Goal: Task Accomplishment & Management: Complete application form

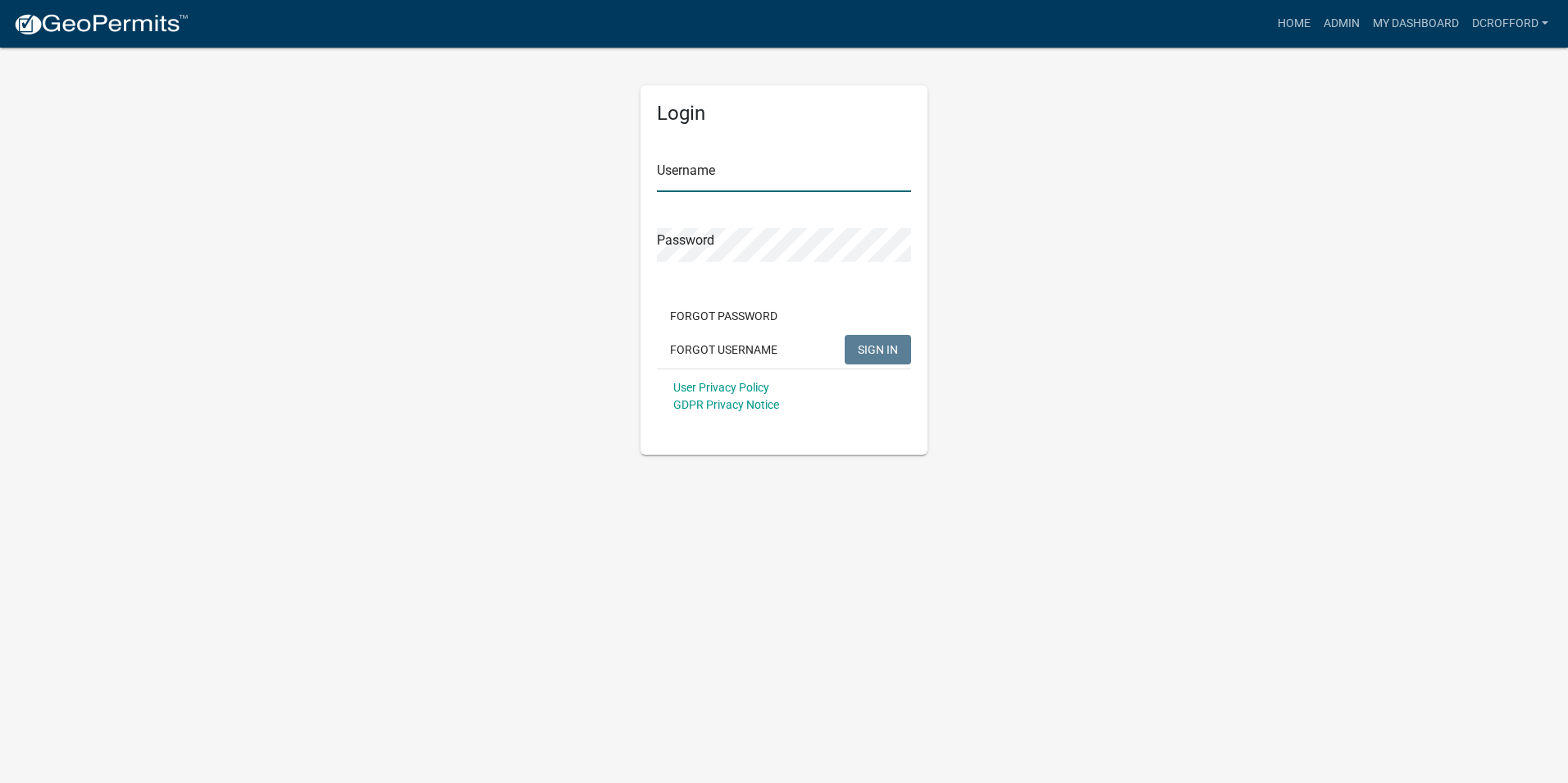
type input "dcrofford"
click at [879, 354] on span "SIGN IN" at bounding box center [878, 349] width 40 height 13
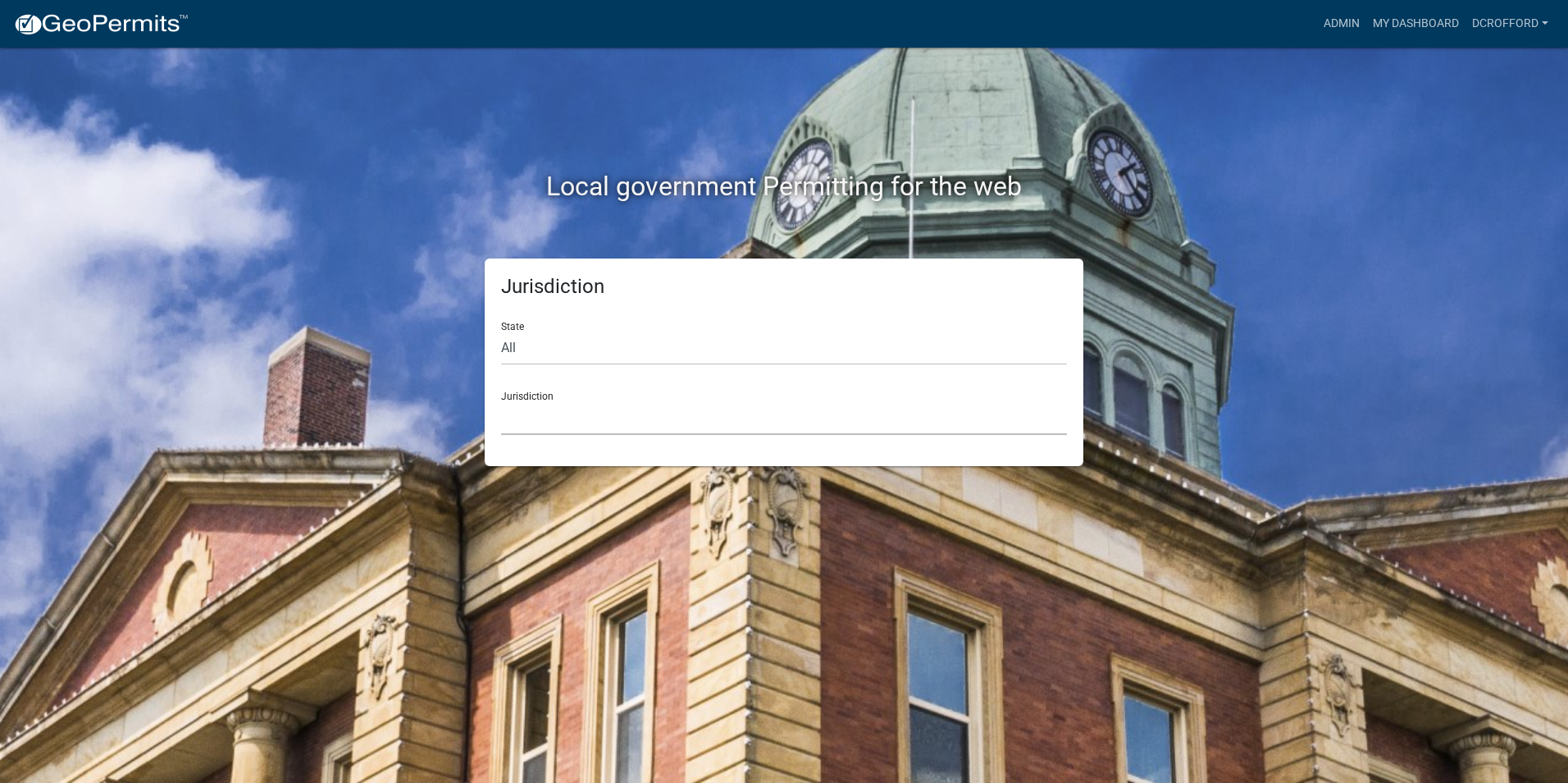
click at [509, 424] on select "[GEOGRAPHIC_DATA], [US_STATE] [GEOGRAPHIC_DATA], [US_STATE][PERSON_NAME][GEOGRA…" at bounding box center [784, 418] width 566 height 33
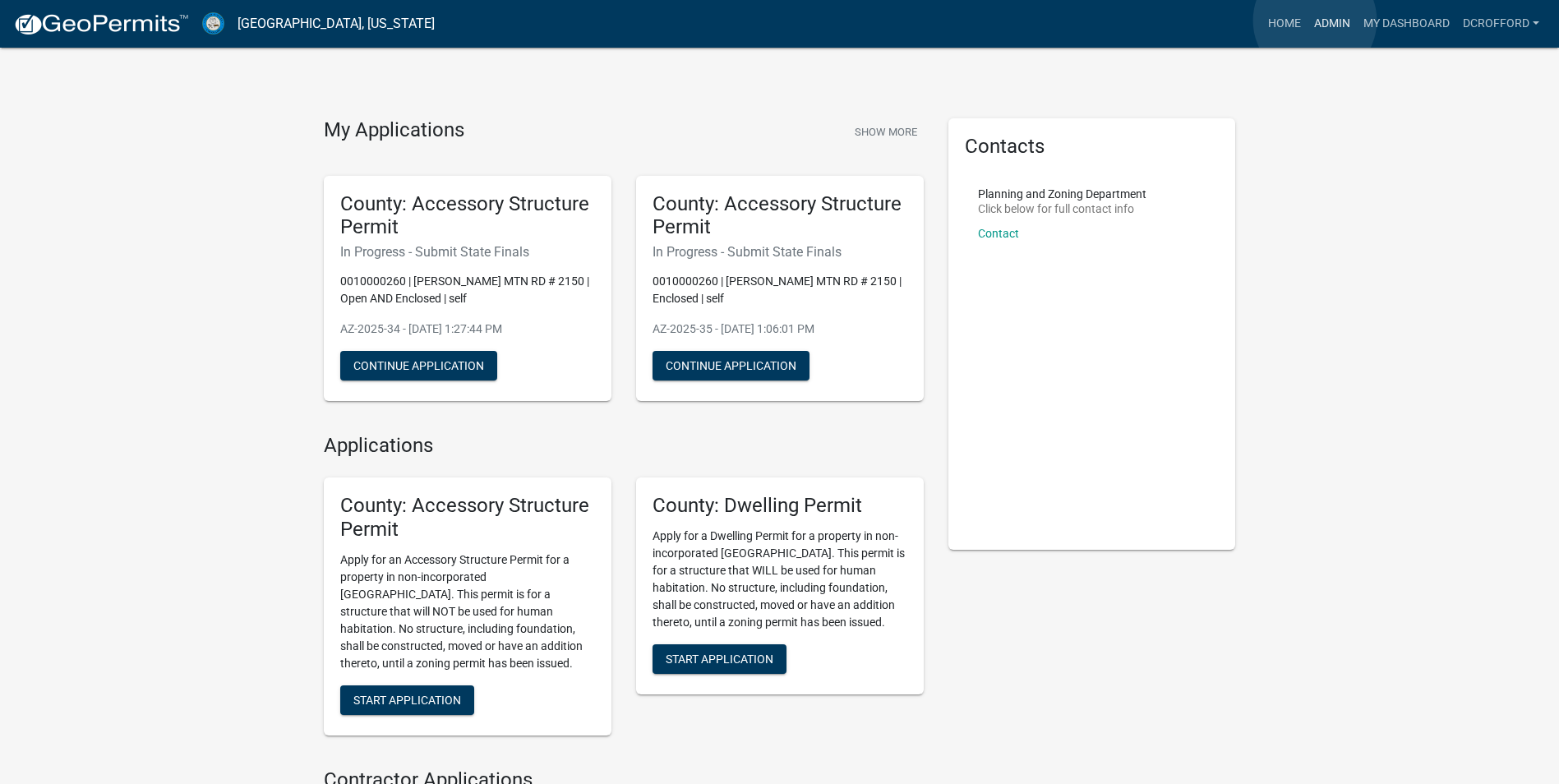
click at [1315, 20] on link "Admin" at bounding box center [1333, 24] width 49 height 32
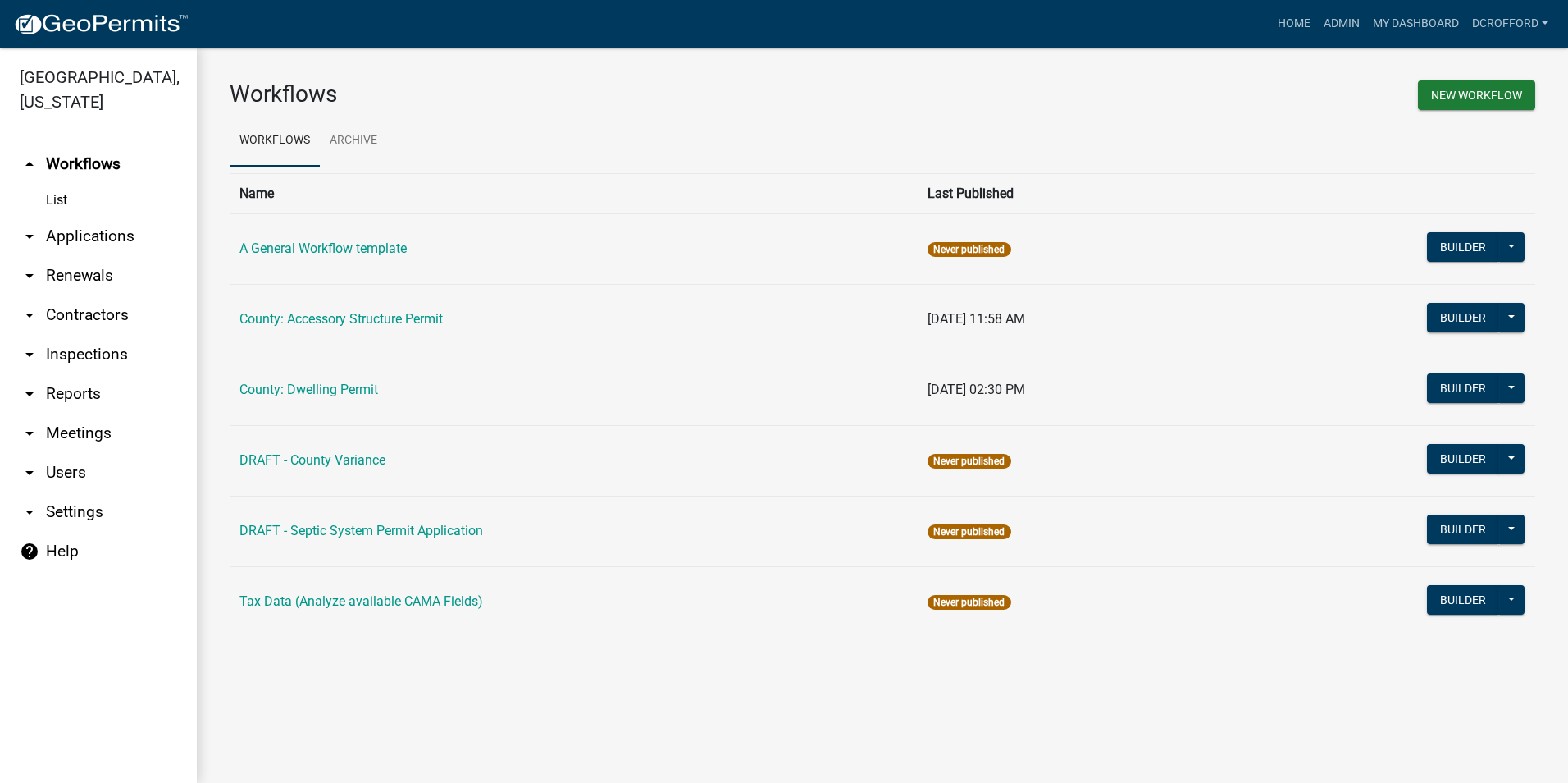
click at [85, 231] on link "arrow_drop_down Applications" at bounding box center [98, 236] width 197 height 39
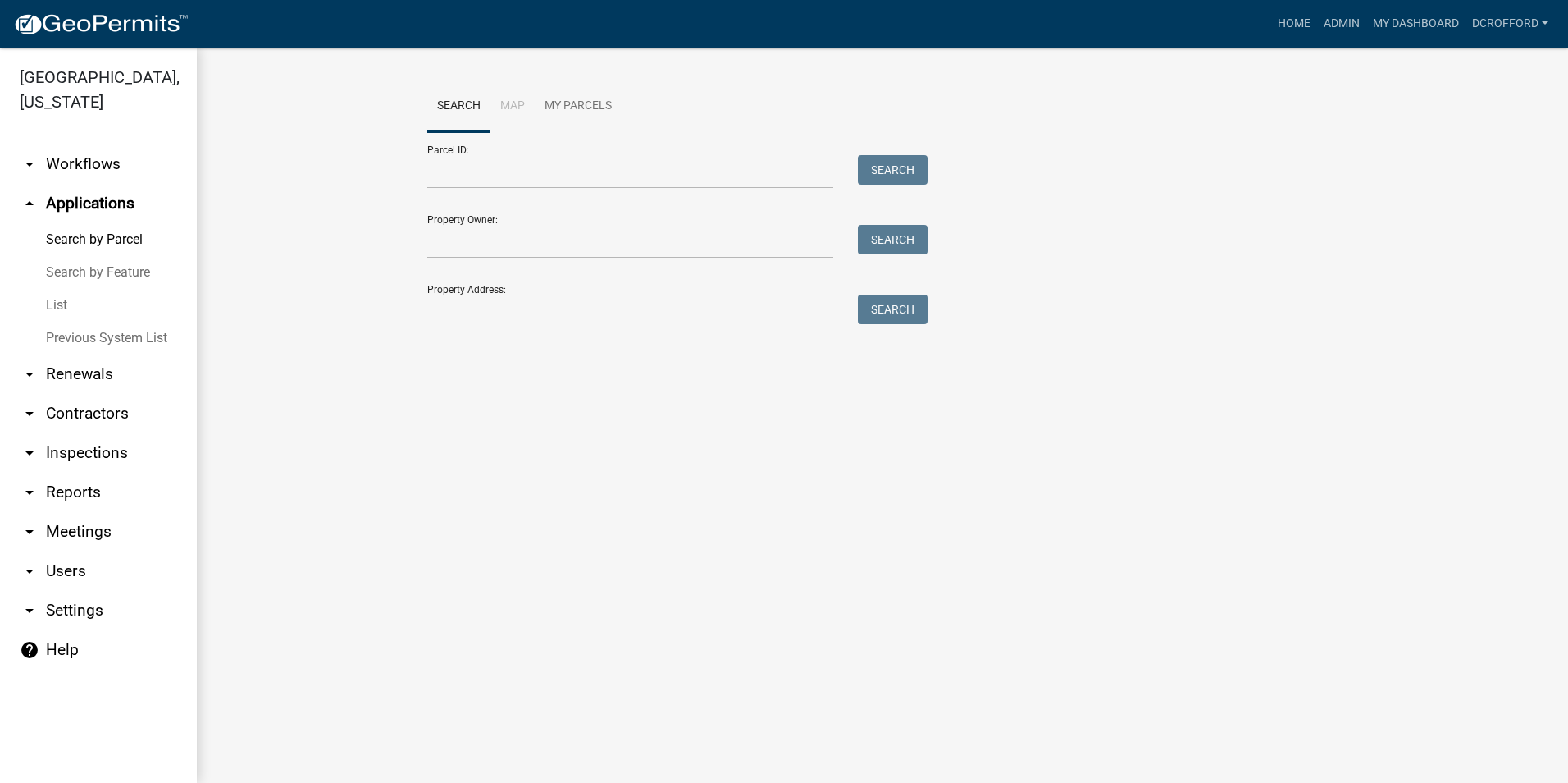
click at [46, 300] on link "List" at bounding box center [98, 305] width 197 height 32
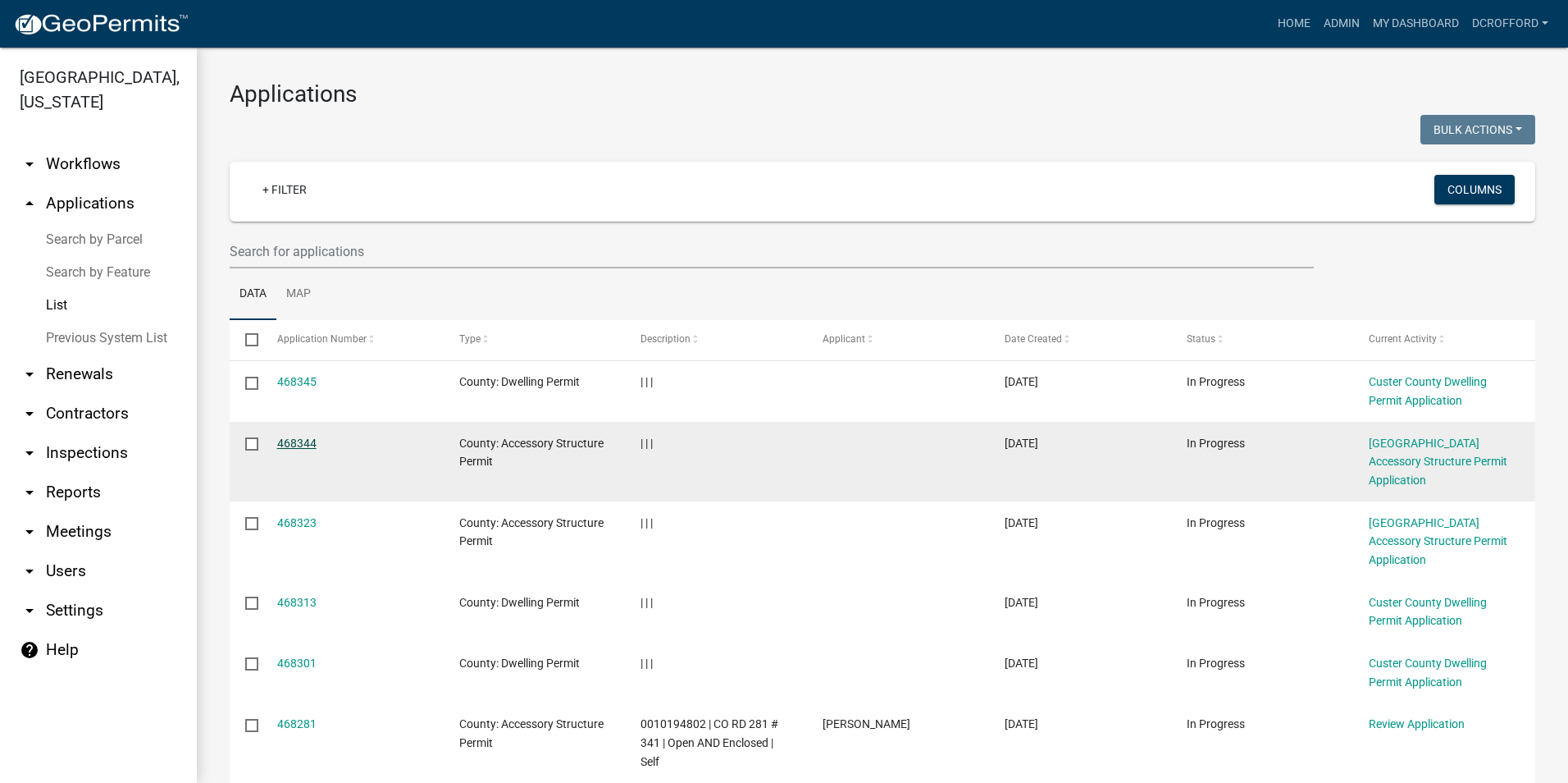
click at [291, 441] on link "468344" at bounding box center [297, 442] width 39 height 13
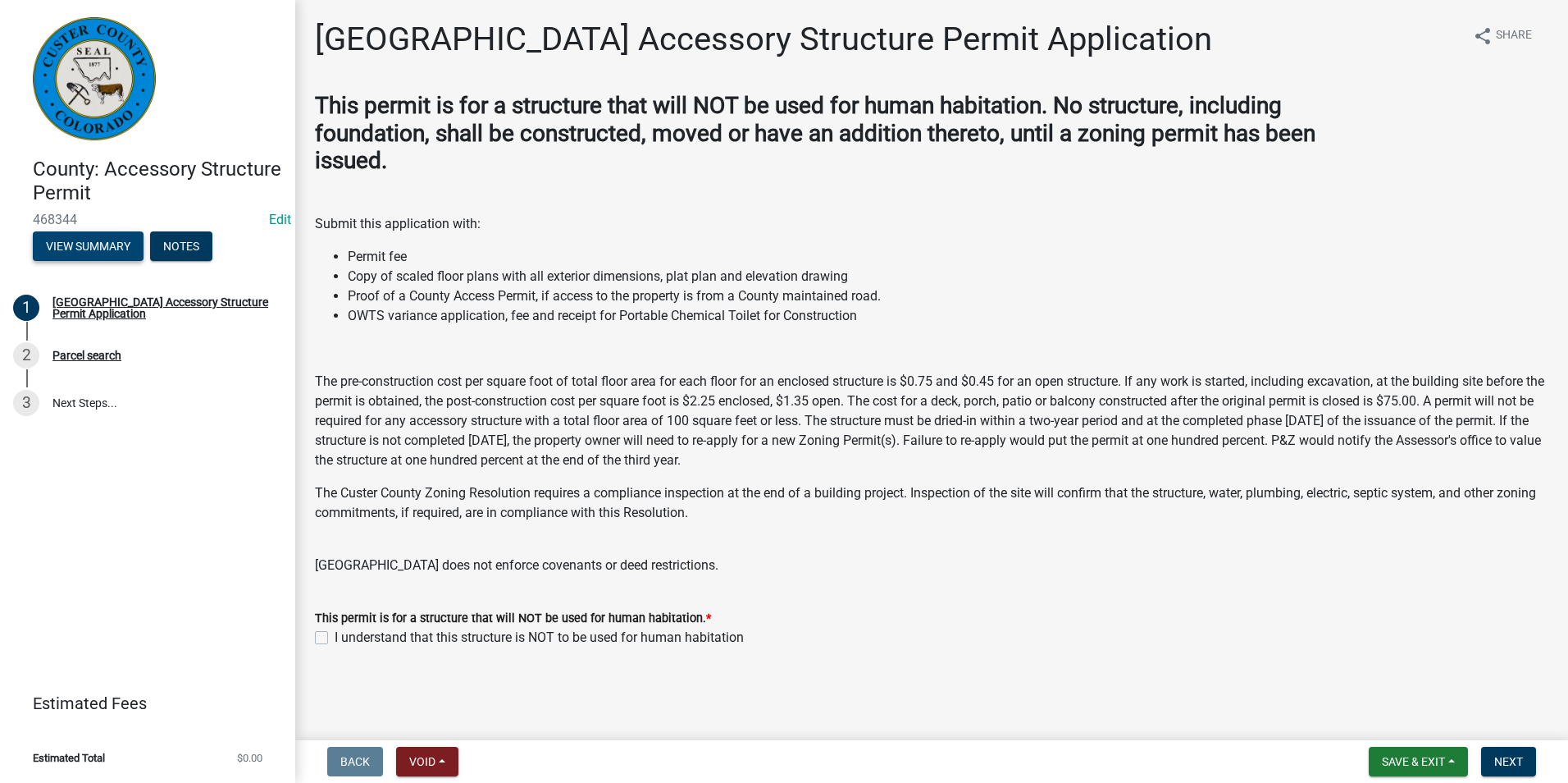
click at [95, 251] on button "View Summary" at bounding box center [88, 246] width 110 height 30
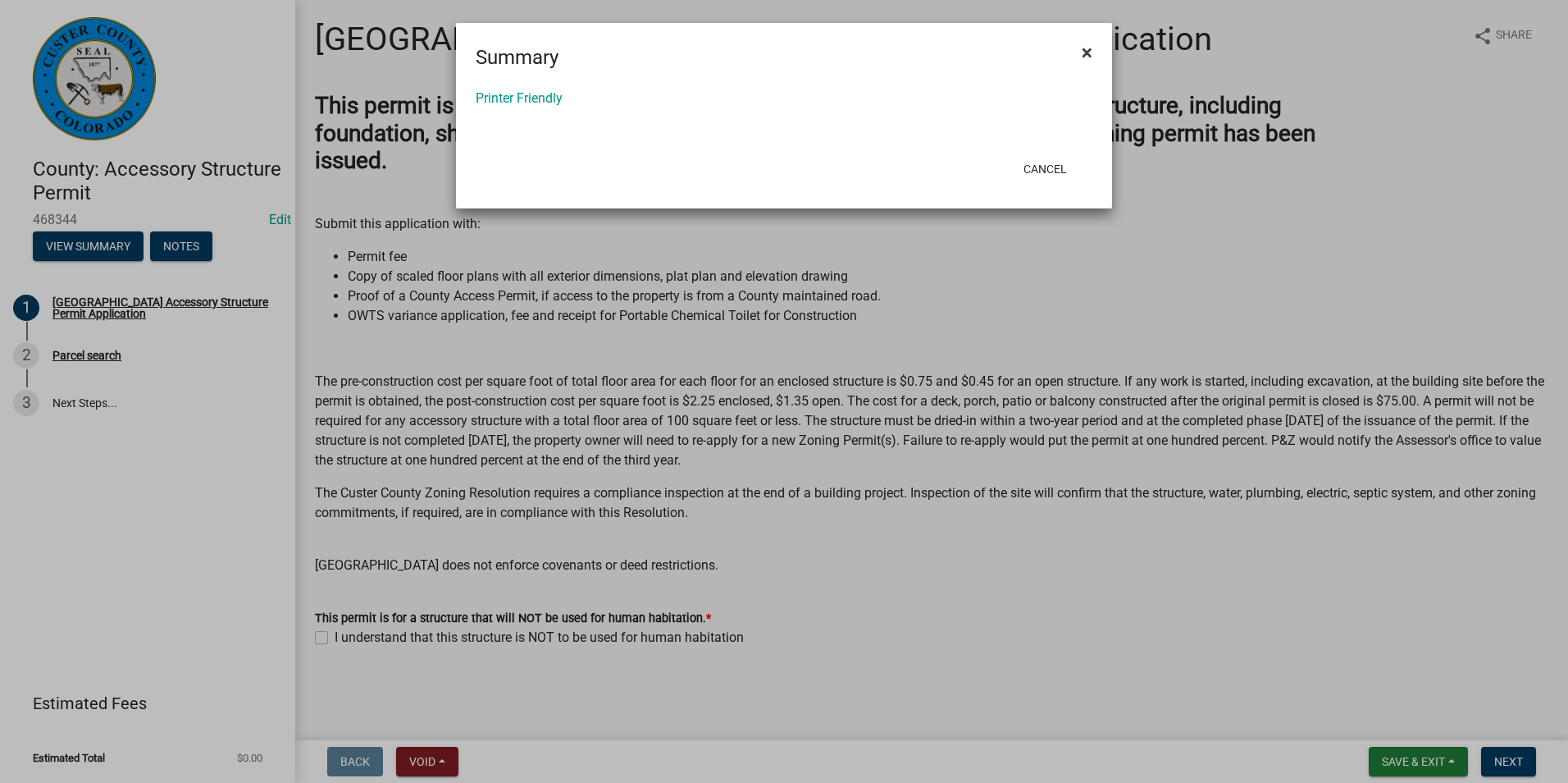
click at [1085, 50] on span "×" at bounding box center [1087, 53] width 11 height 23
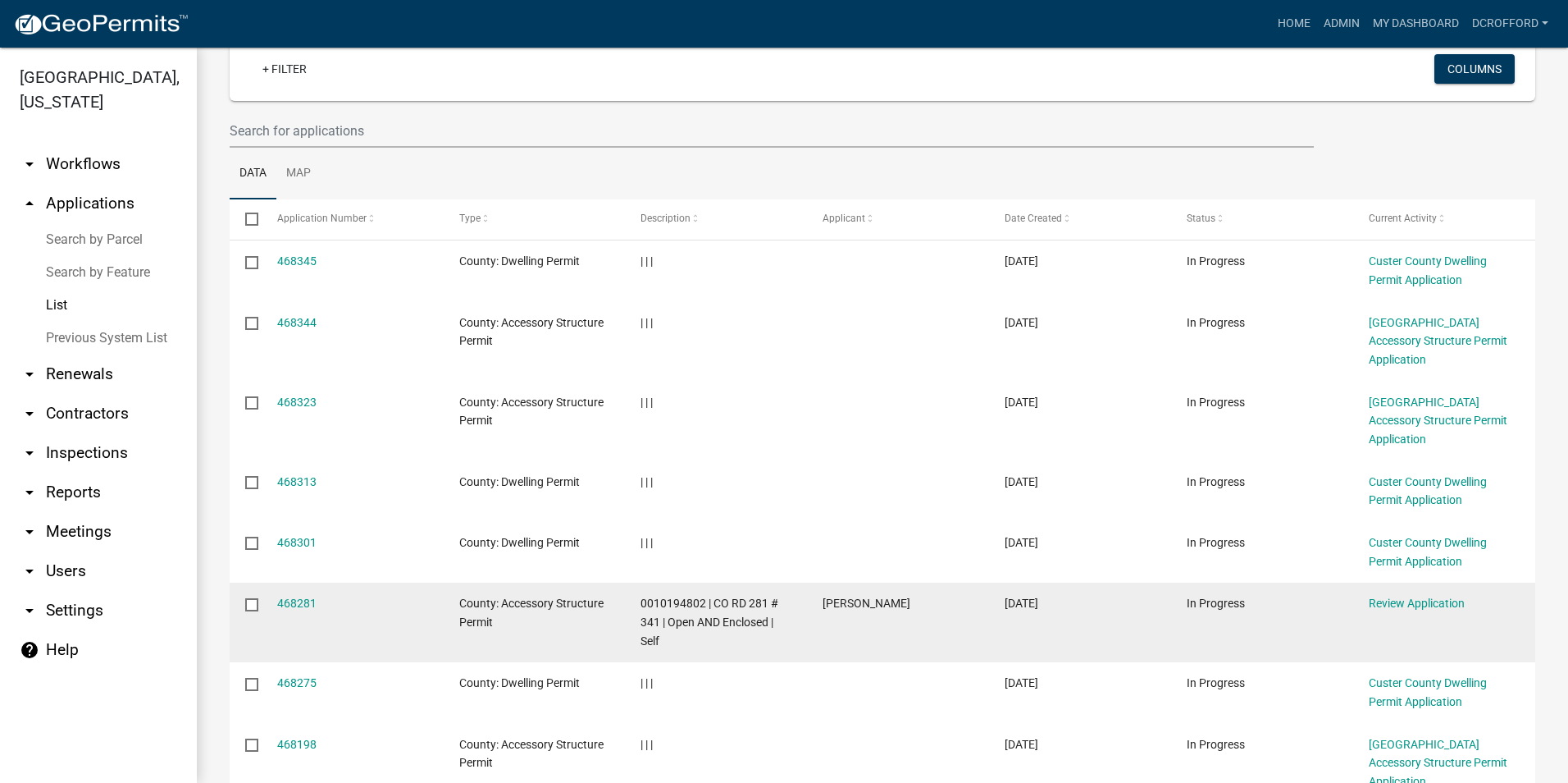
scroll to position [164, 0]
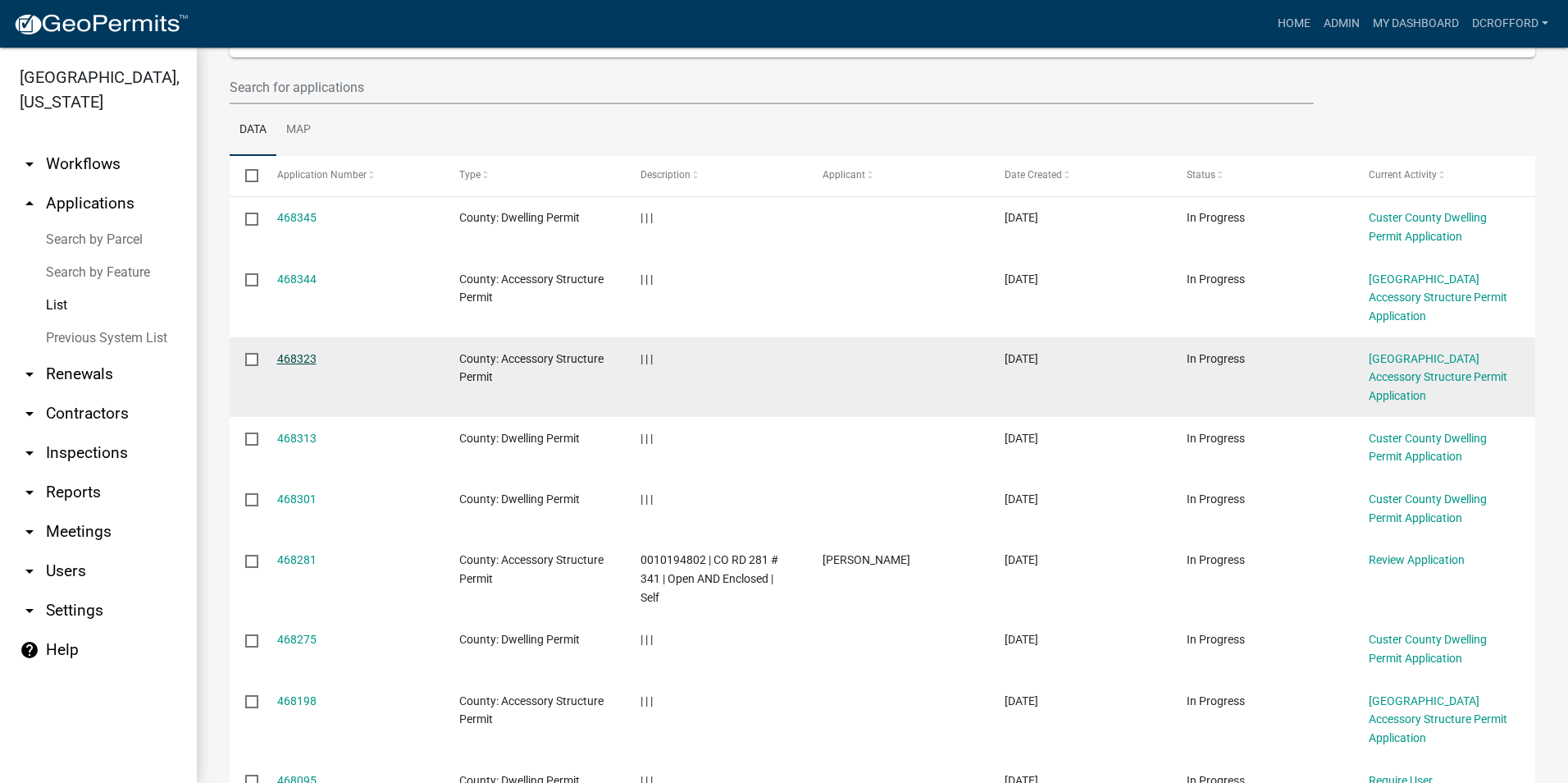
click at [298, 352] on link "468323" at bounding box center [297, 358] width 39 height 13
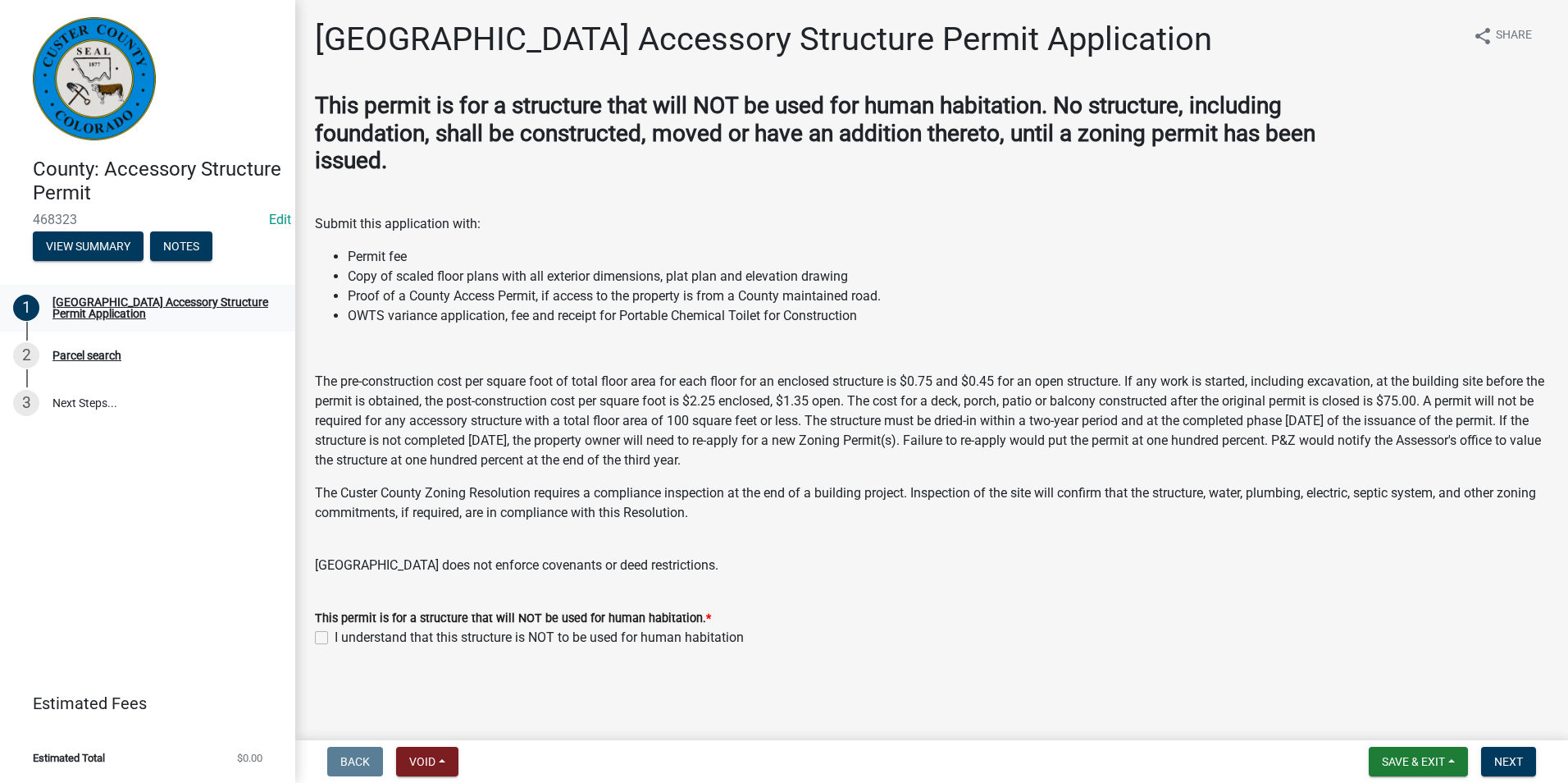
click at [89, 306] on div "[GEOGRAPHIC_DATA] Accessory Structure Permit Application" at bounding box center [160, 307] width 216 height 23
click at [77, 236] on div "County: Accessory Structure Permit 468323 Edit View Summary Notes" at bounding box center [147, 205] width 269 height 121
click at [79, 241] on button "View Summary" at bounding box center [88, 246] width 110 height 30
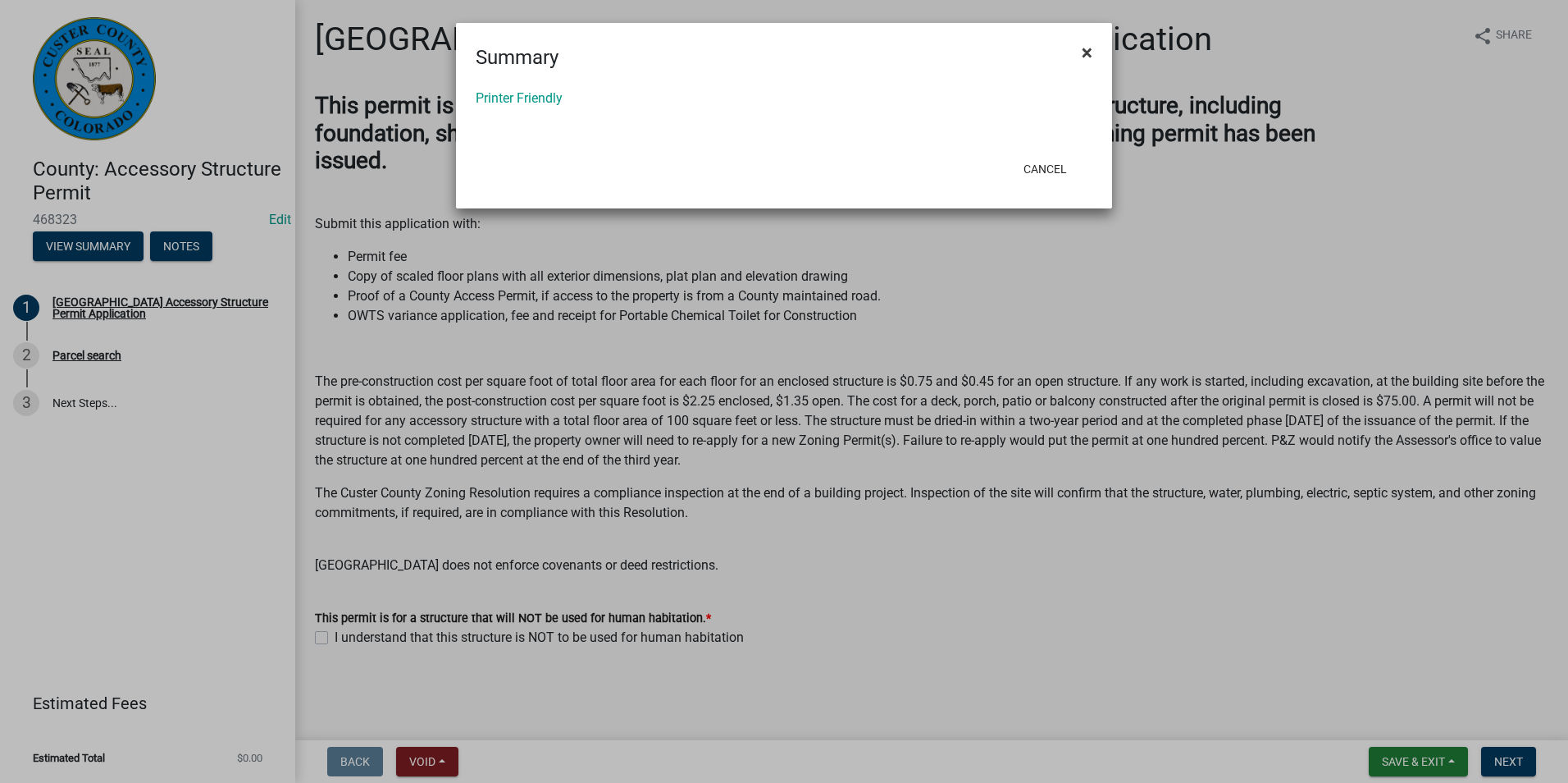
click at [1084, 46] on span "×" at bounding box center [1087, 53] width 11 height 23
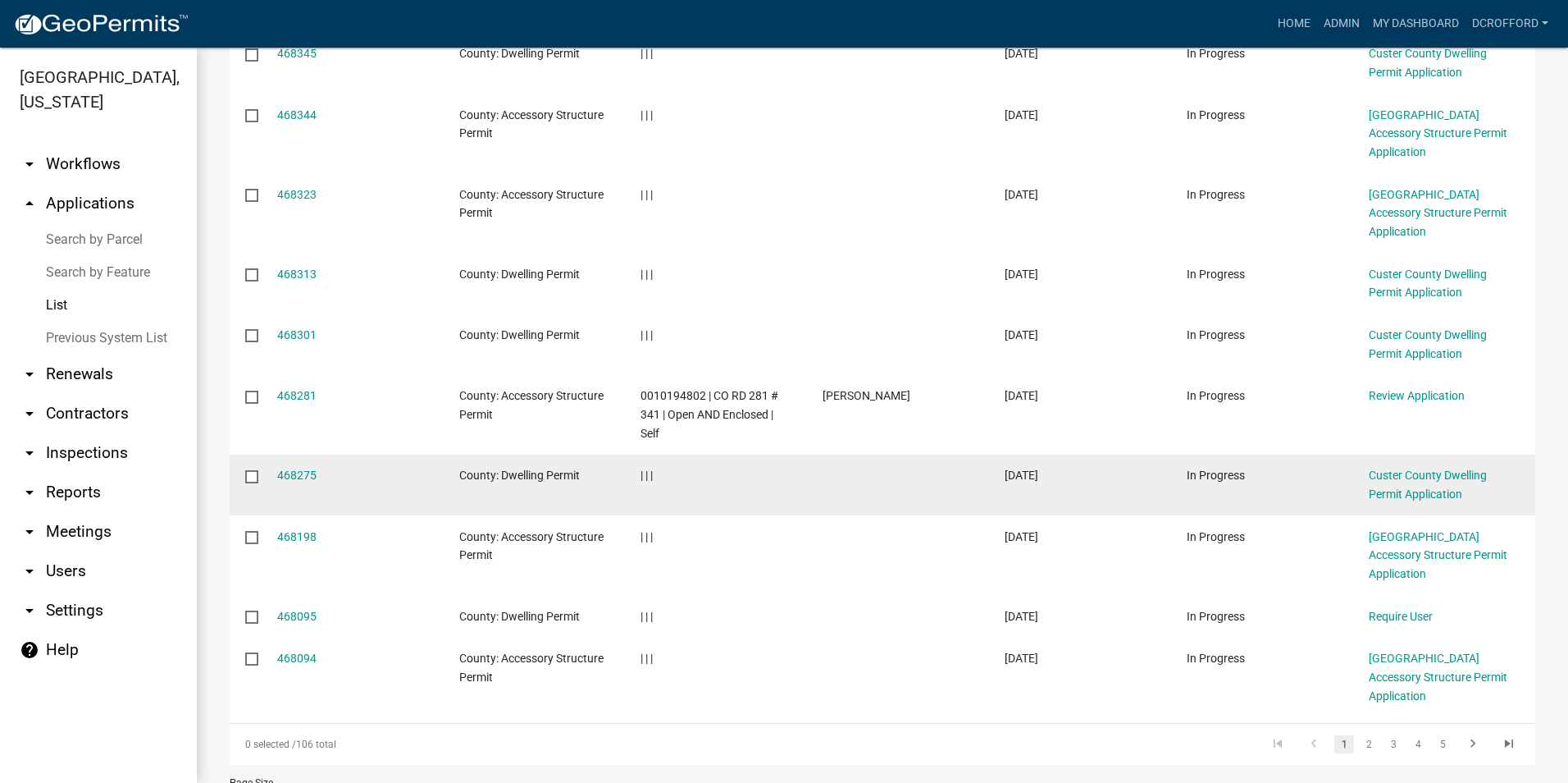
scroll to position [337, 0]
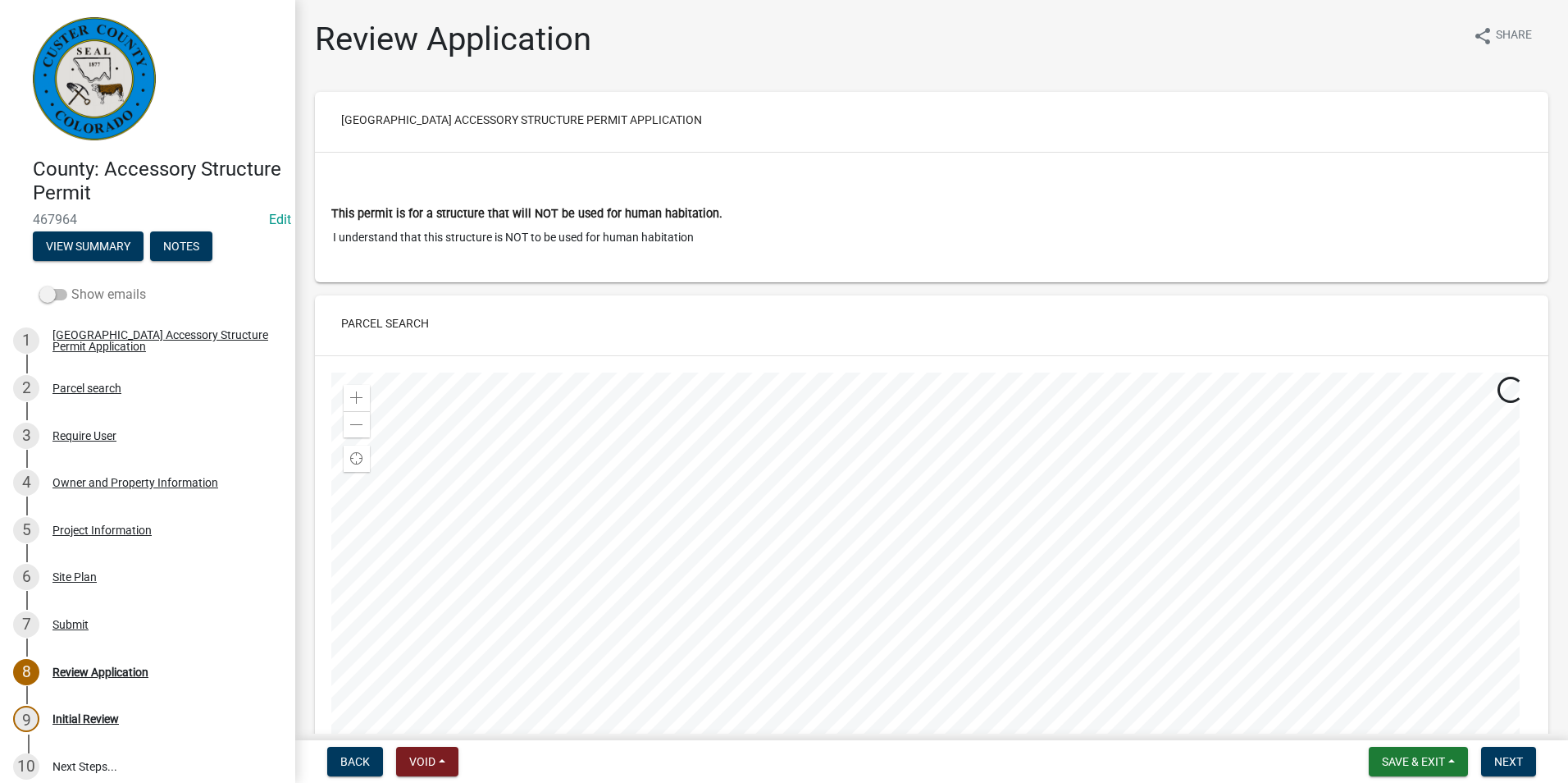
click at [49, 294] on span at bounding box center [53, 294] width 28 height 11
click at [72, 285] on input "Show emails" at bounding box center [72, 285] width 0 height 0
click at [115, 709] on div "9 Review Application" at bounding box center [141, 719] width 256 height 26
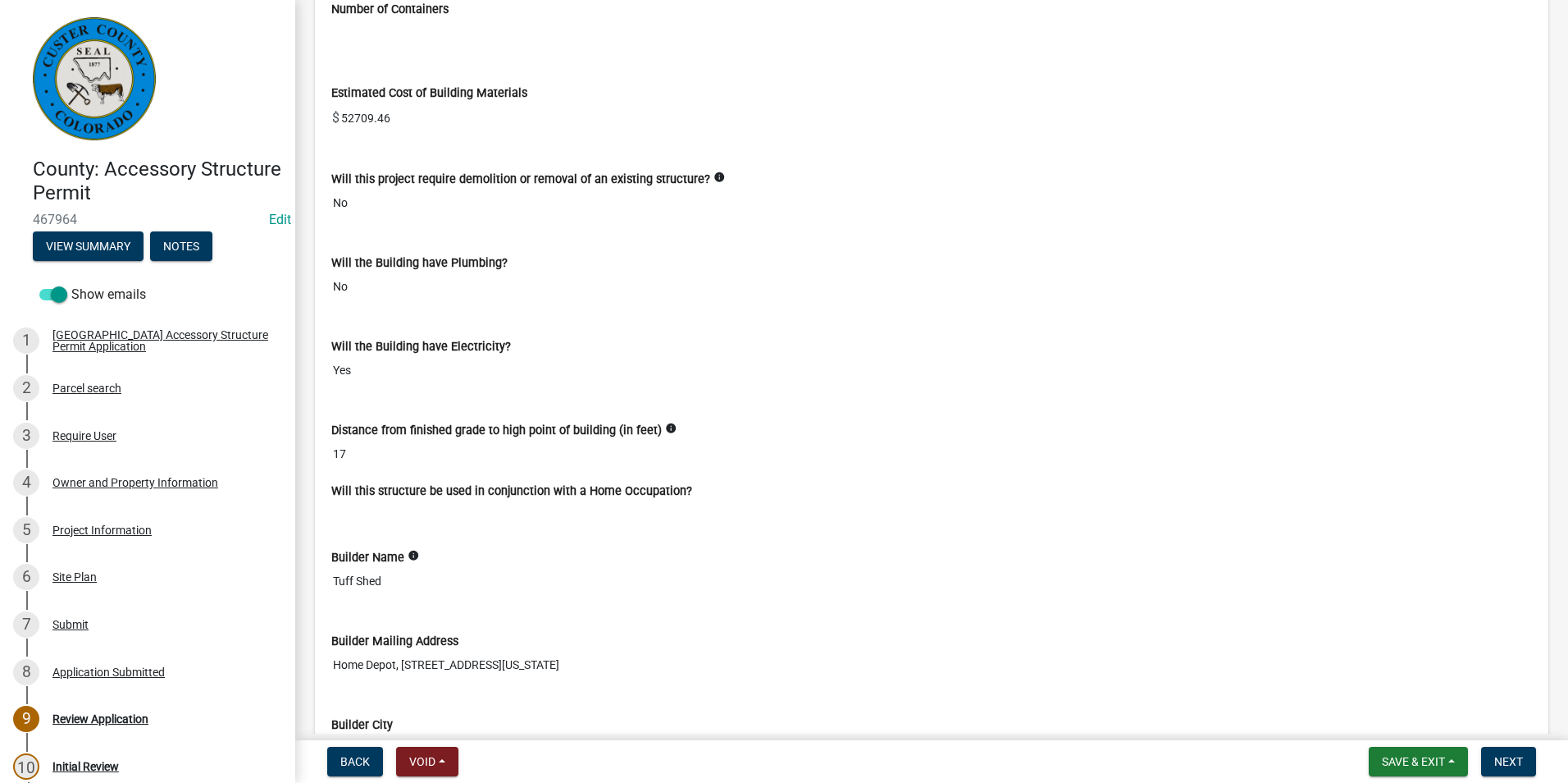
scroll to position [3775, 0]
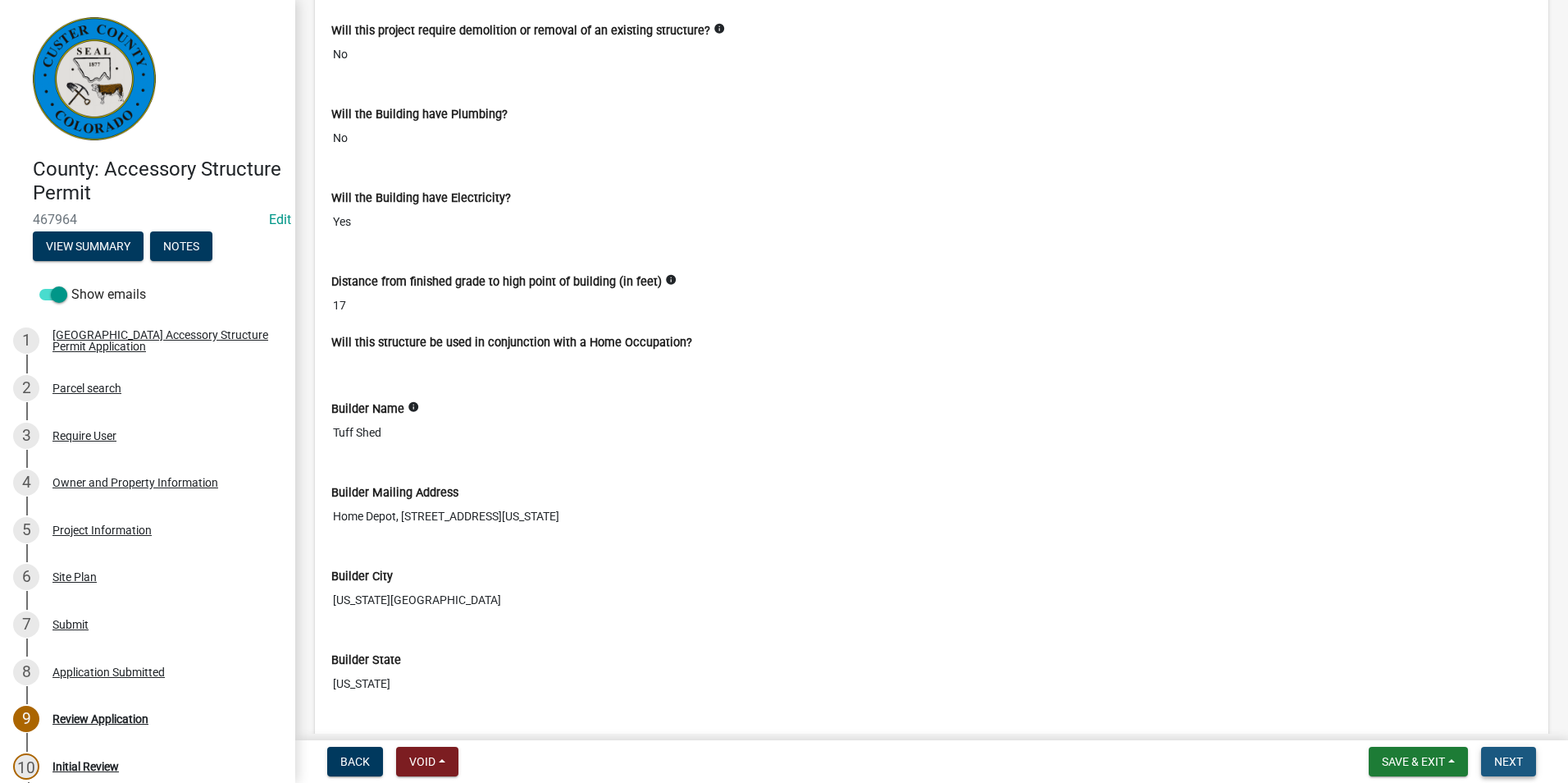
click at [1508, 755] on span "Next" at bounding box center [1508, 761] width 29 height 13
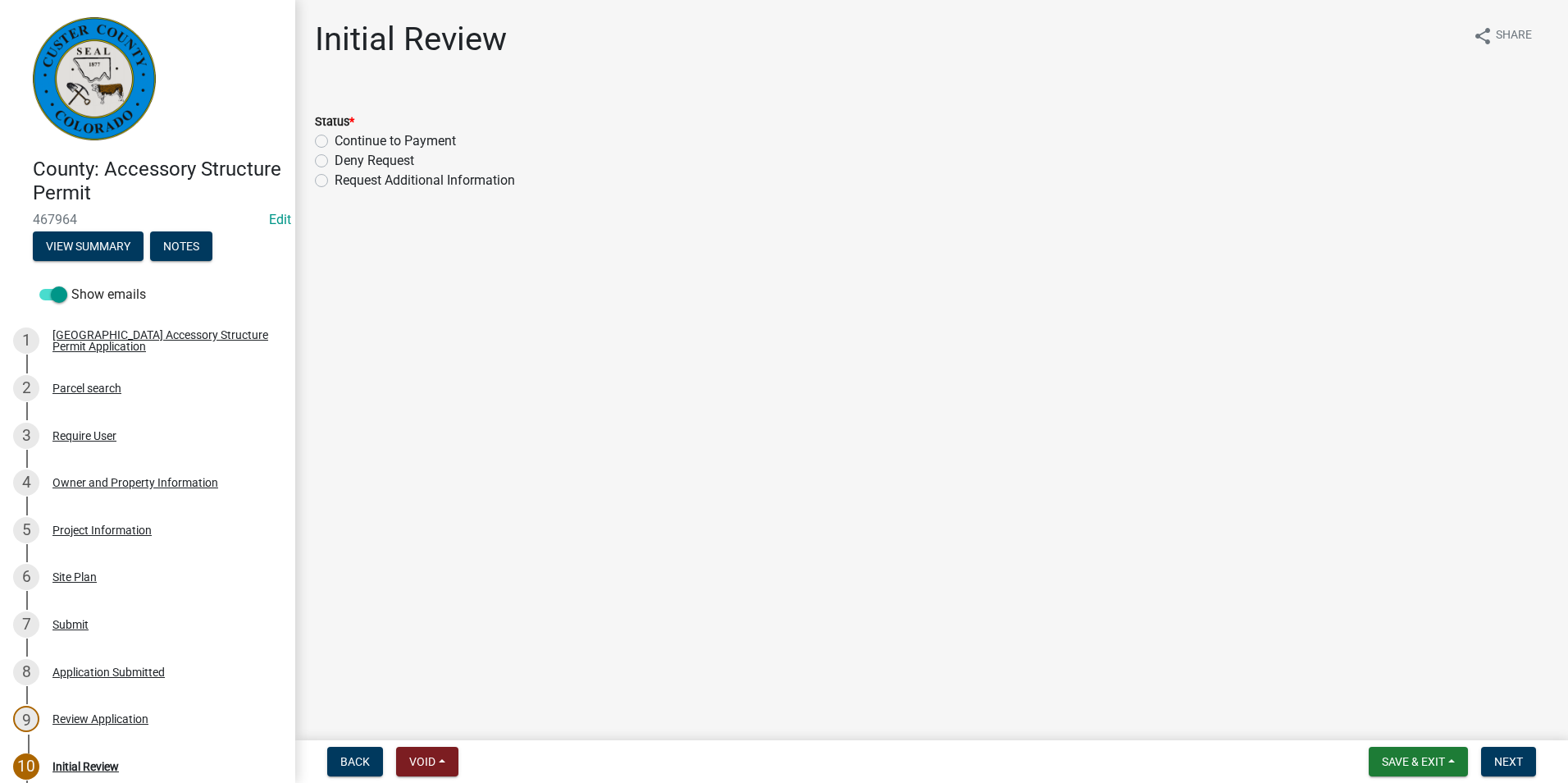
click at [334, 138] on label "Continue to Payment" at bounding box center [395, 141] width 122 height 19
click at [334, 138] on input "Continue to Payment" at bounding box center [340, 137] width 11 height 11
radio input "true"
click at [1500, 759] on span "Next" at bounding box center [1508, 761] width 29 height 13
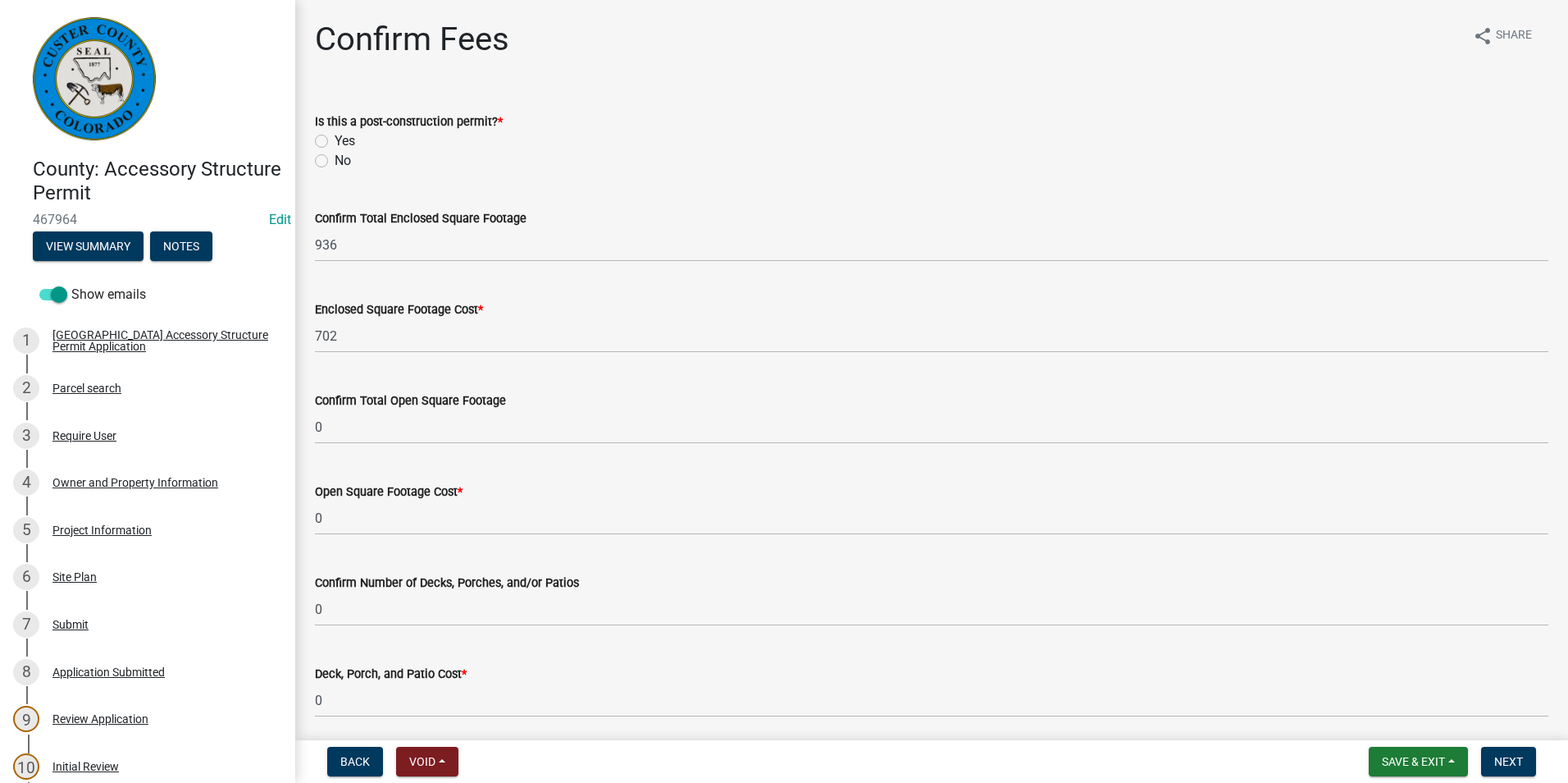
click at [334, 162] on label "No" at bounding box center [342, 160] width 17 height 19
click at [334, 162] on input "No" at bounding box center [340, 156] width 11 height 11
radio input "true"
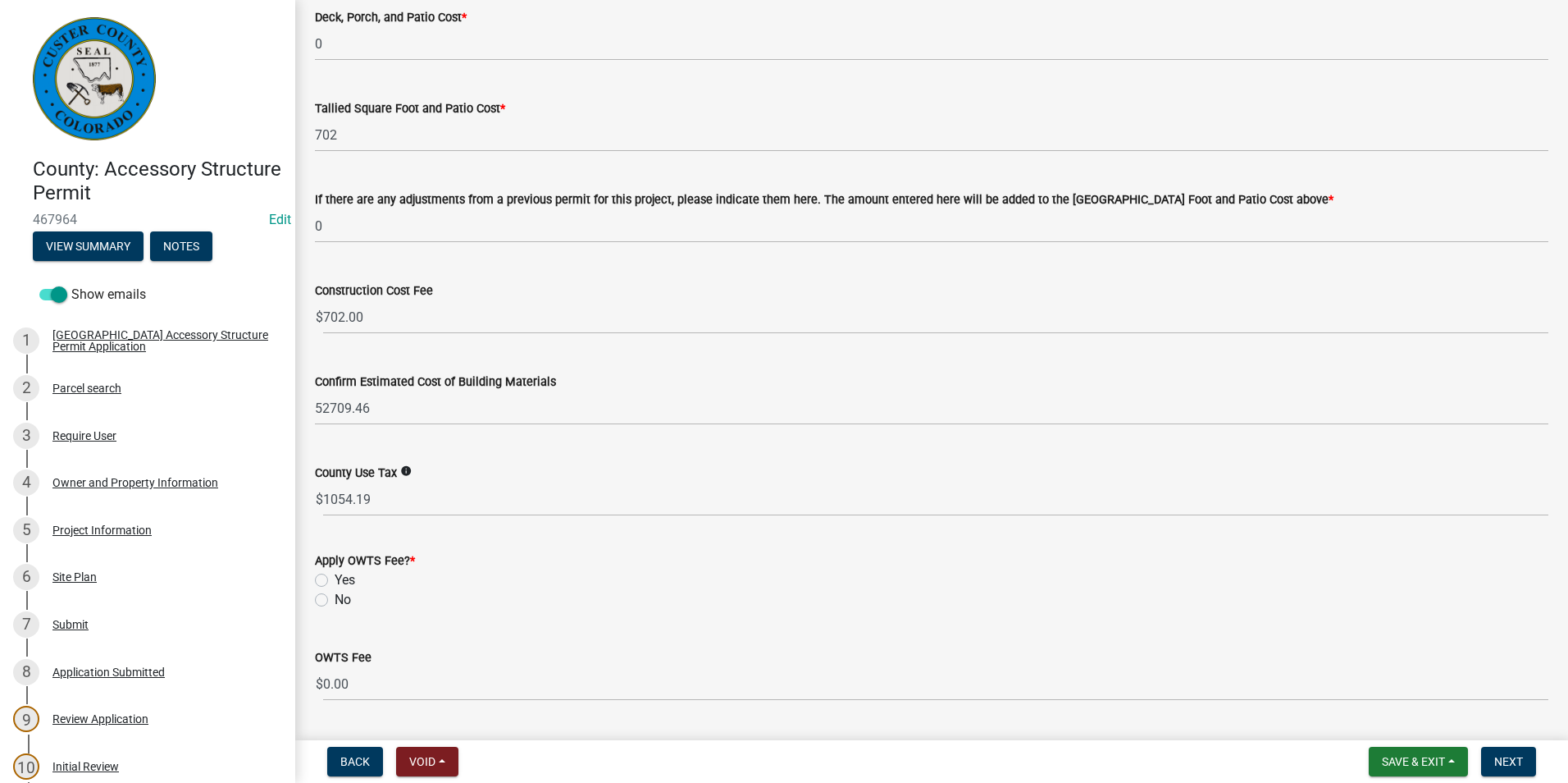
scroll to position [702, 0]
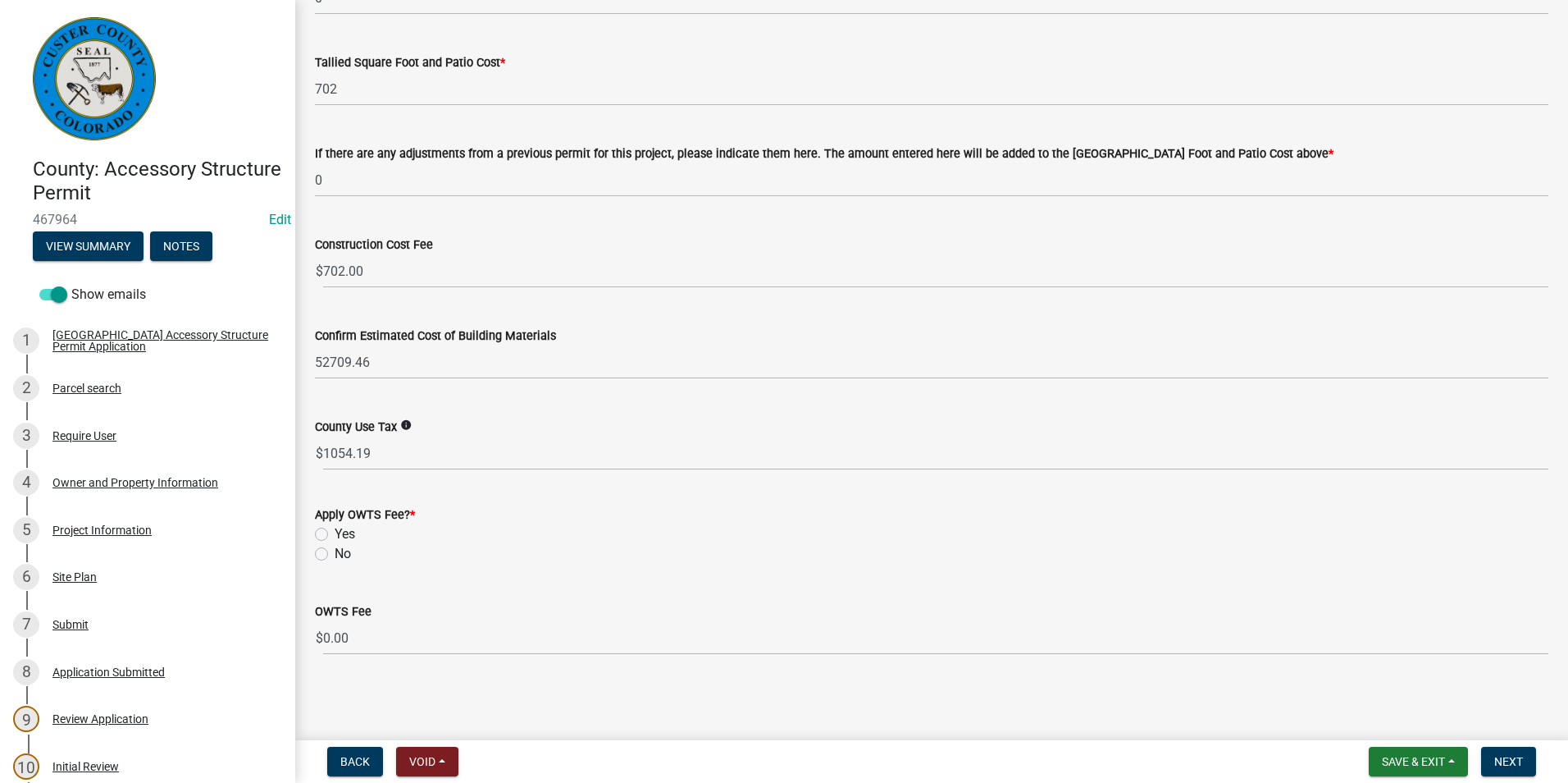
click at [334, 554] on label "No" at bounding box center [342, 554] width 17 height 19
click at [334, 554] on input "No" at bounding box center [340, 549] width 11 height 11
radio input "true"
click at [1507, 759] on span "Next" at bounding box center [1508, 761] width 29 height 13
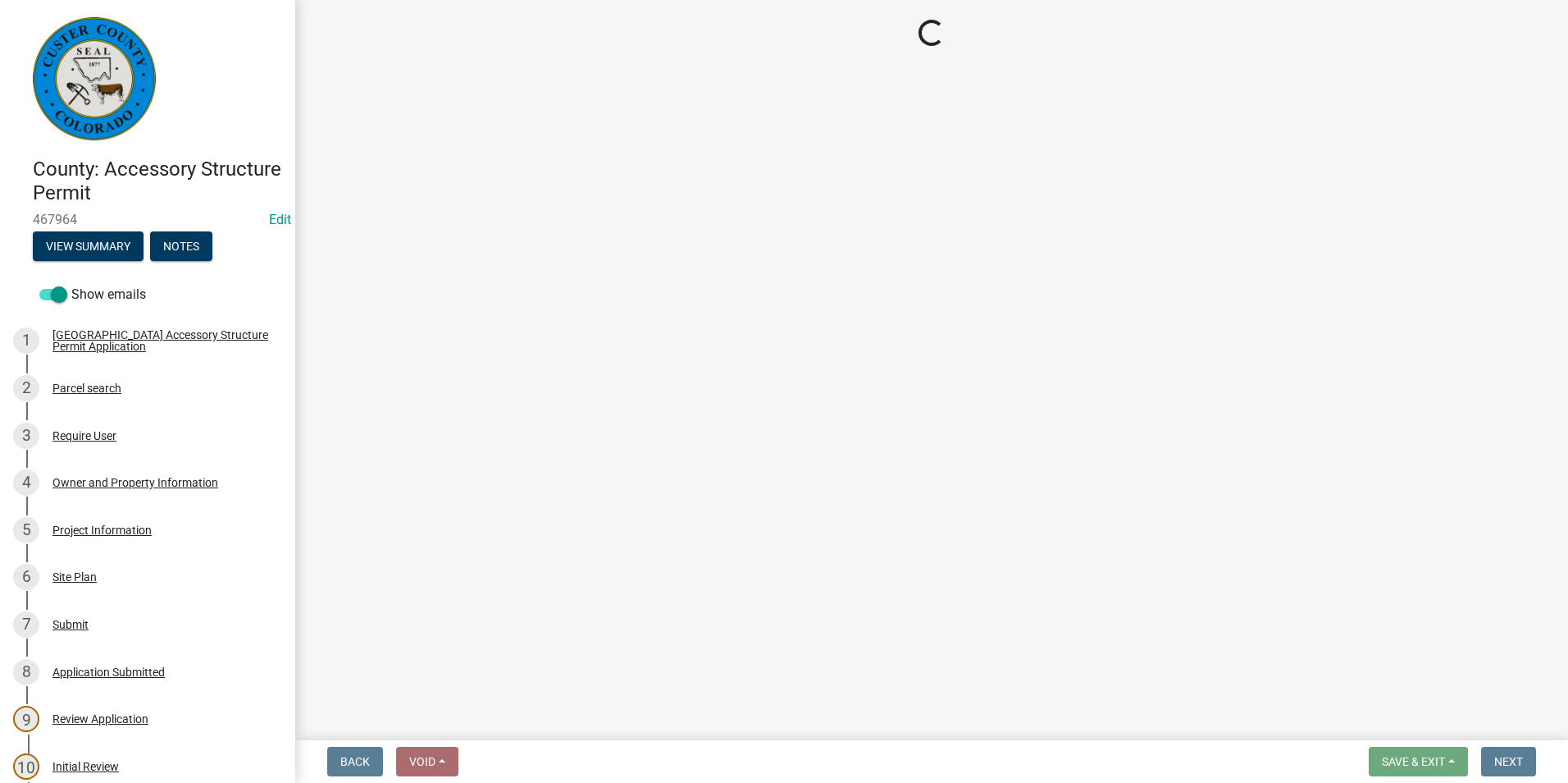
select select "3: 3"
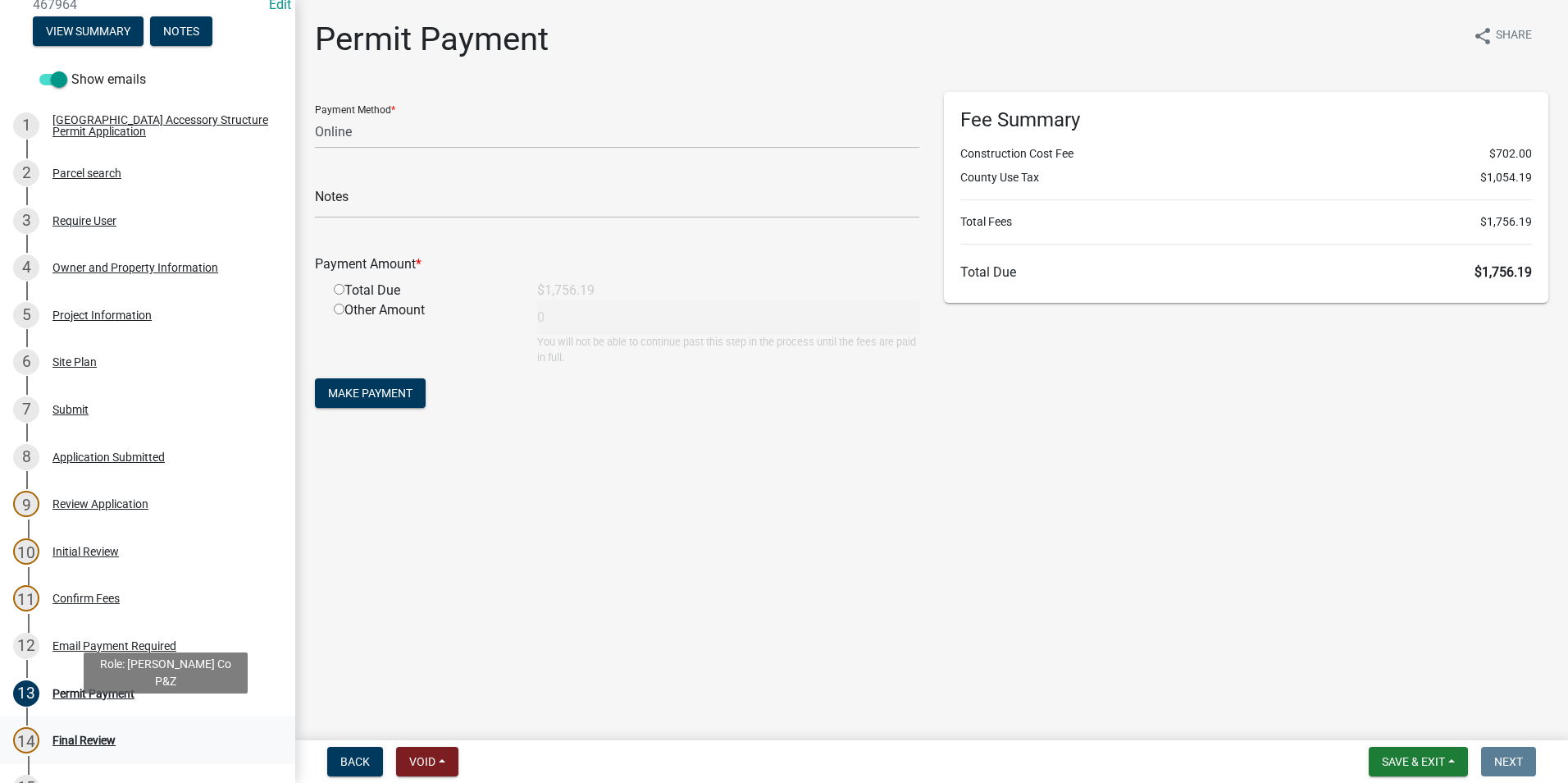
scroll to position [246, 0]
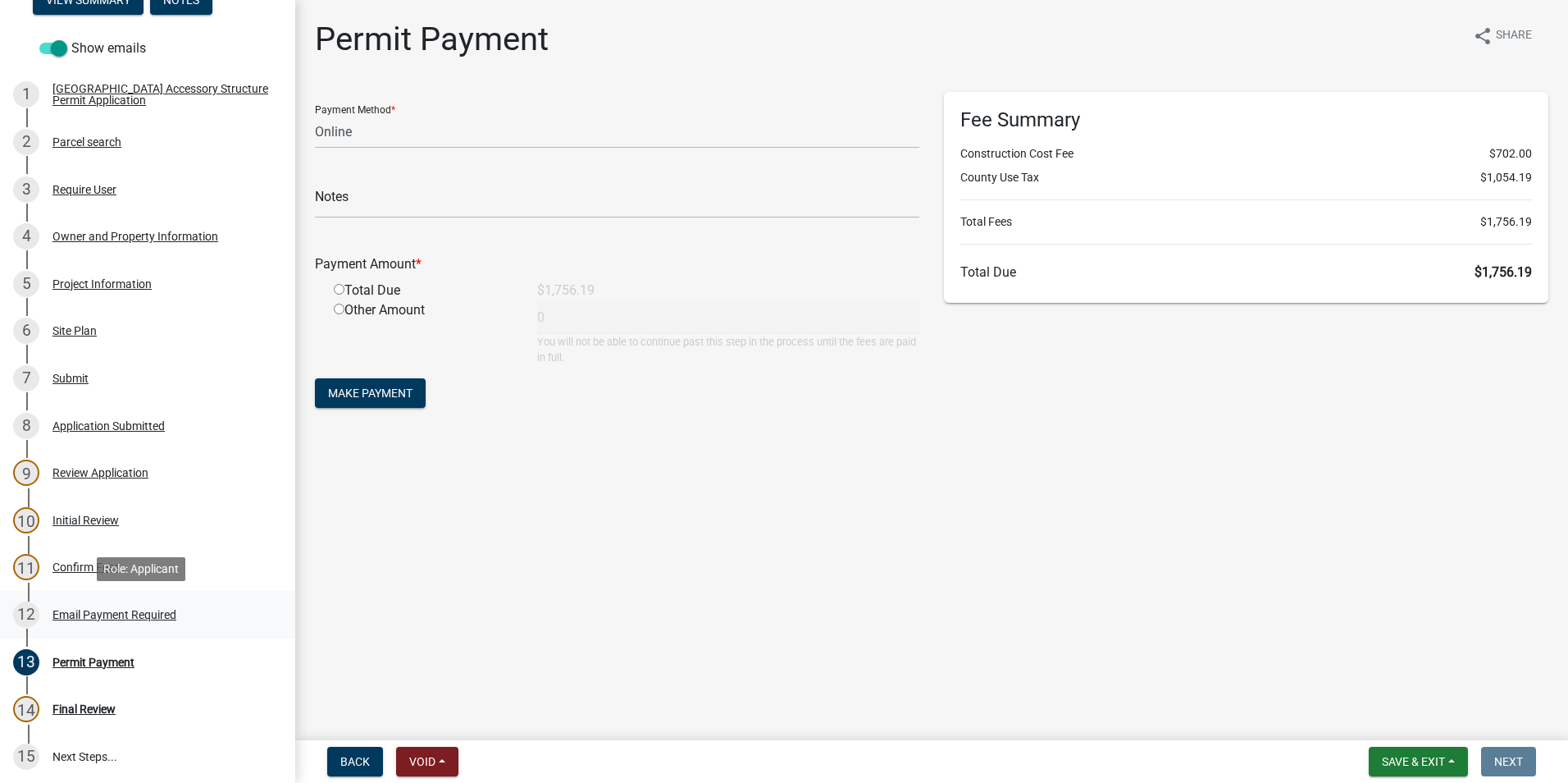
click at [94, 609] on div "Email Payment Required" at bounding box center [114, 614] width 123 height 11
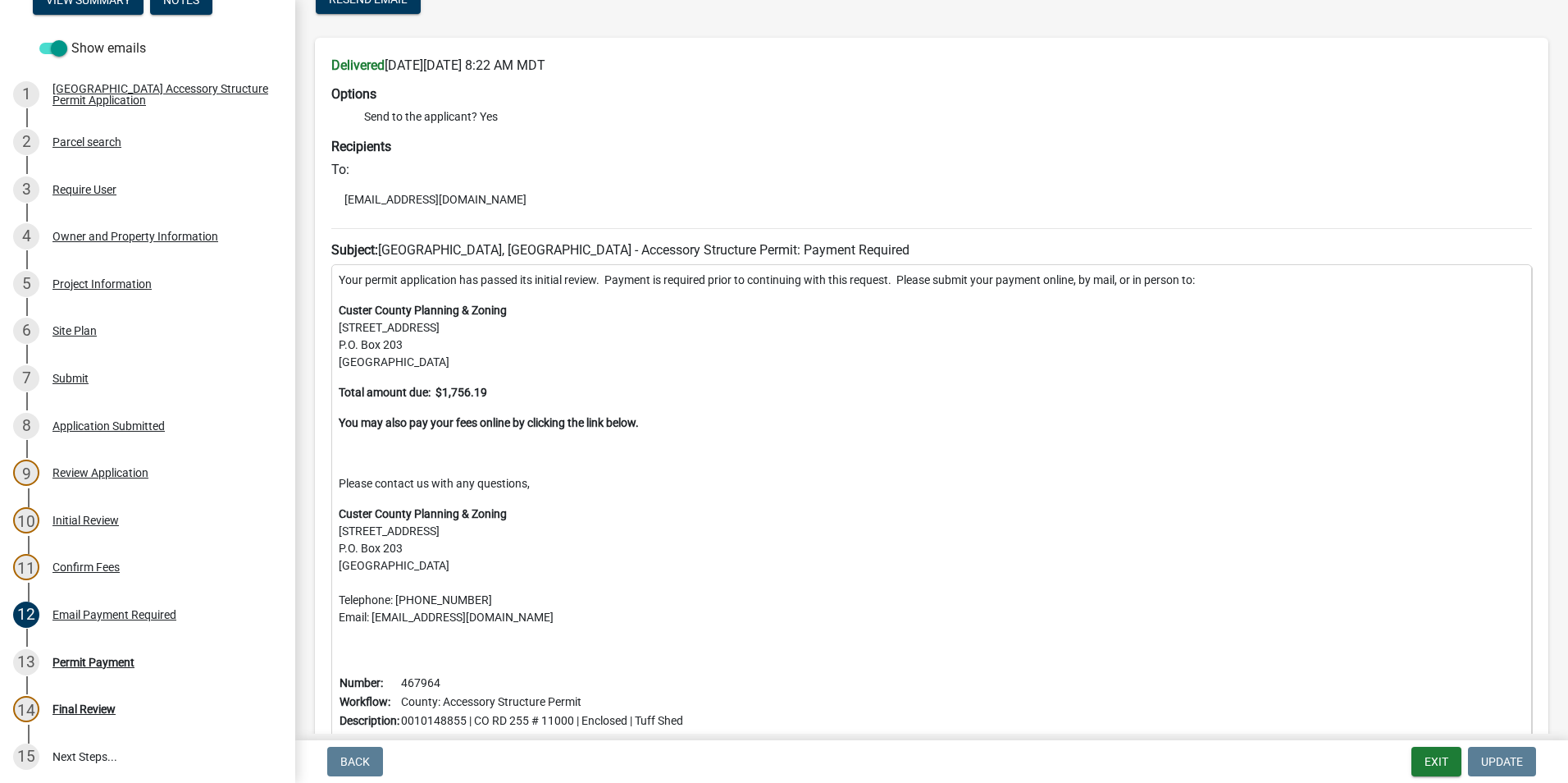
scroll to position [101, 0]
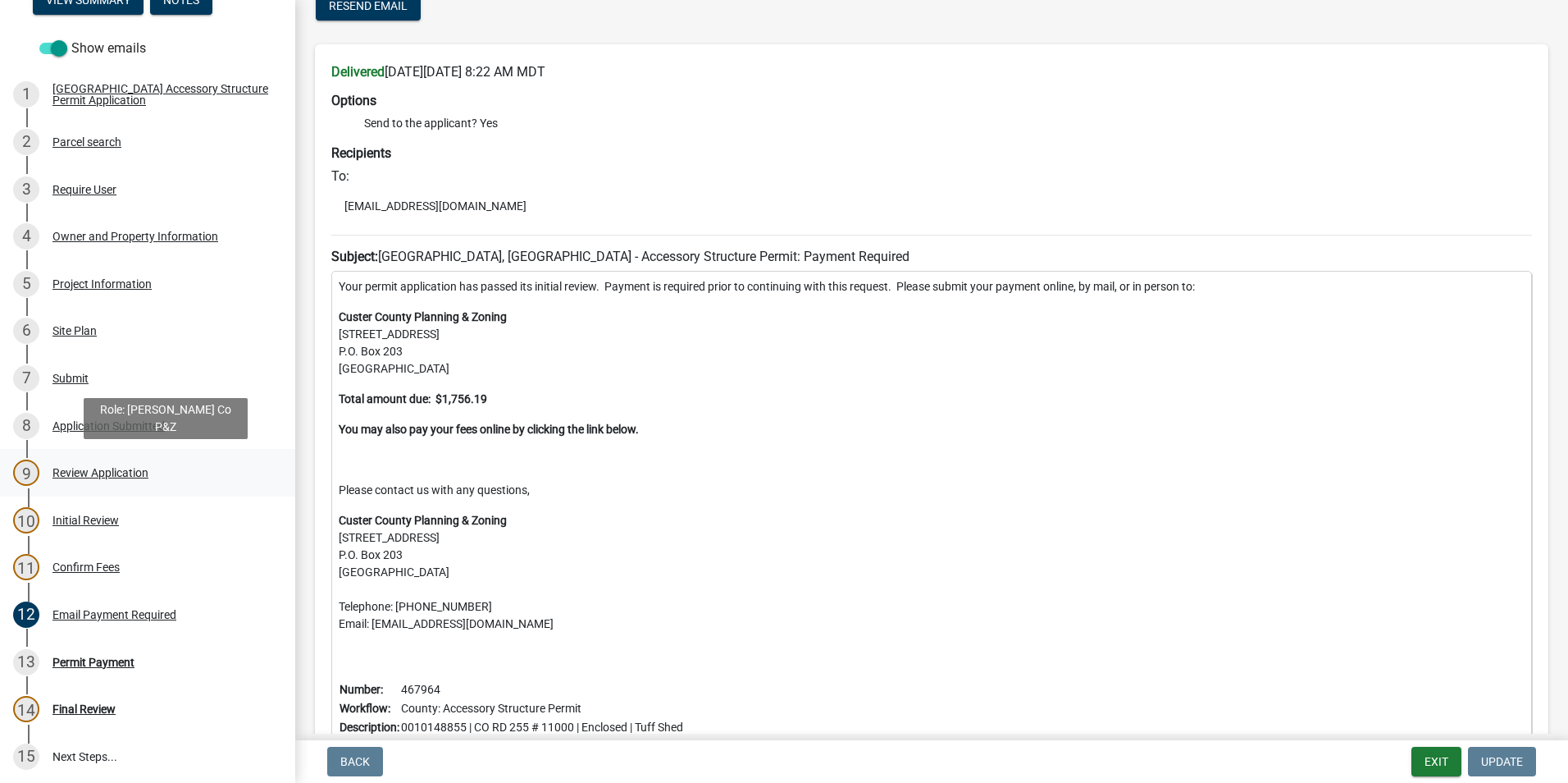
click at [95, 468] on div "Review Application" at bounding box center [101, 472] width 96 height 11
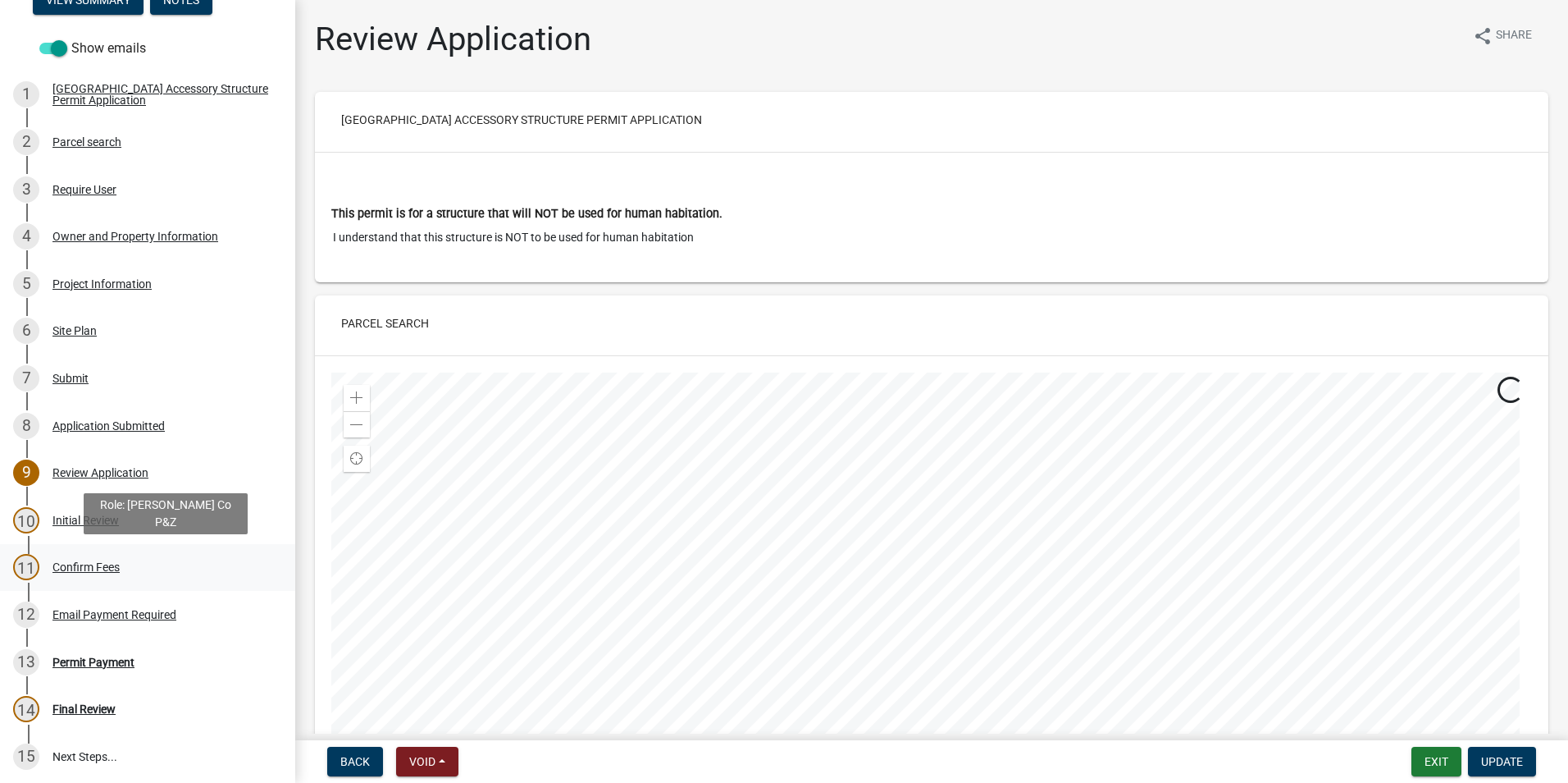
click at [91, 564] on div "Confirm Fees" at bounding box center [86, 567] width 67 height 11
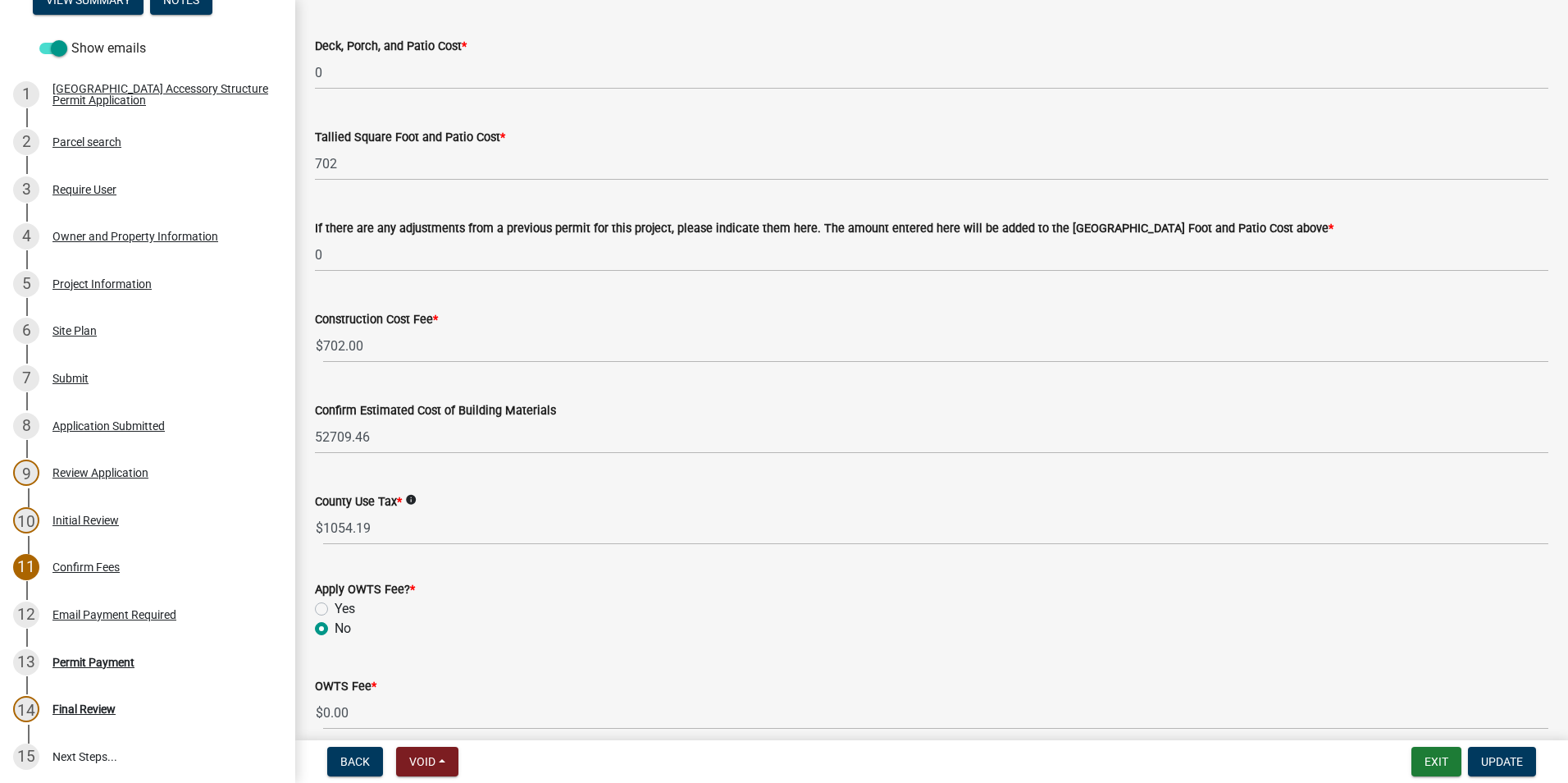
scroll to position [657, 0]
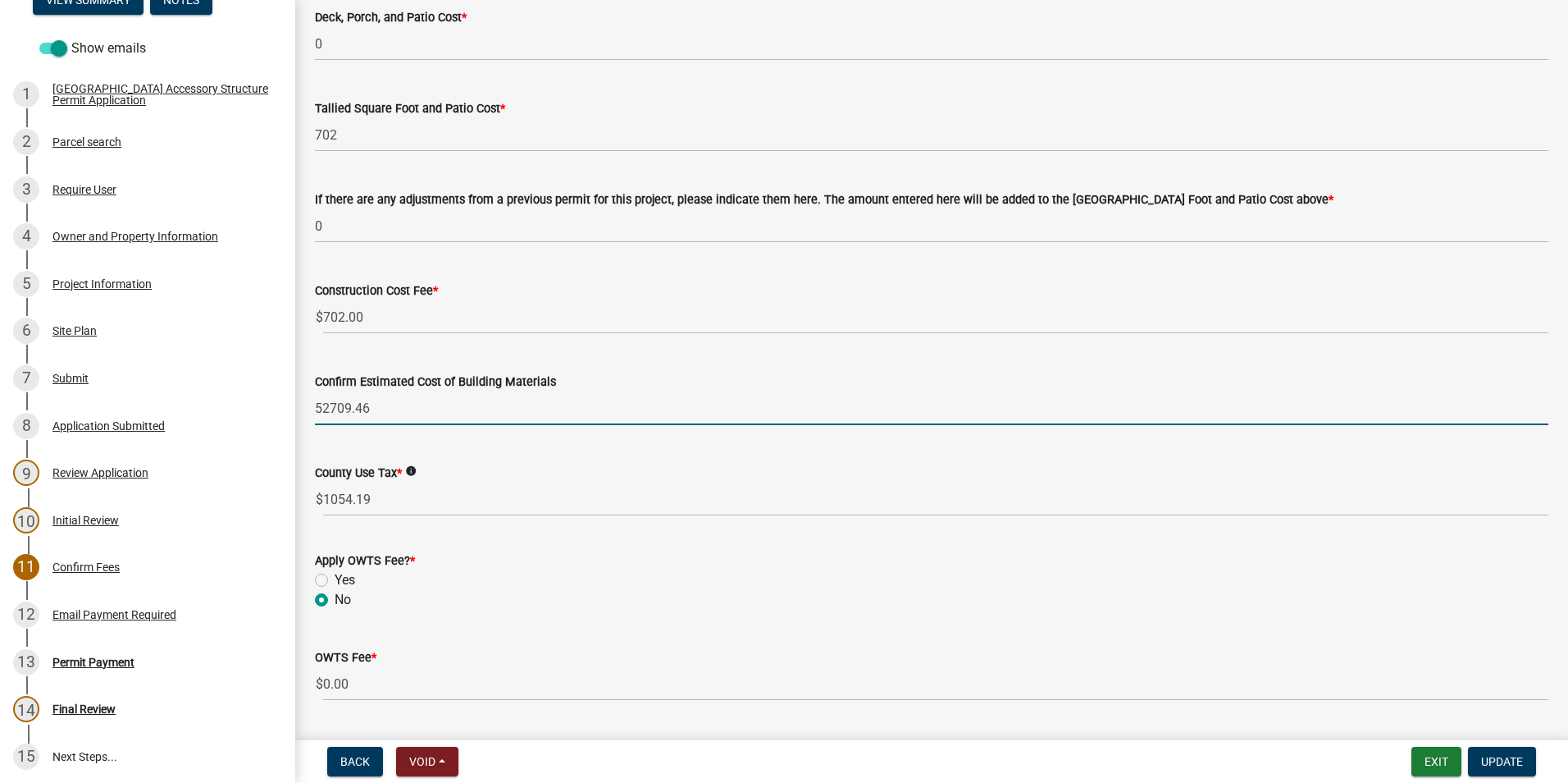
click at [372, 406] on input "52709.46" at bounding box center [932, 408] width 1234 height 33
type input "5"
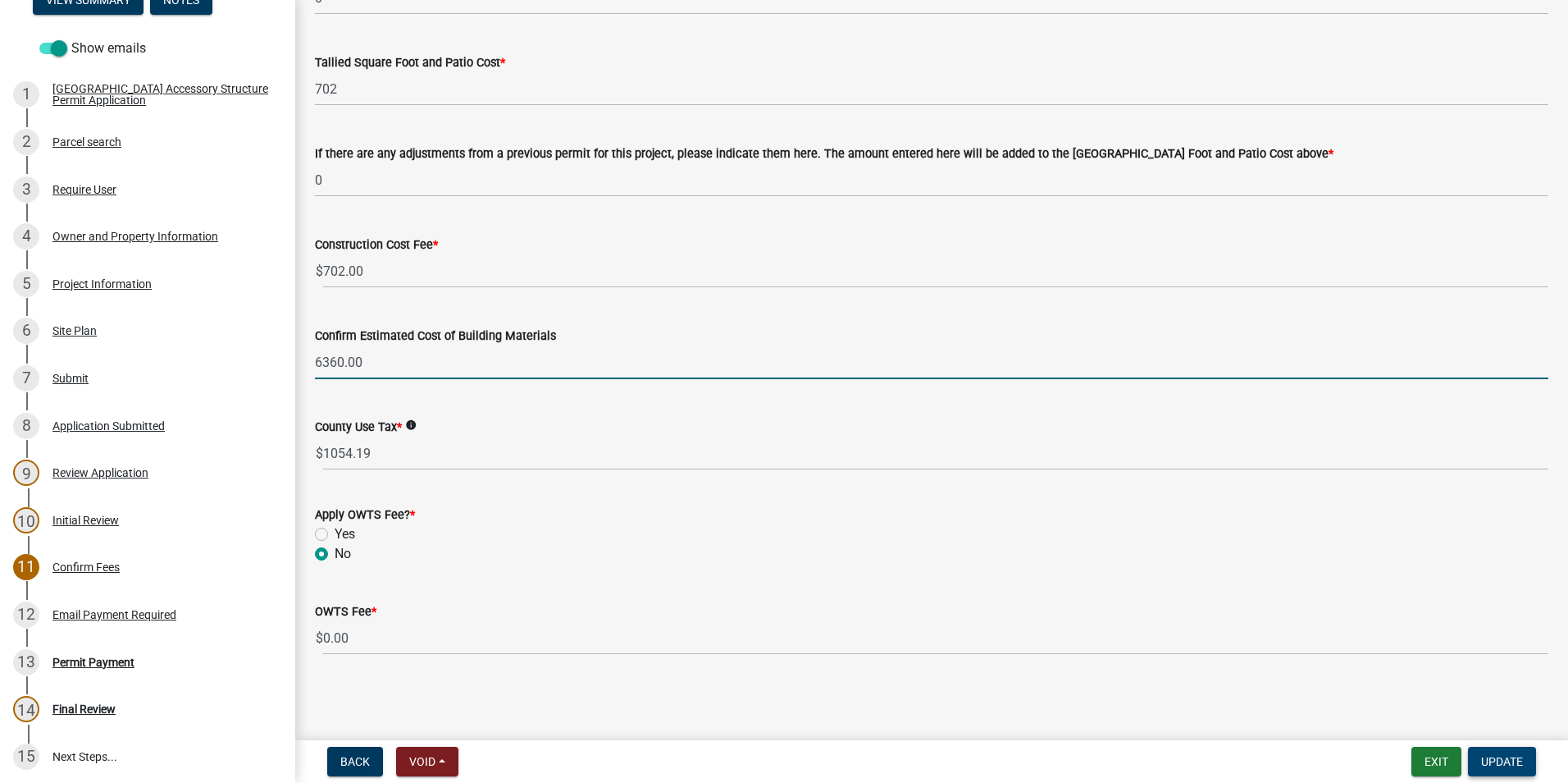
type input "6360.00"
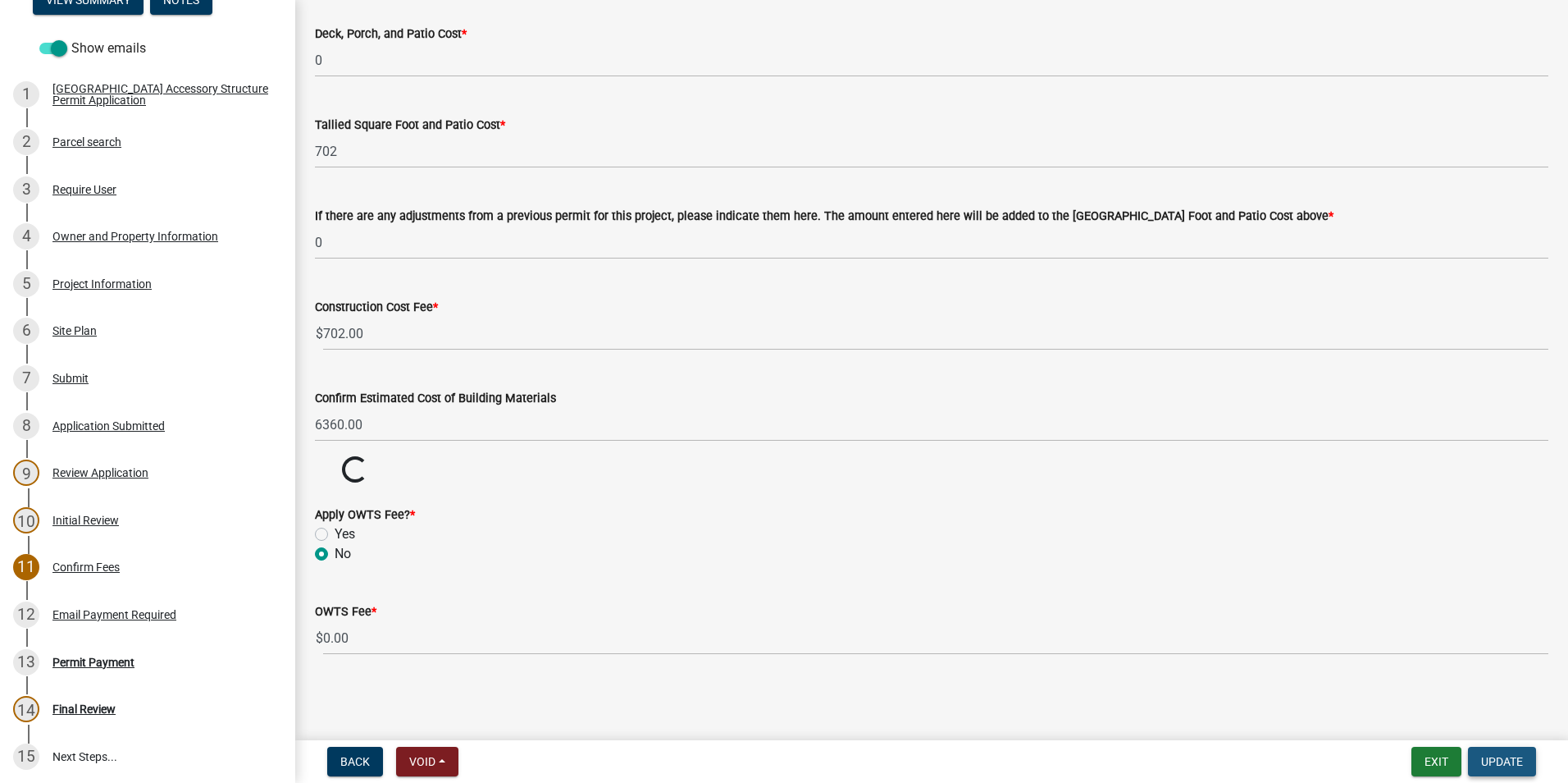
scroll to position [640, 0]
click at [1501, 758] on span "Update" at bounding box center [1502, 761] width 42 height 13
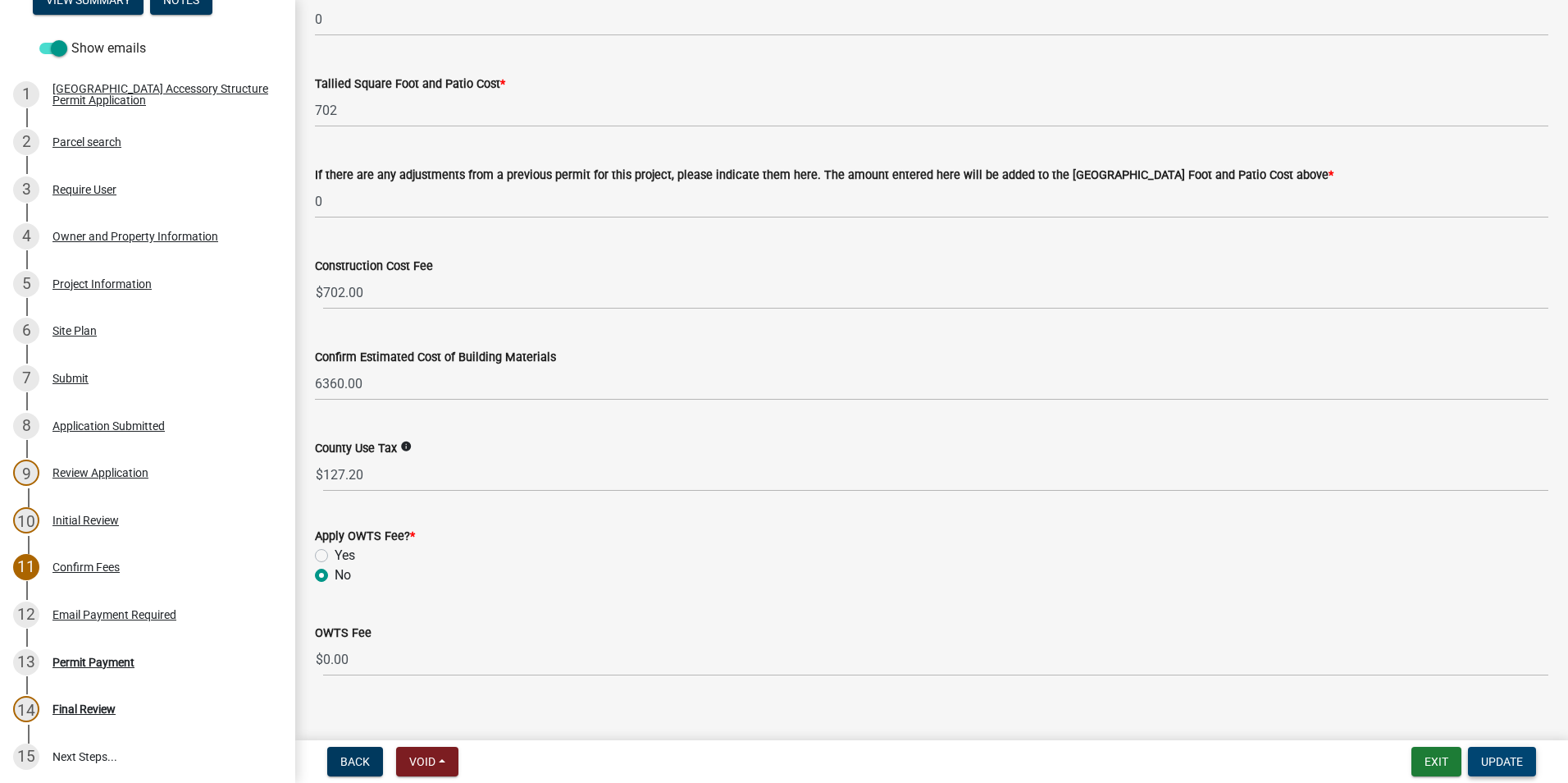
scroll to position [702, 0]
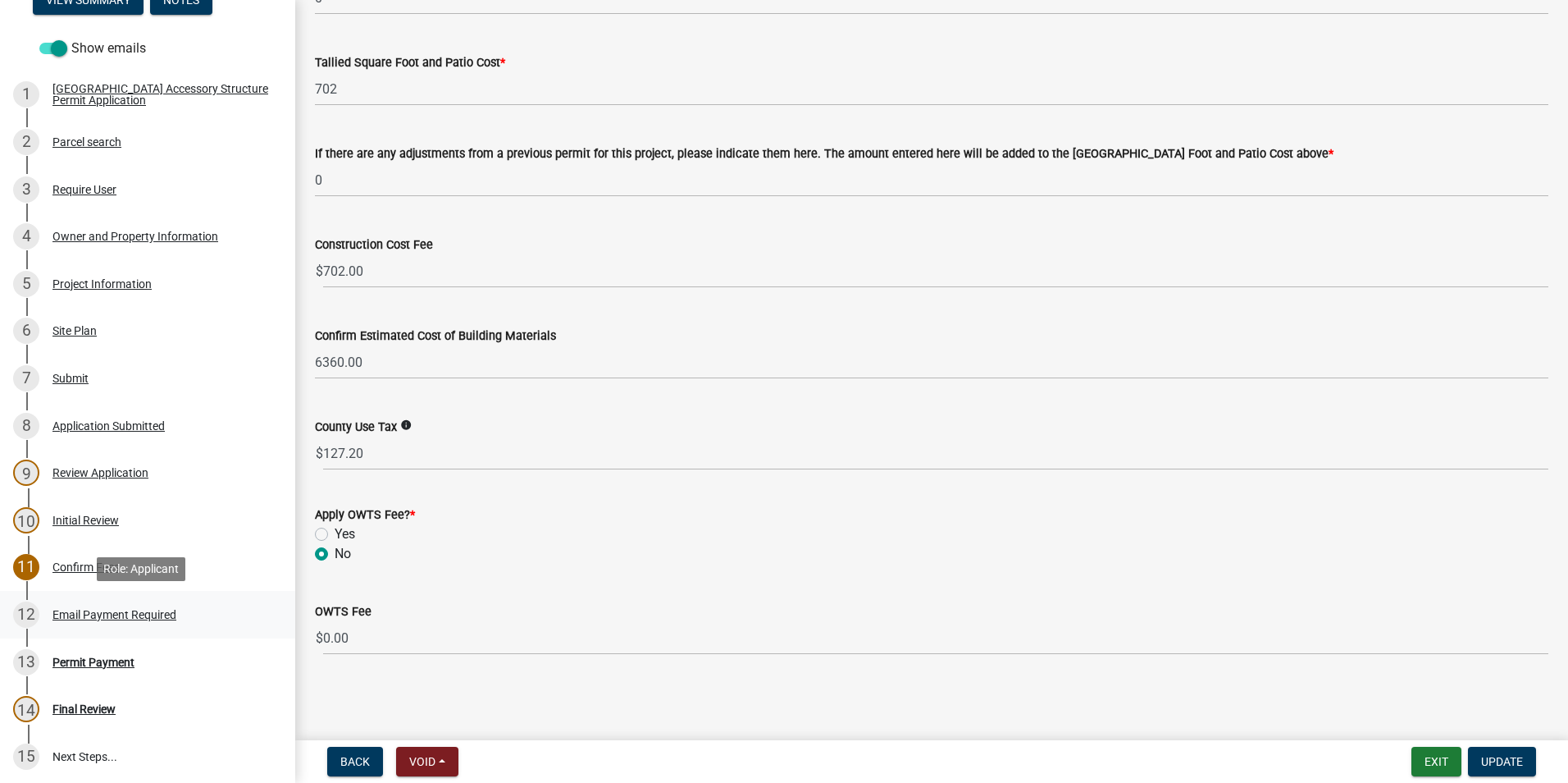
click at [87, 613] on div "Email Payment Required" at bounding box center [114, 614] width 123 height 11
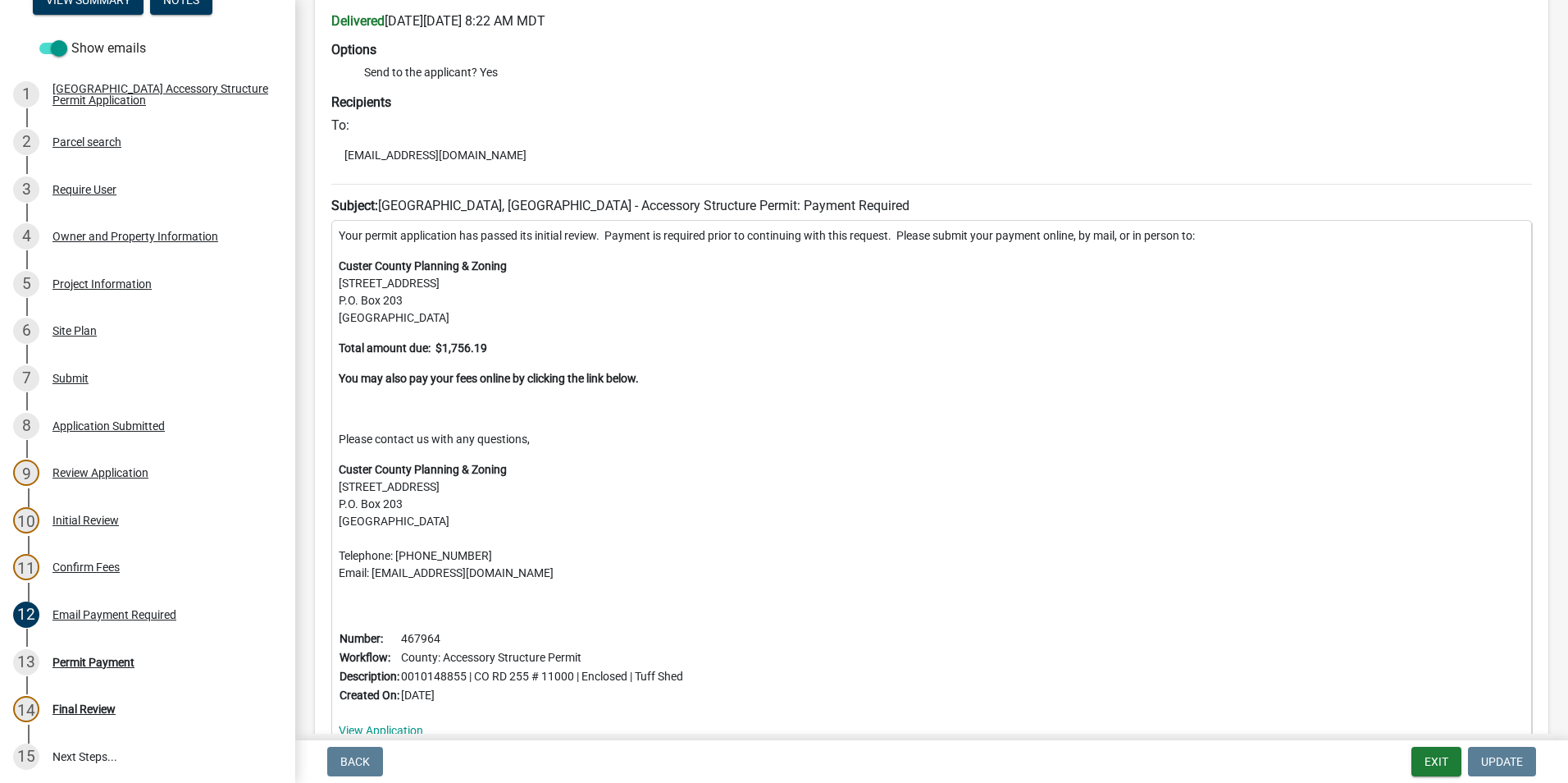
scroll to position [82, 0]
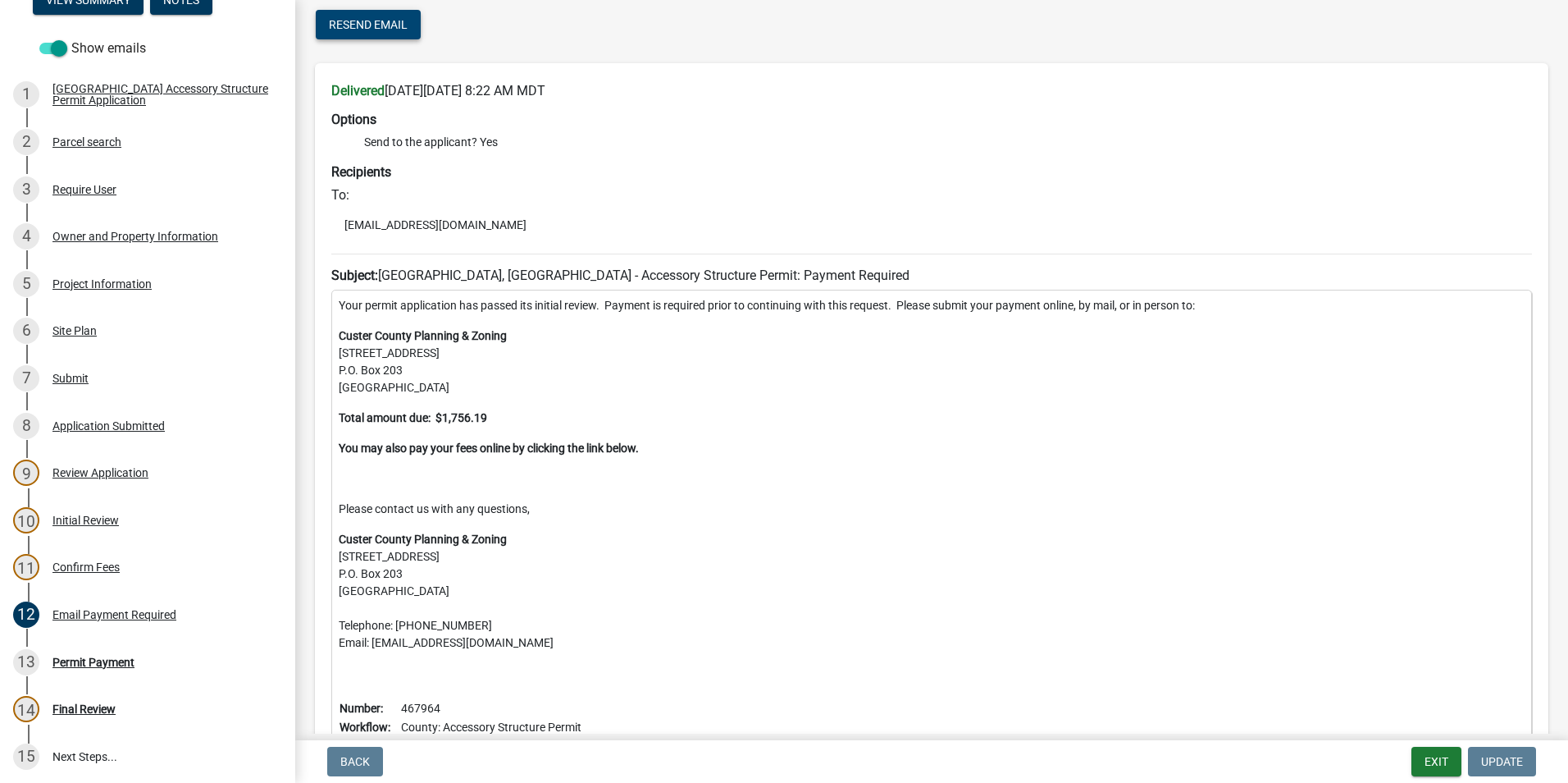
click at [356, 14] on button "Resend Email" at bounding box center [369, 25] width 105 height 30
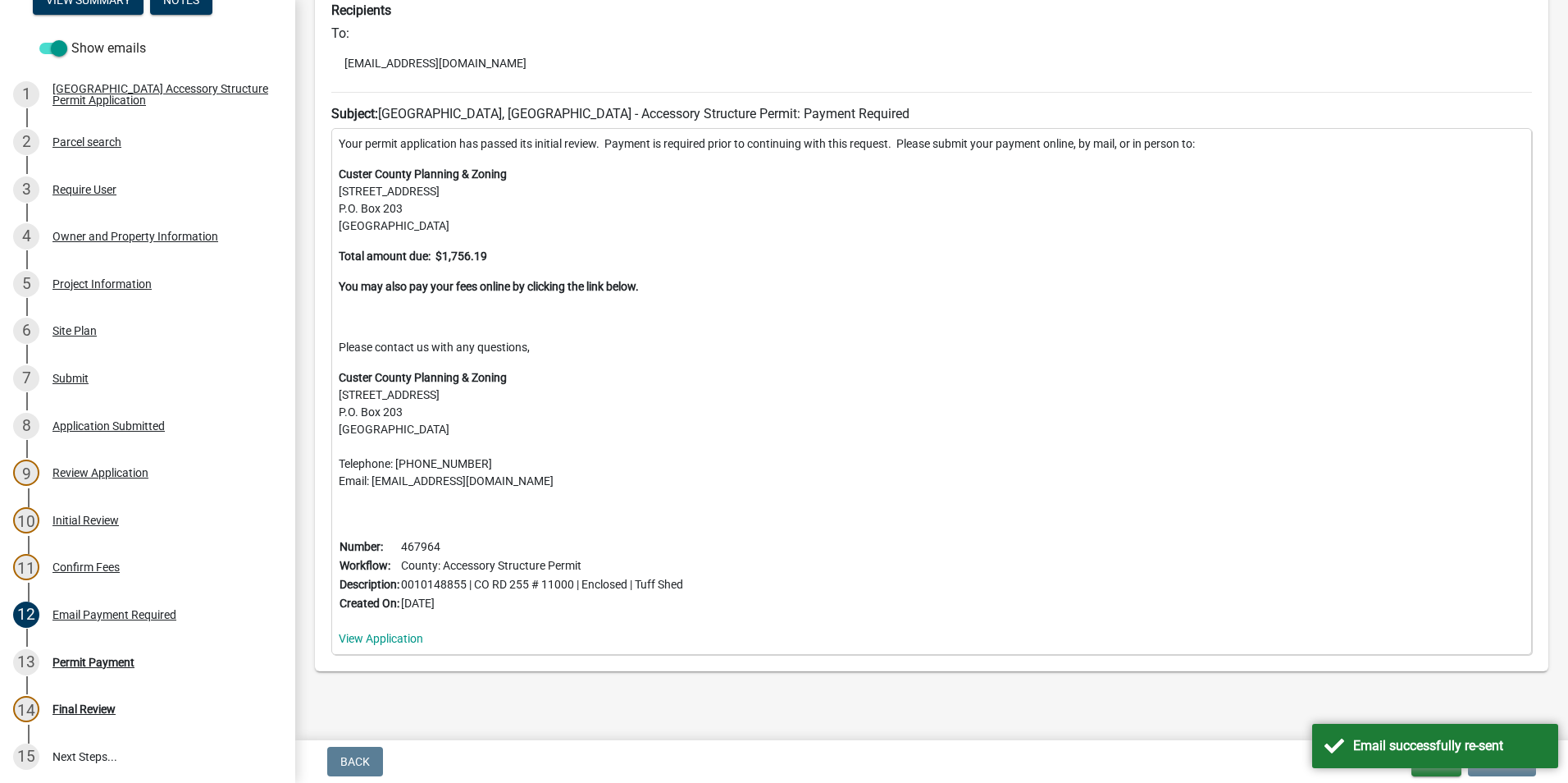
scroll to position [1055, 0]
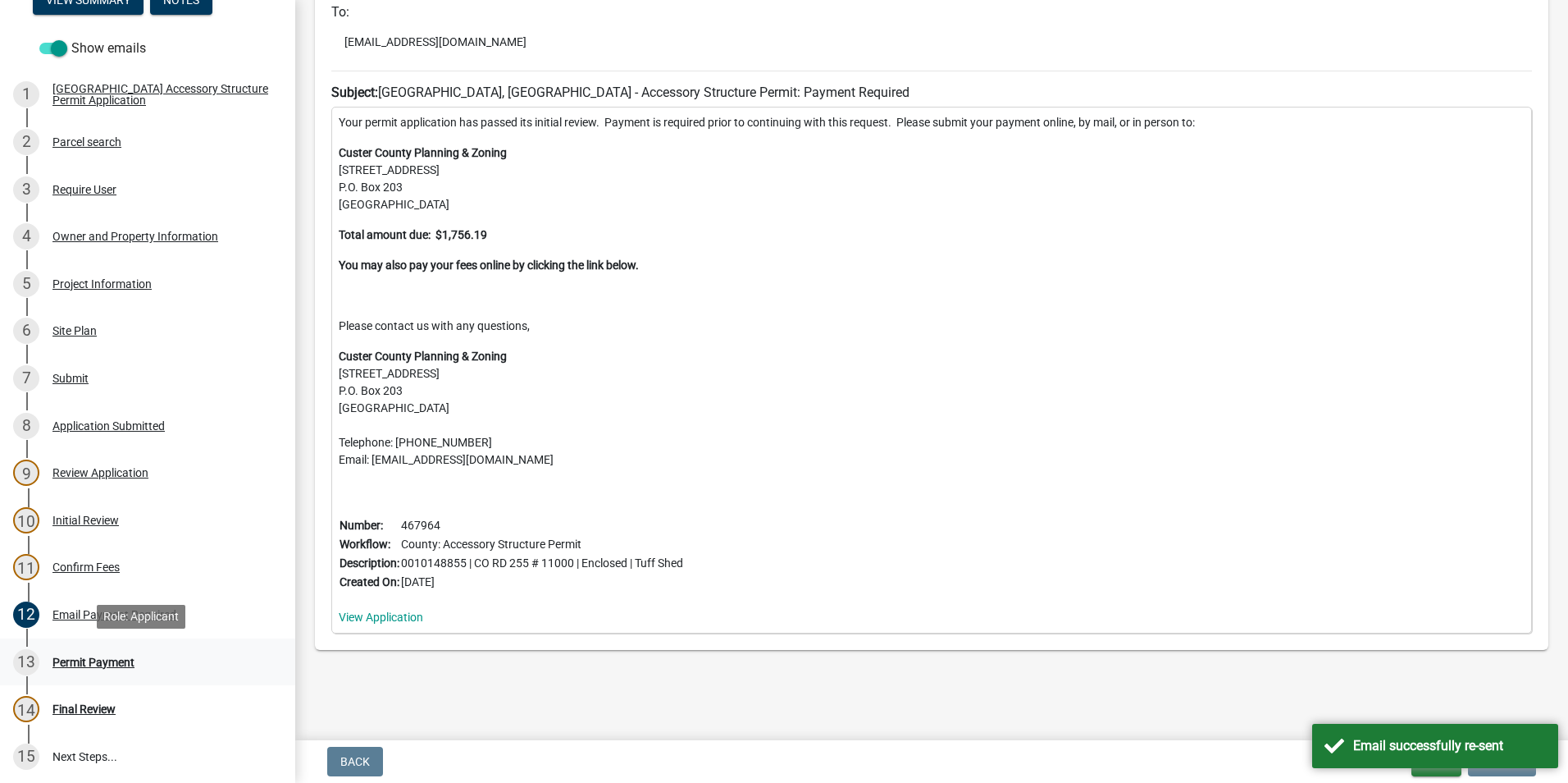
click at [102, 653] on div "13 Permit Payment" at bounding box center [141, 662] width 256 height 26
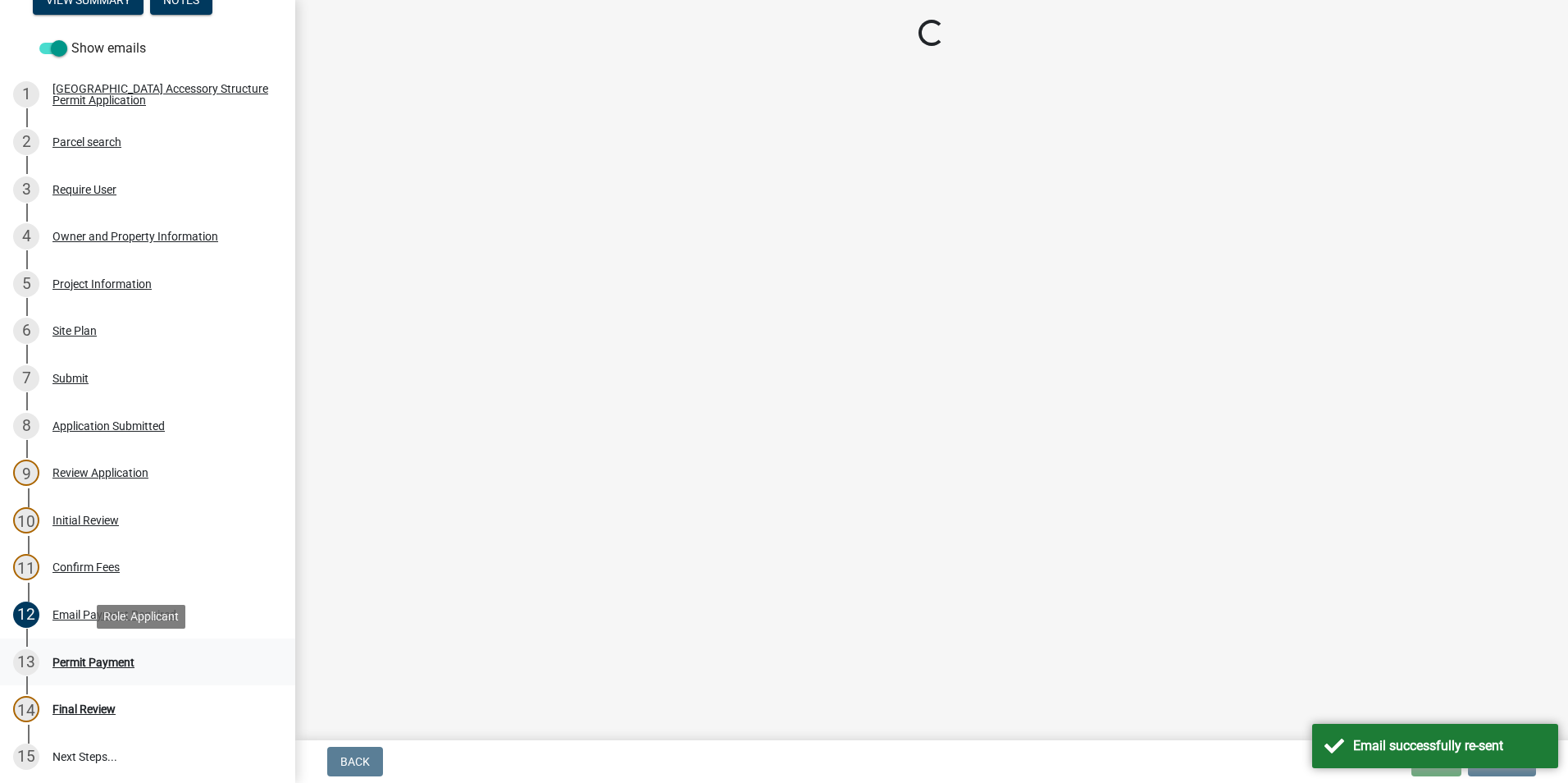
scroll to position [0, 0]
select select "3: 3"
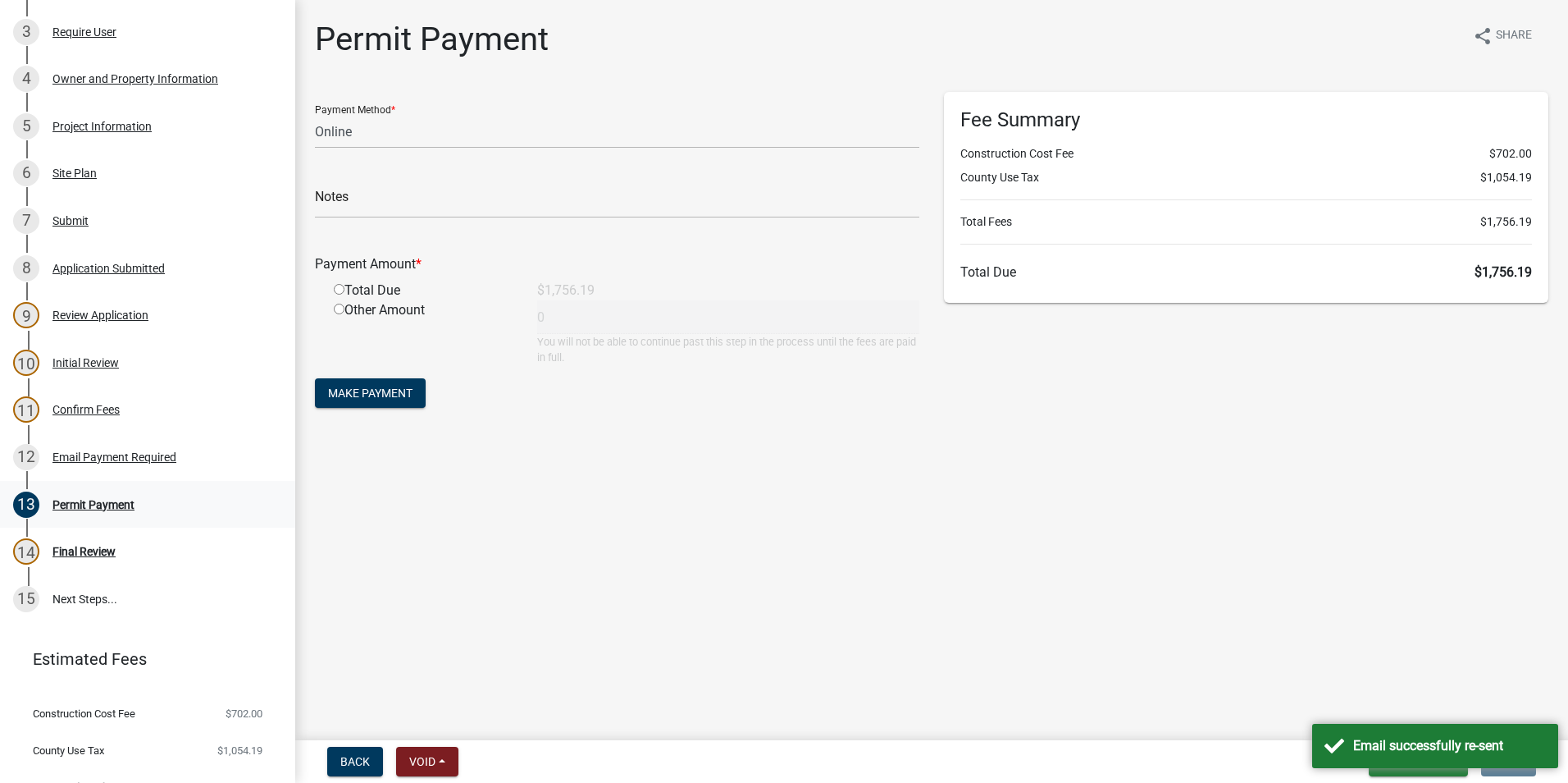
scroll to position [410, 0]
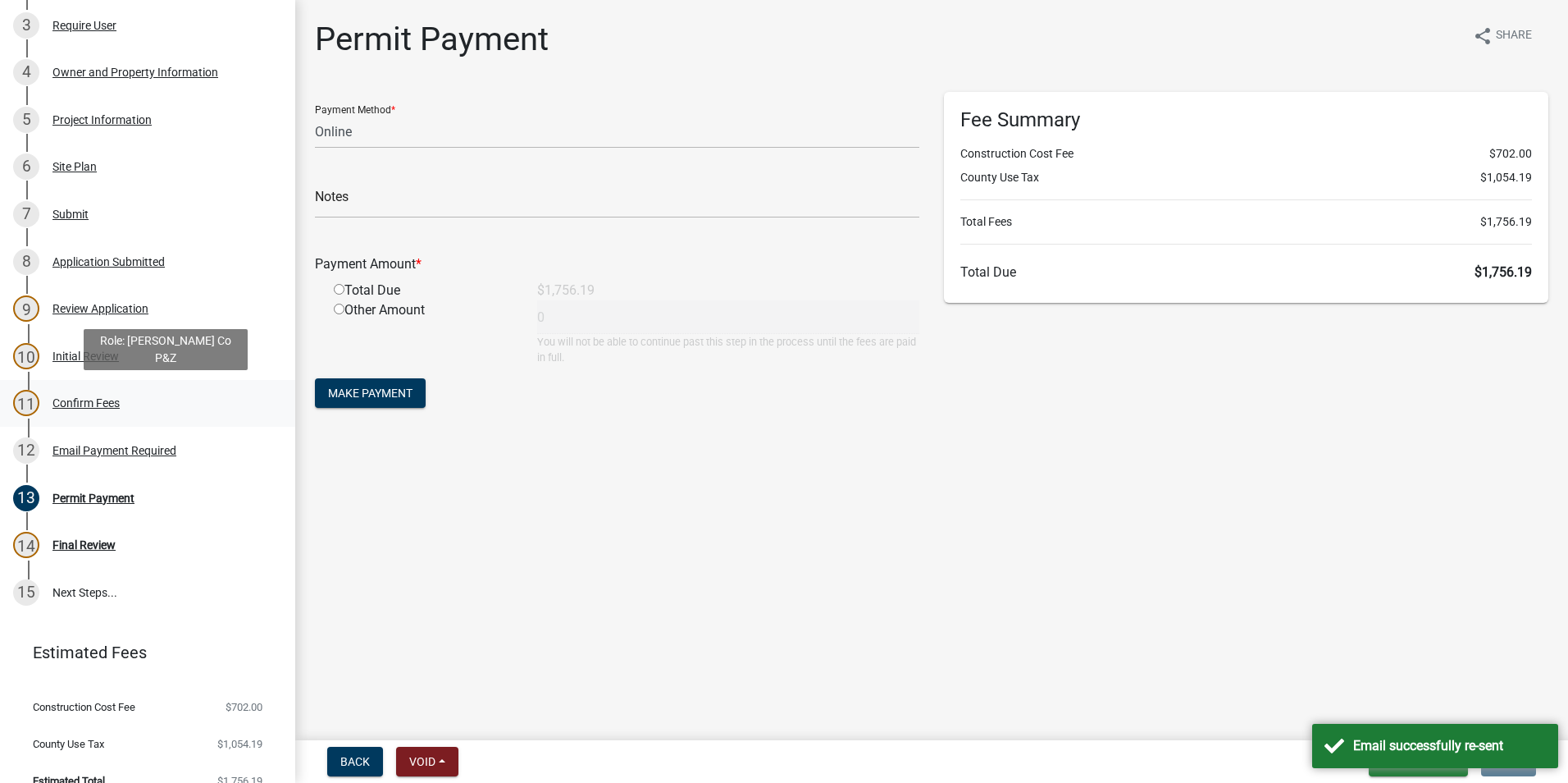
click at [72, 394] on div "11 Confirm Fees" at bounding box center [141, 403] width 256 height 26
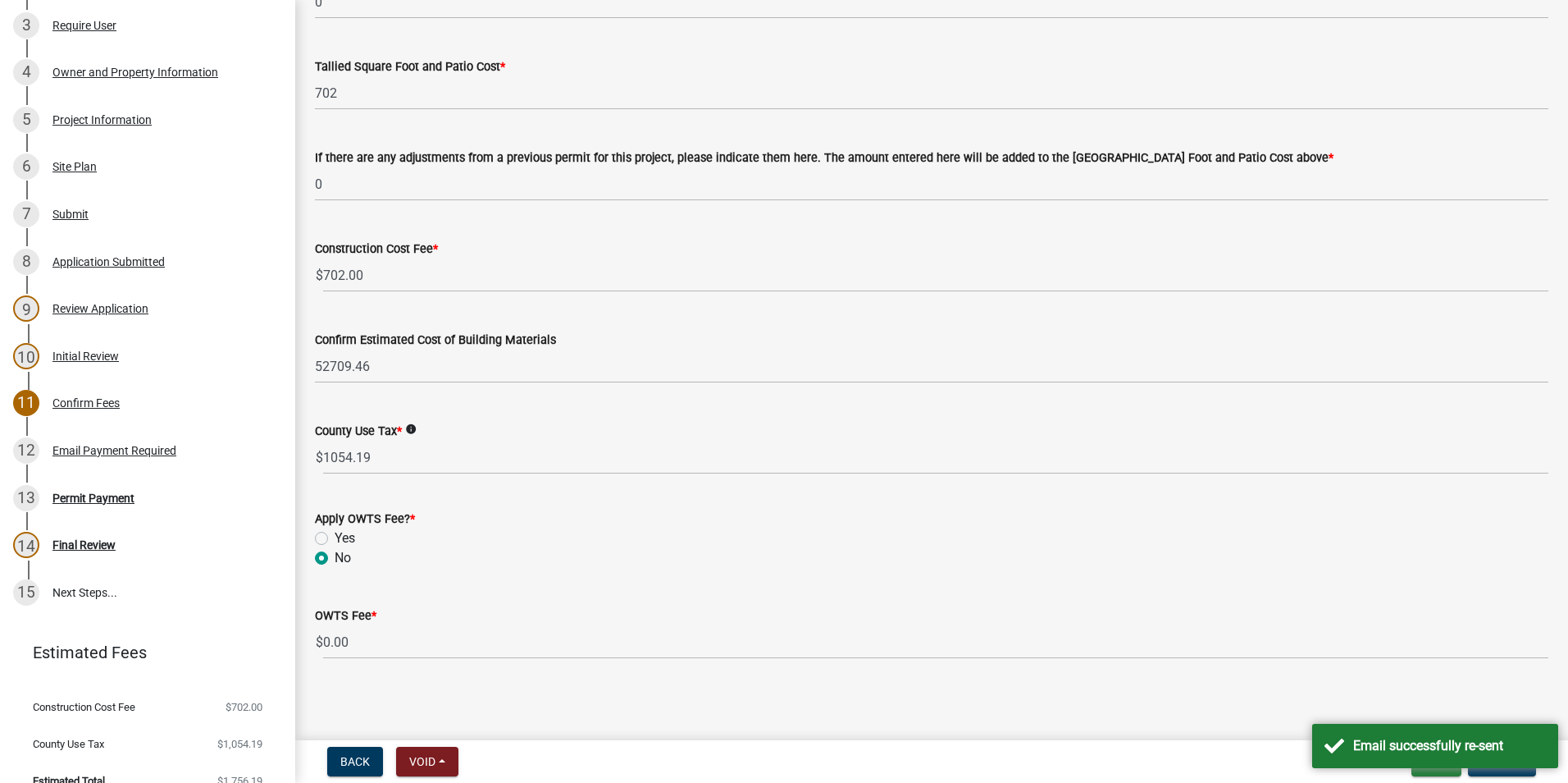
scroll to position [702, 0]
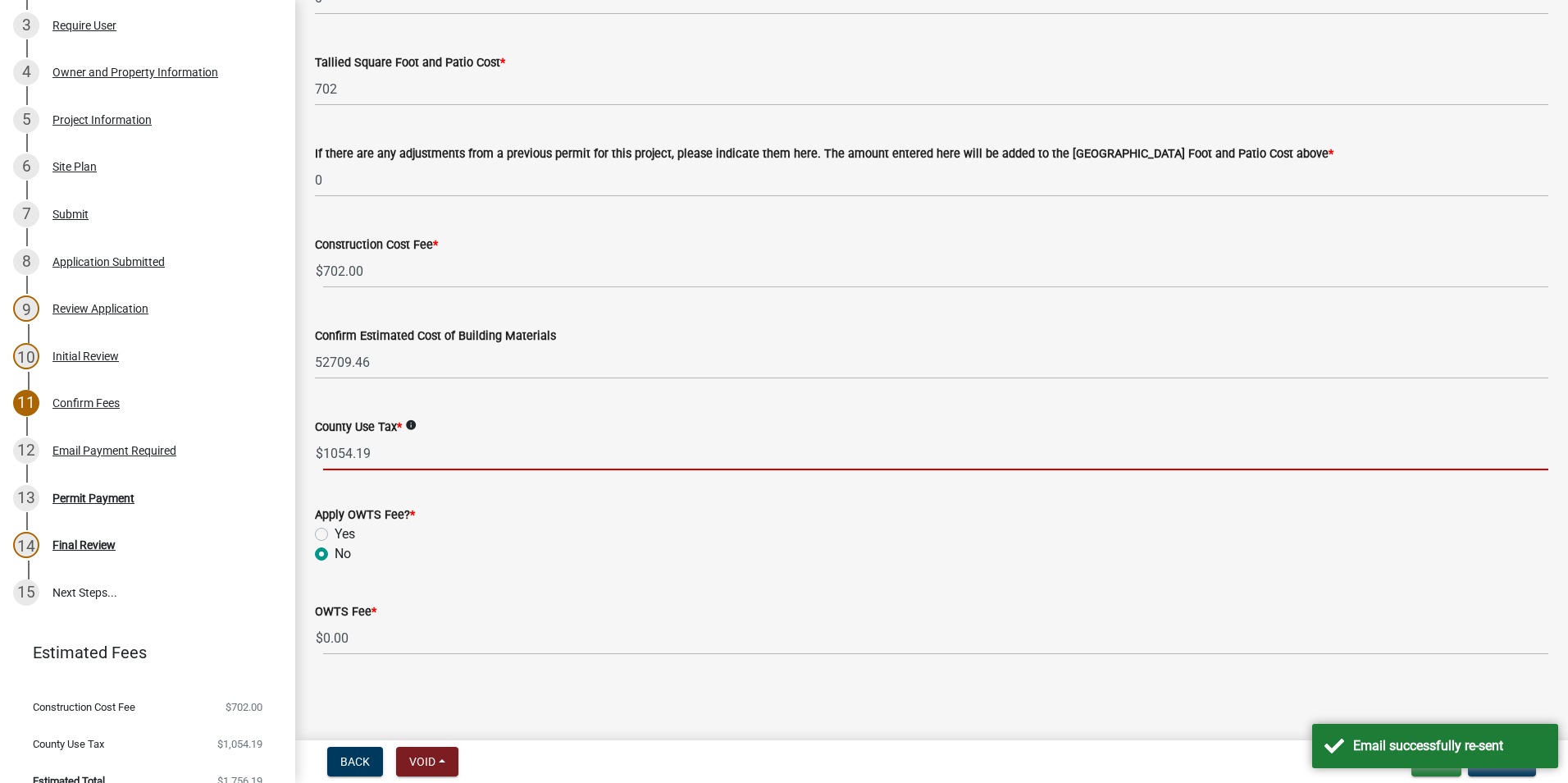
click at [380, 451] on input "1054.19" at bounding box center [936, 453] width 1226 height 33
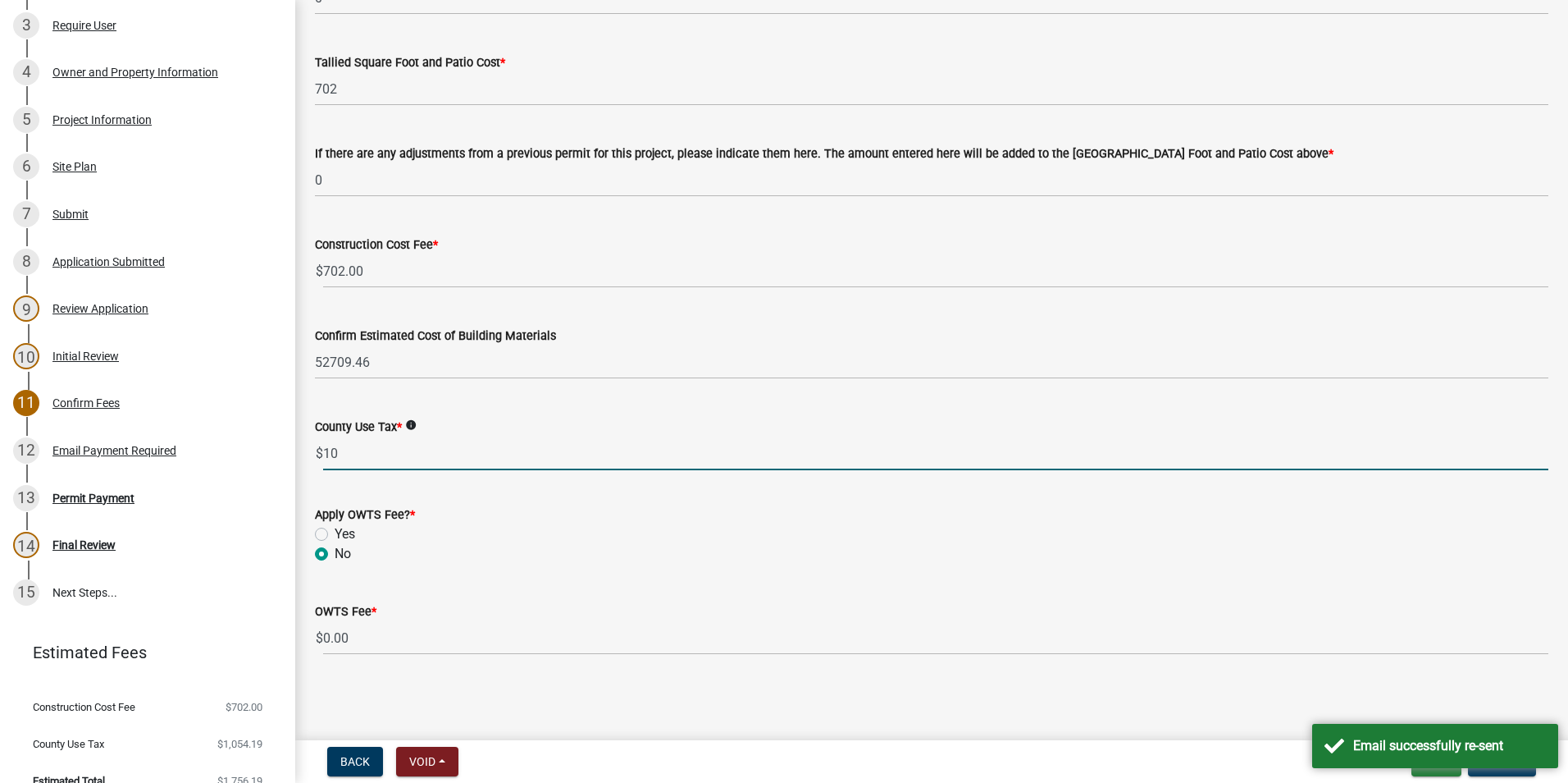
type input "1"
type input "6360.00"
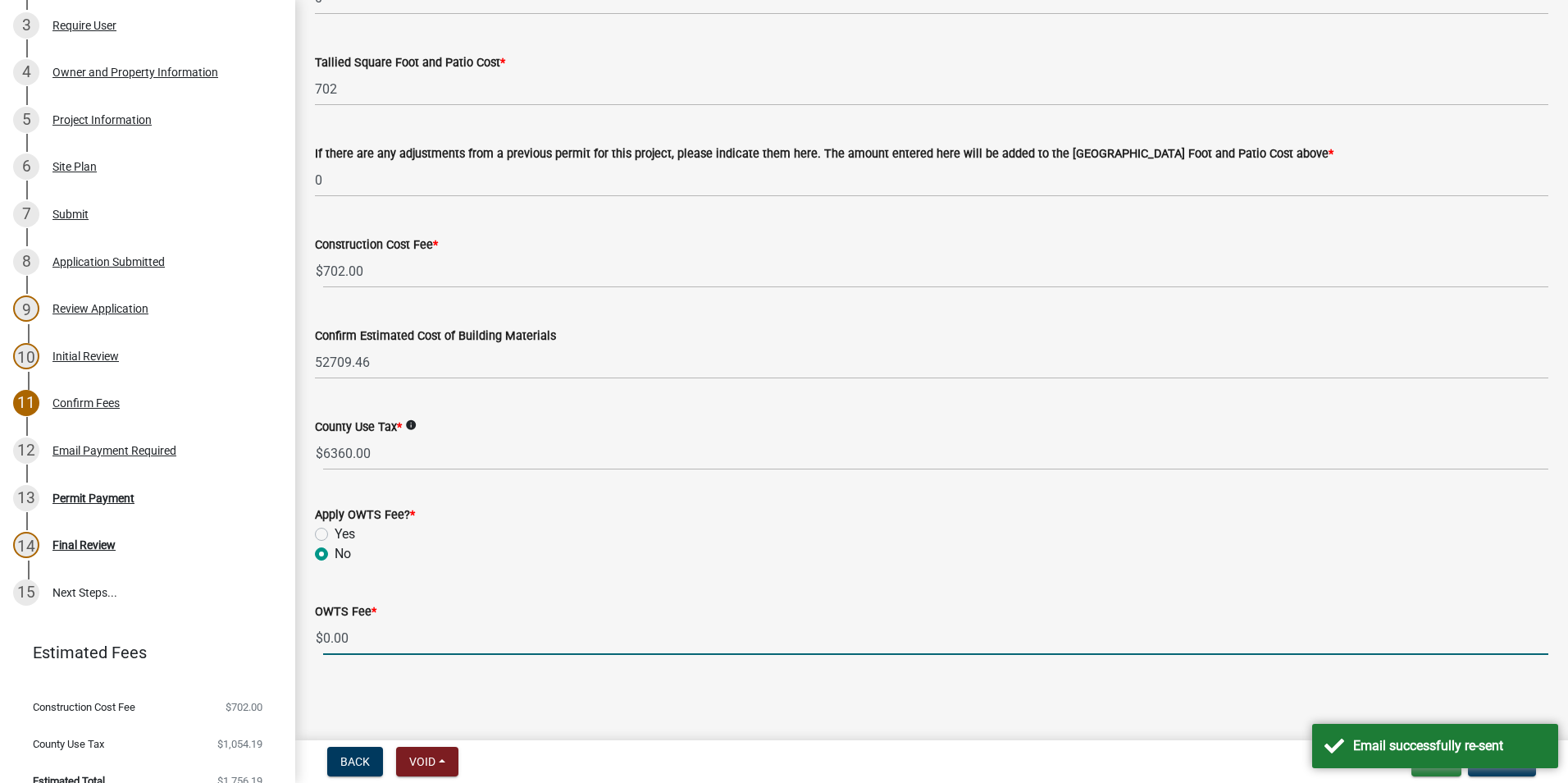
click at [1463, 691] on main "Confirm Fees share Share Is this a post-construction permit? * Yes No Confirm T…" at bounding box center [932, 367] width 1273 height 734
drag, startPoint x: 1192, startPoint y: 708, endPoint x: 1095, endPoint y: 707, distance: 97.0
click at [1095, 707] on main "Confirm Fees share Share Is this a post-construction permit? * Yes No Confirm T…" at bounding box center [932, 367] width 1273 height 734
click at [1490, 767] on div "Email successfully re-sent" at bounding box center [1435, 745] width 246 height 45
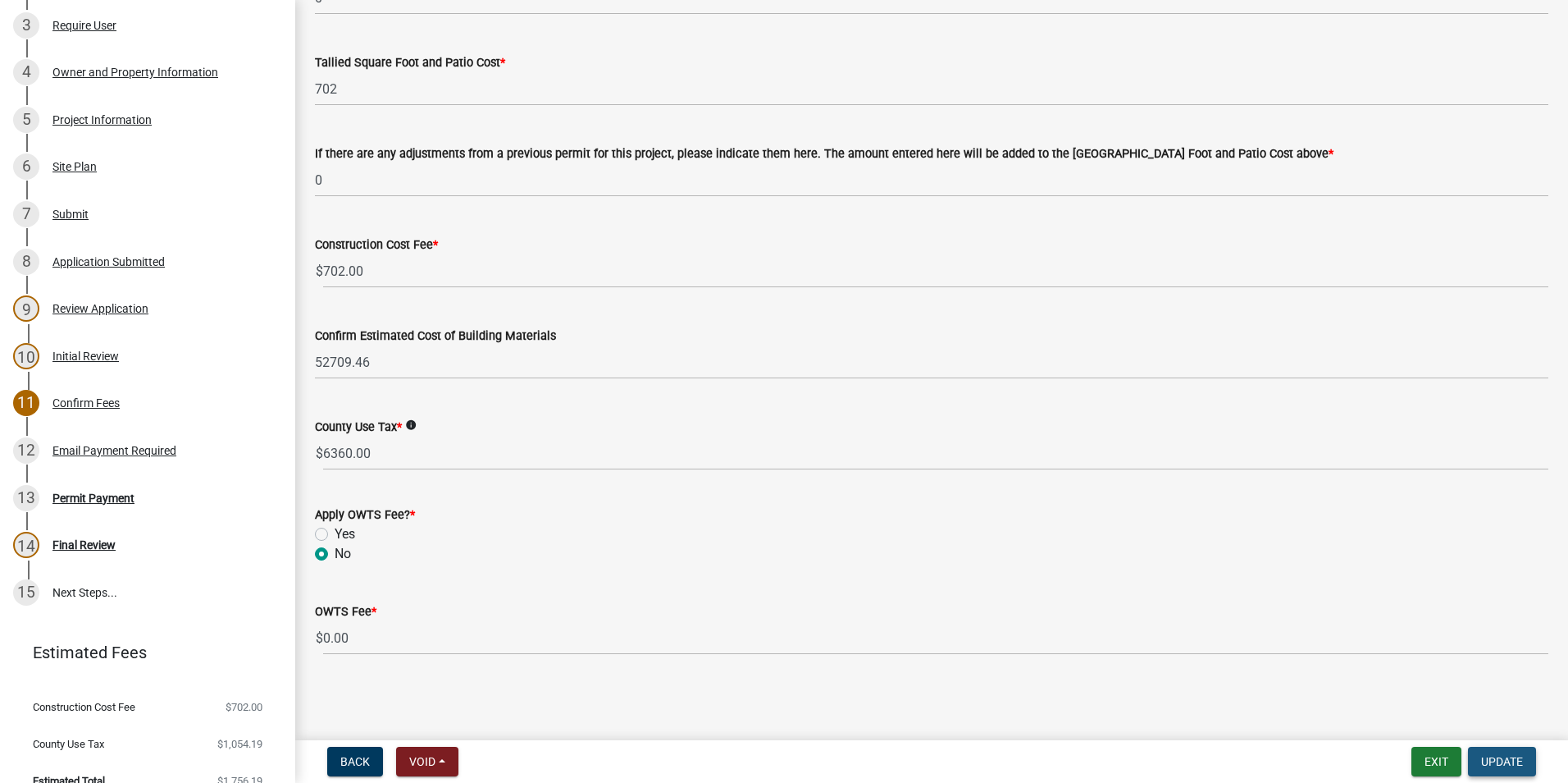
click at [1494, 760] on span "Update" at bounding box center [1502, 761] width 42 height 13
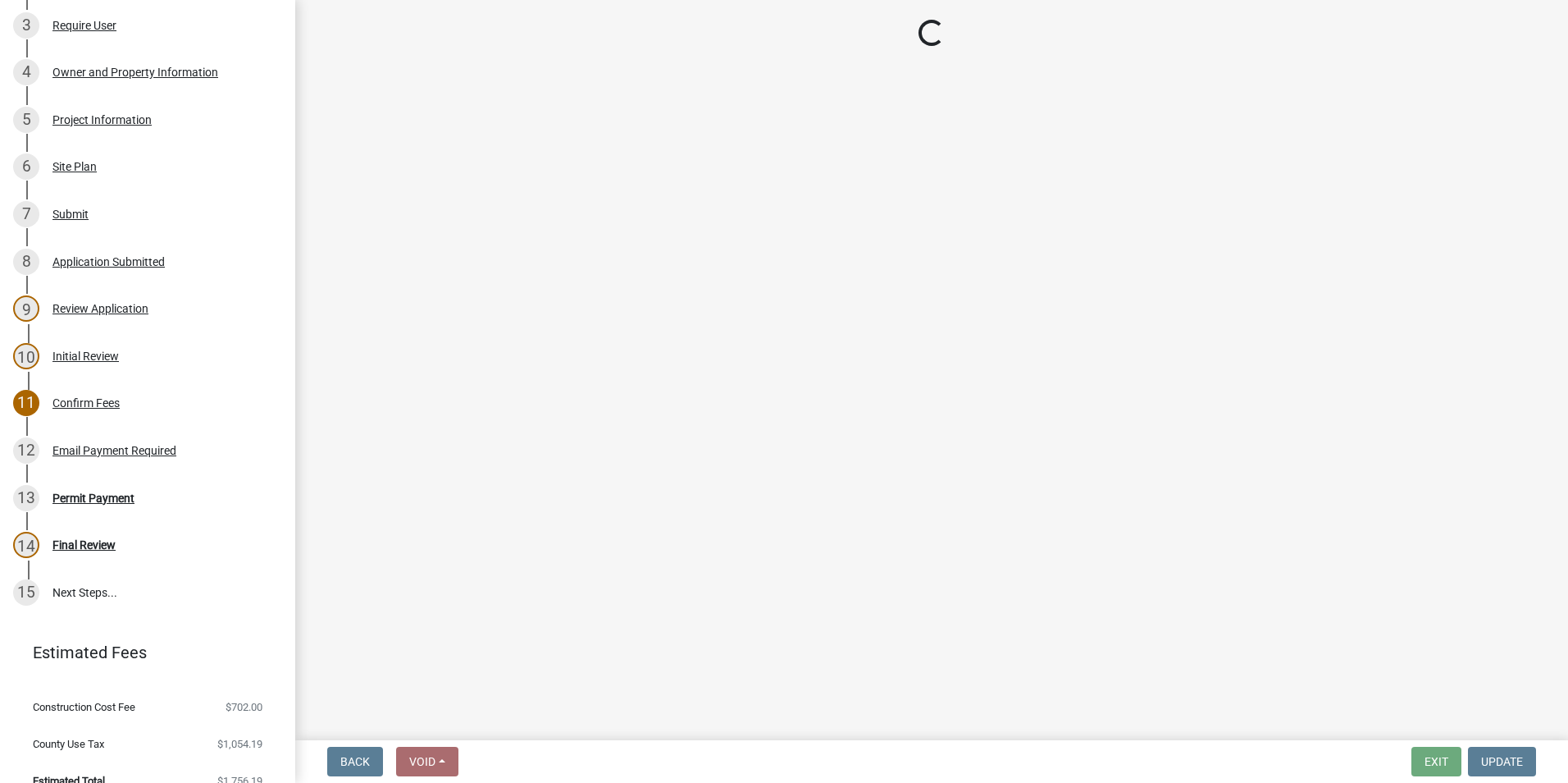
select select "3: 3"
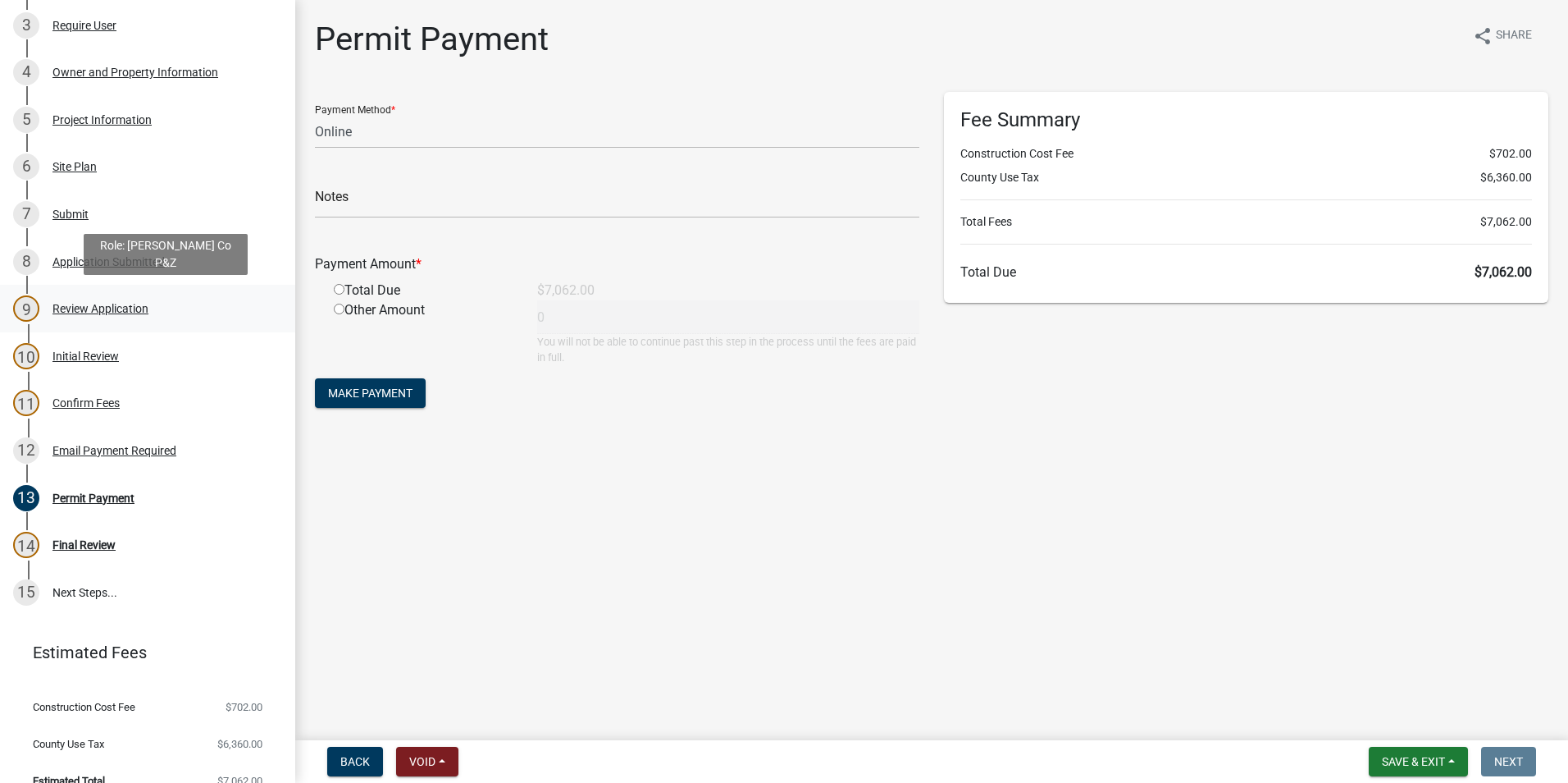
click at [129, 306] on div "Review Application" at bounding box center [101, 308] width 96 height 11
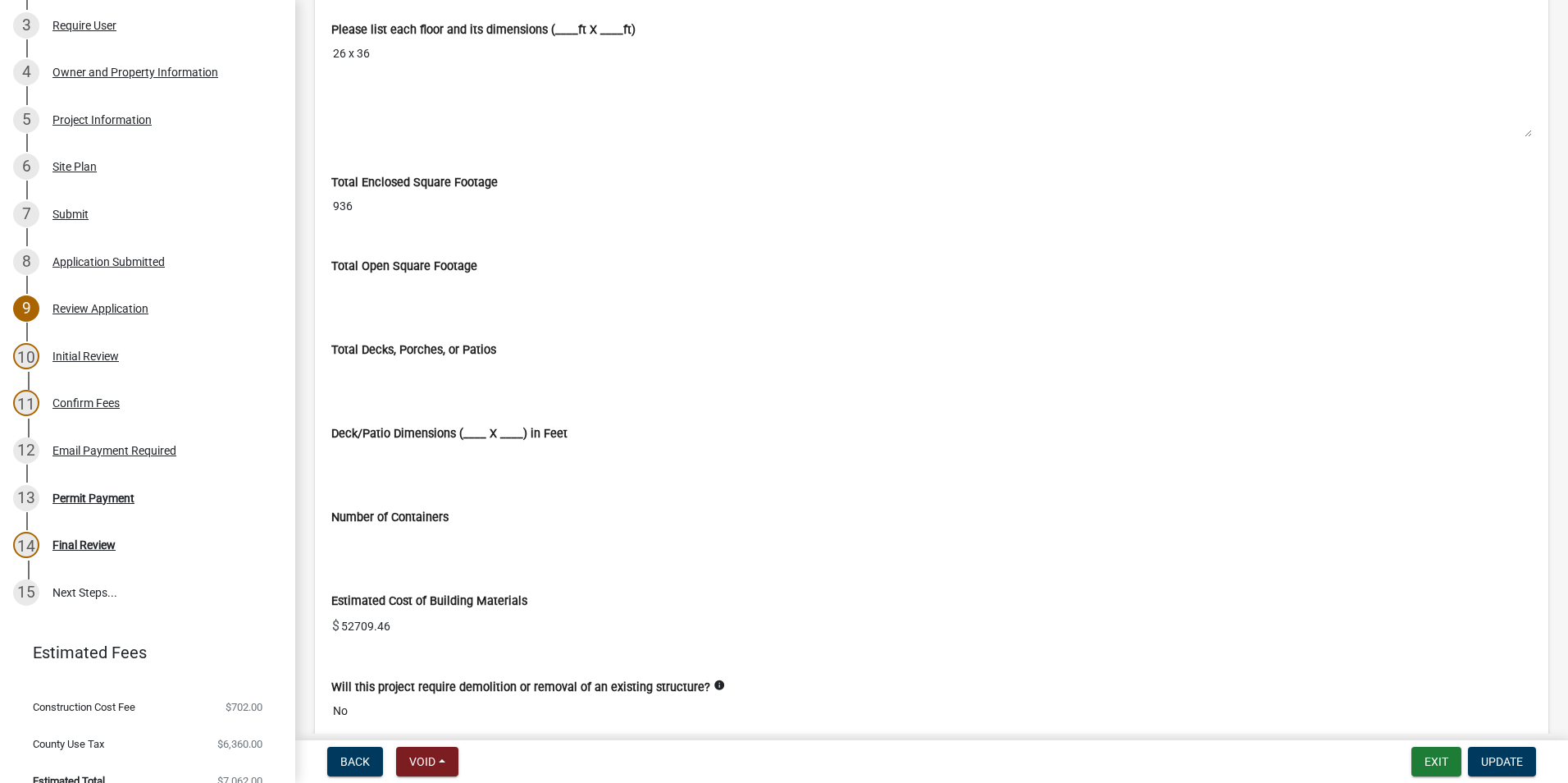
scroll to position [3529, 0]
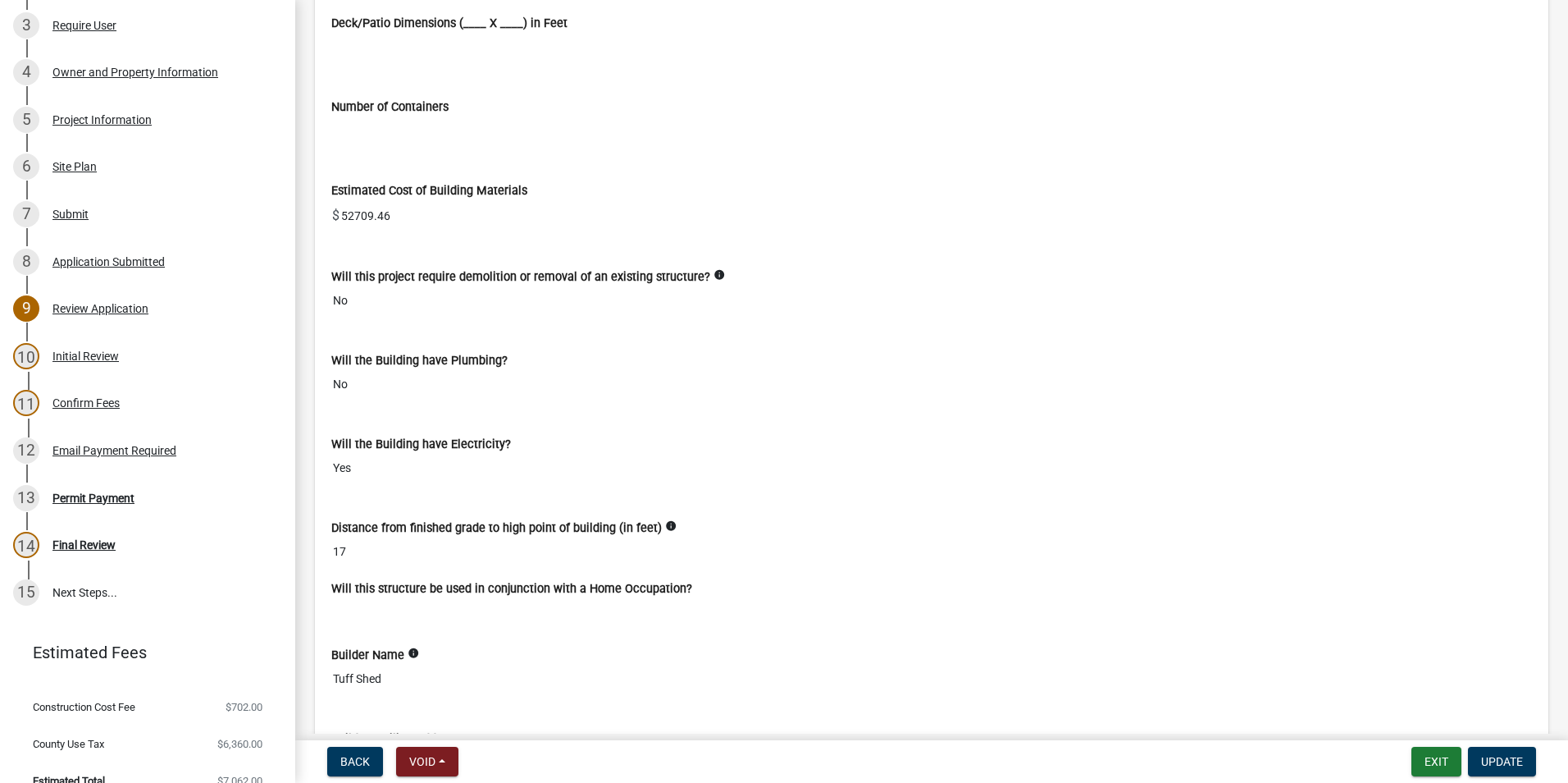
click at [391, 216] on input "52709.46" at bounding box center [936, 215] width 1192 height 32
drag, startPoint x: 342, startPoint y: 214, endPoint x: 403, endPoint y: 220, distance: 61.3
click at [403, 220] on input "52709.46" at bounding box center [936, 215] width 1192 height 32
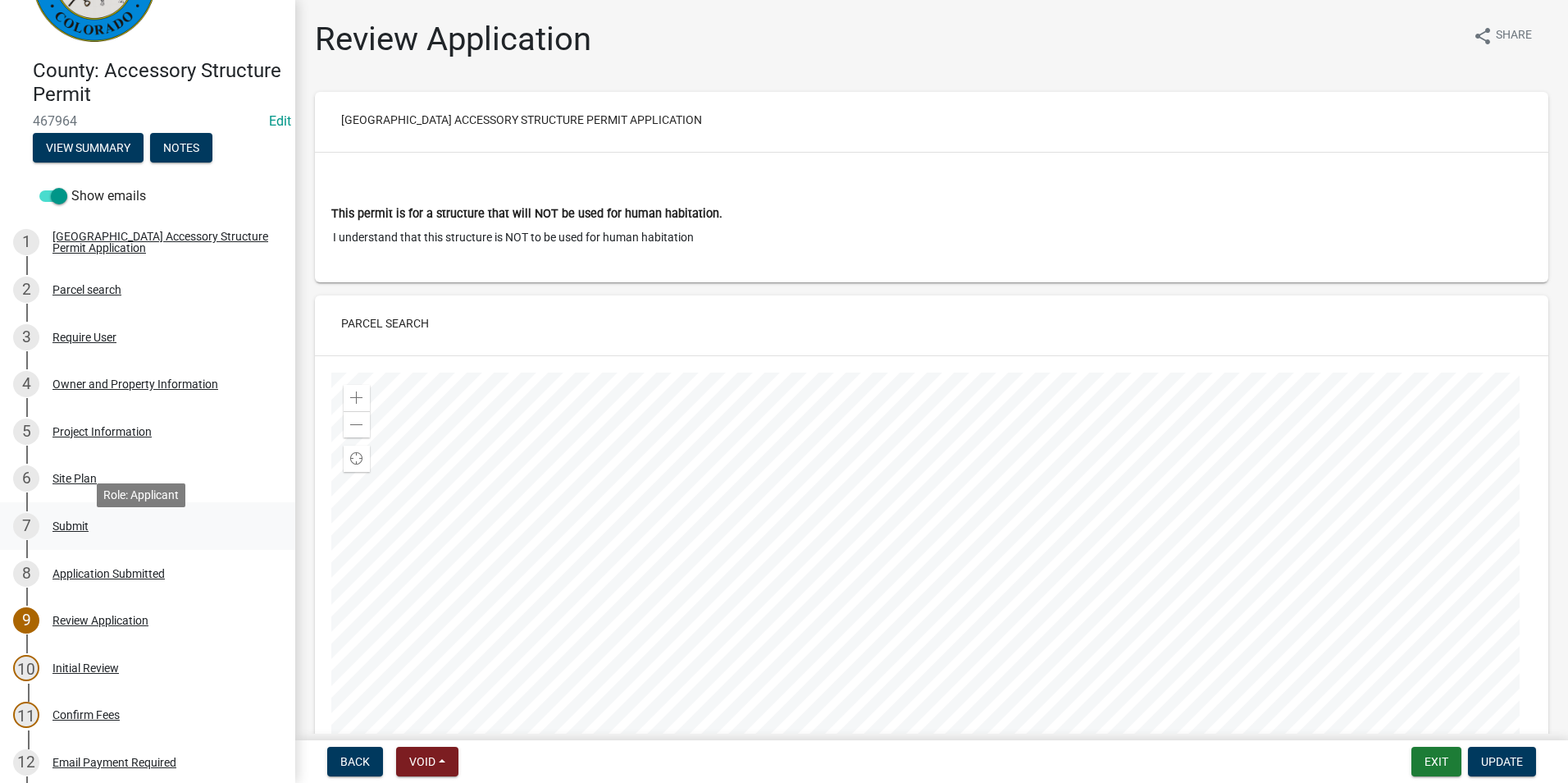
scroll to position [164, 0]
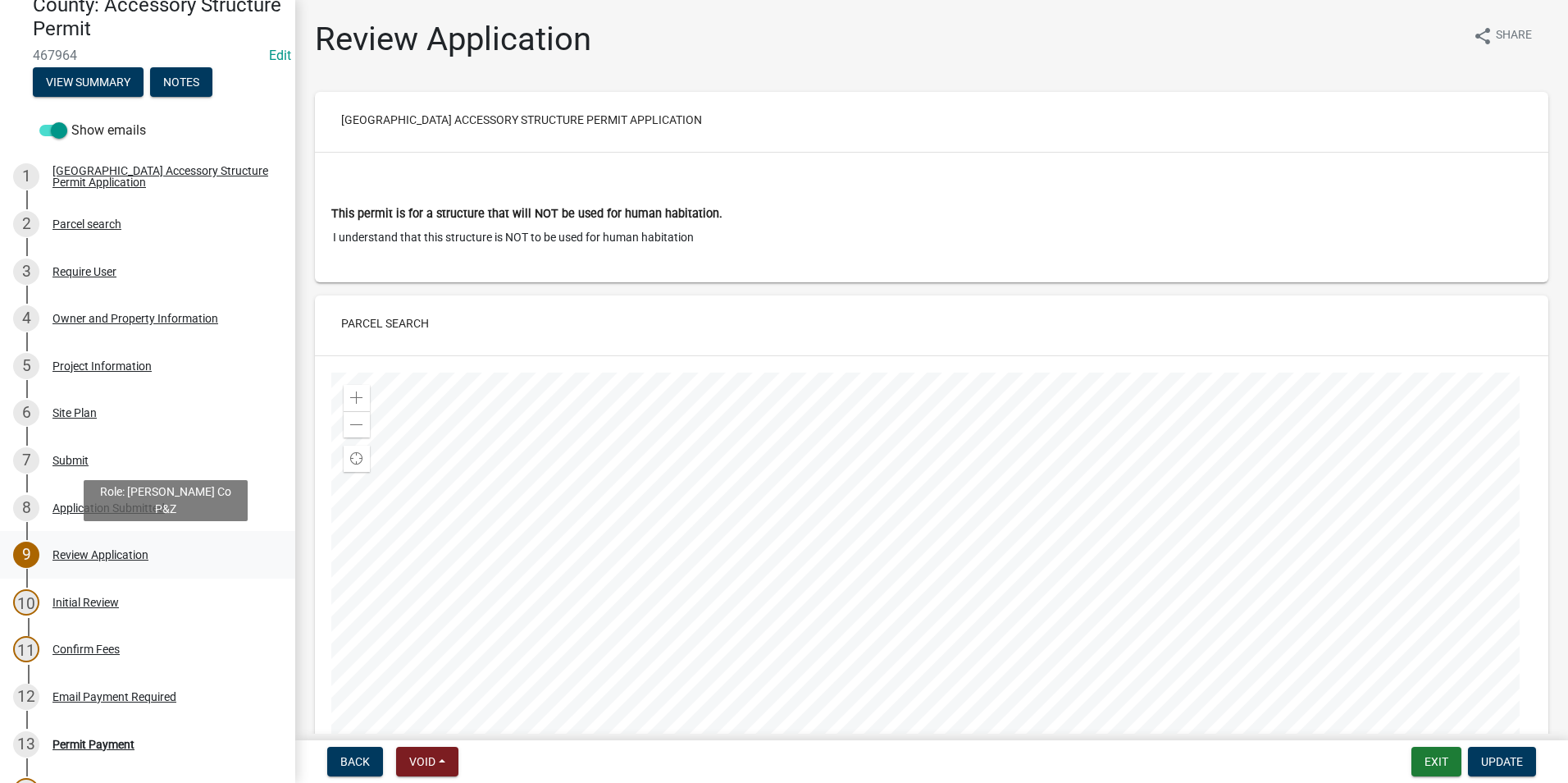
click at [98, 549] on div "Review Application" at bounding box center [101, 554] width 96 height 11
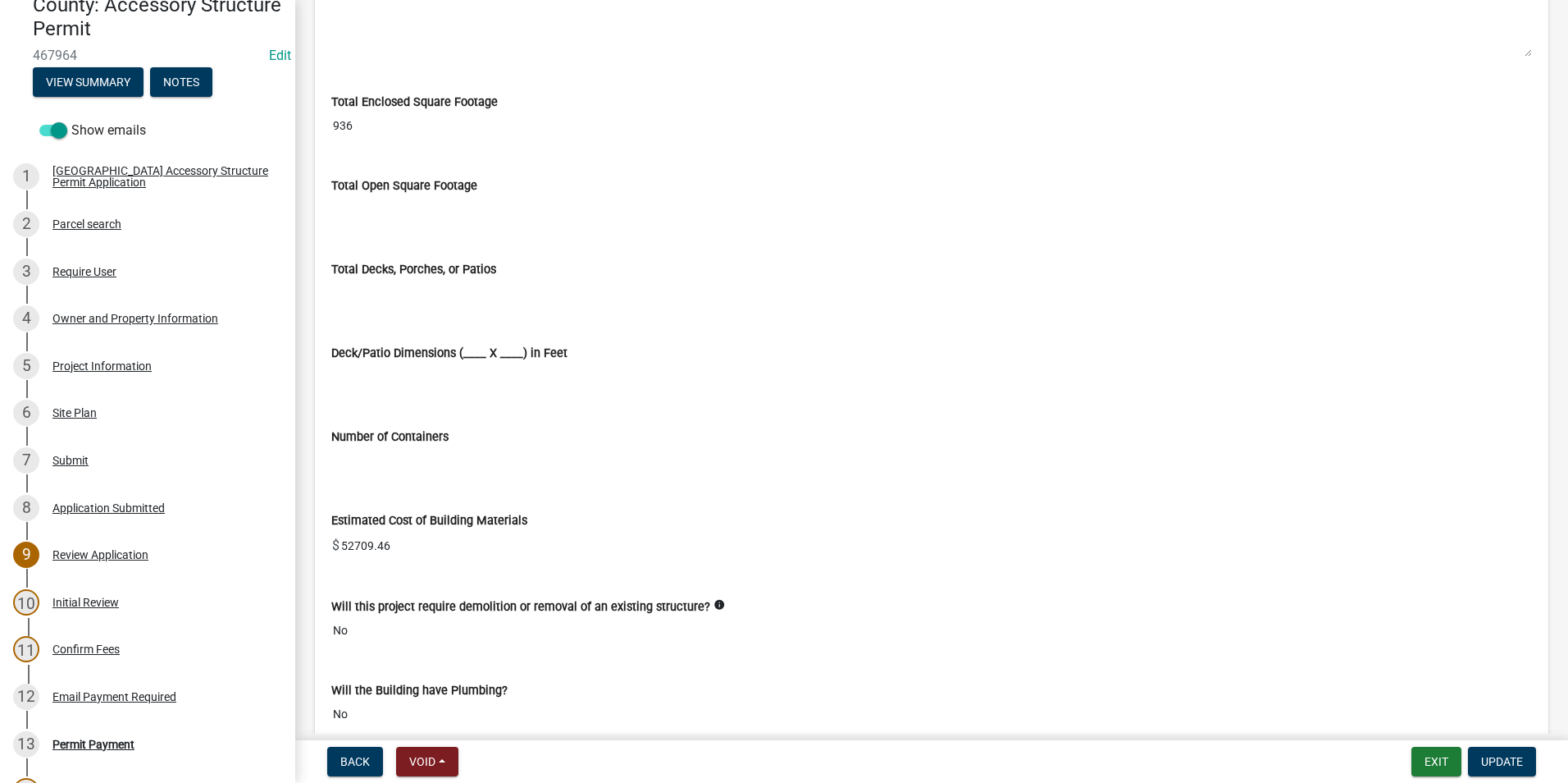
scroll to position [3200, 0]
click at [85, 644] on div "Confirm Fees" at bounding box center [86, 649] width 67 height 11
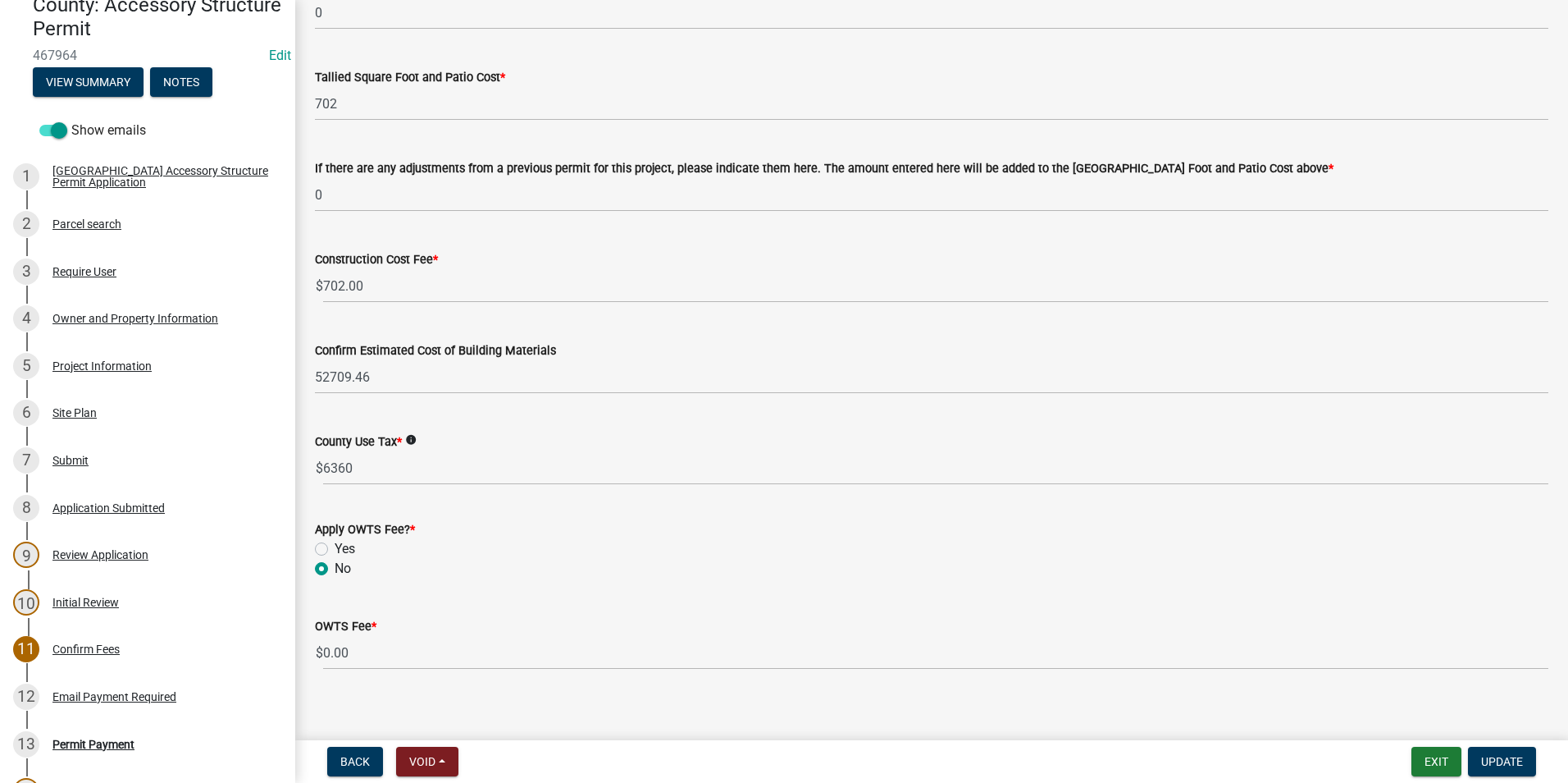
scroll to position [702, 0]
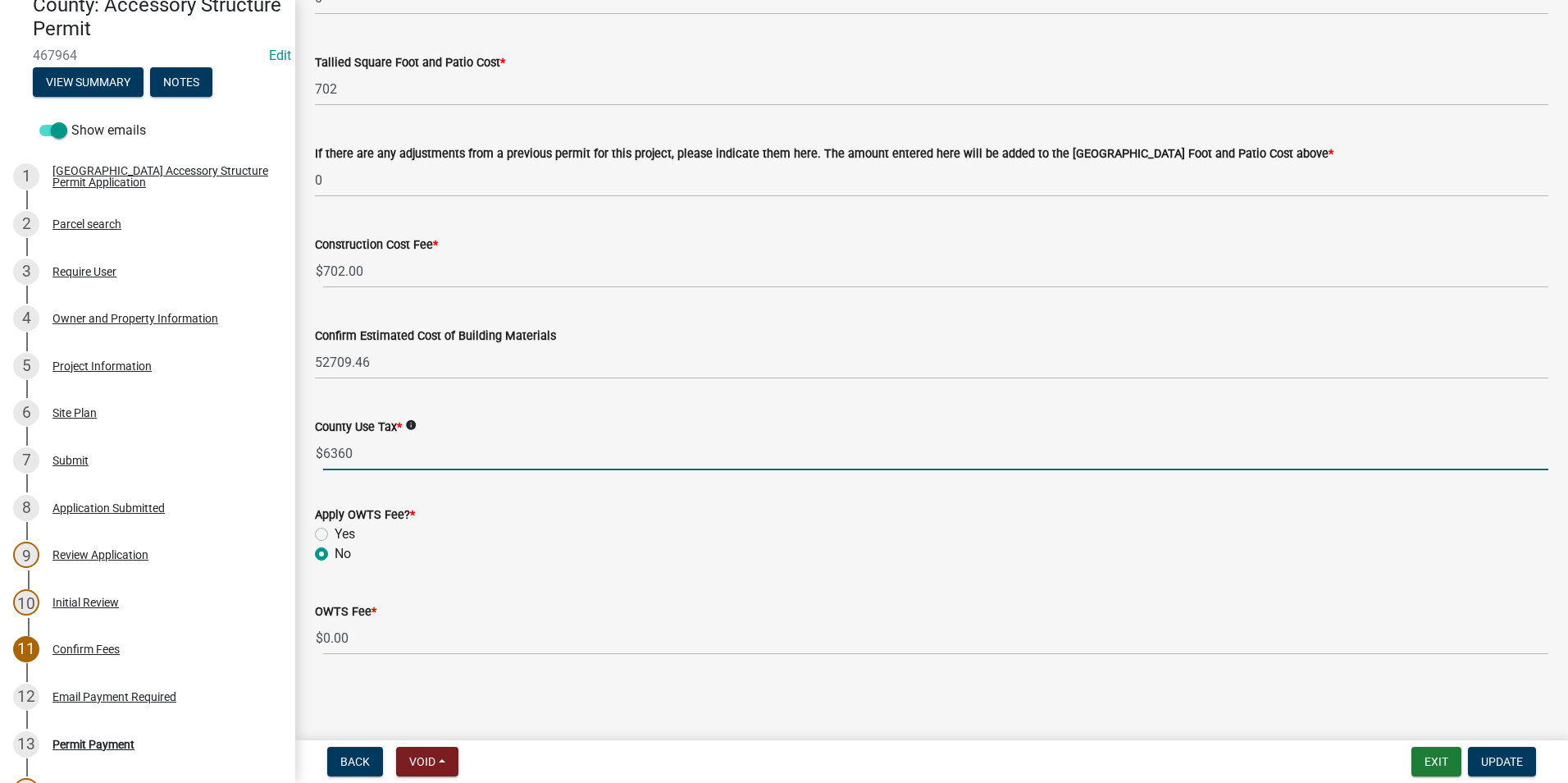
click at [362, 455] on input "6360" at bounding box center [936, 453] width 1226 height 33
type input "6"
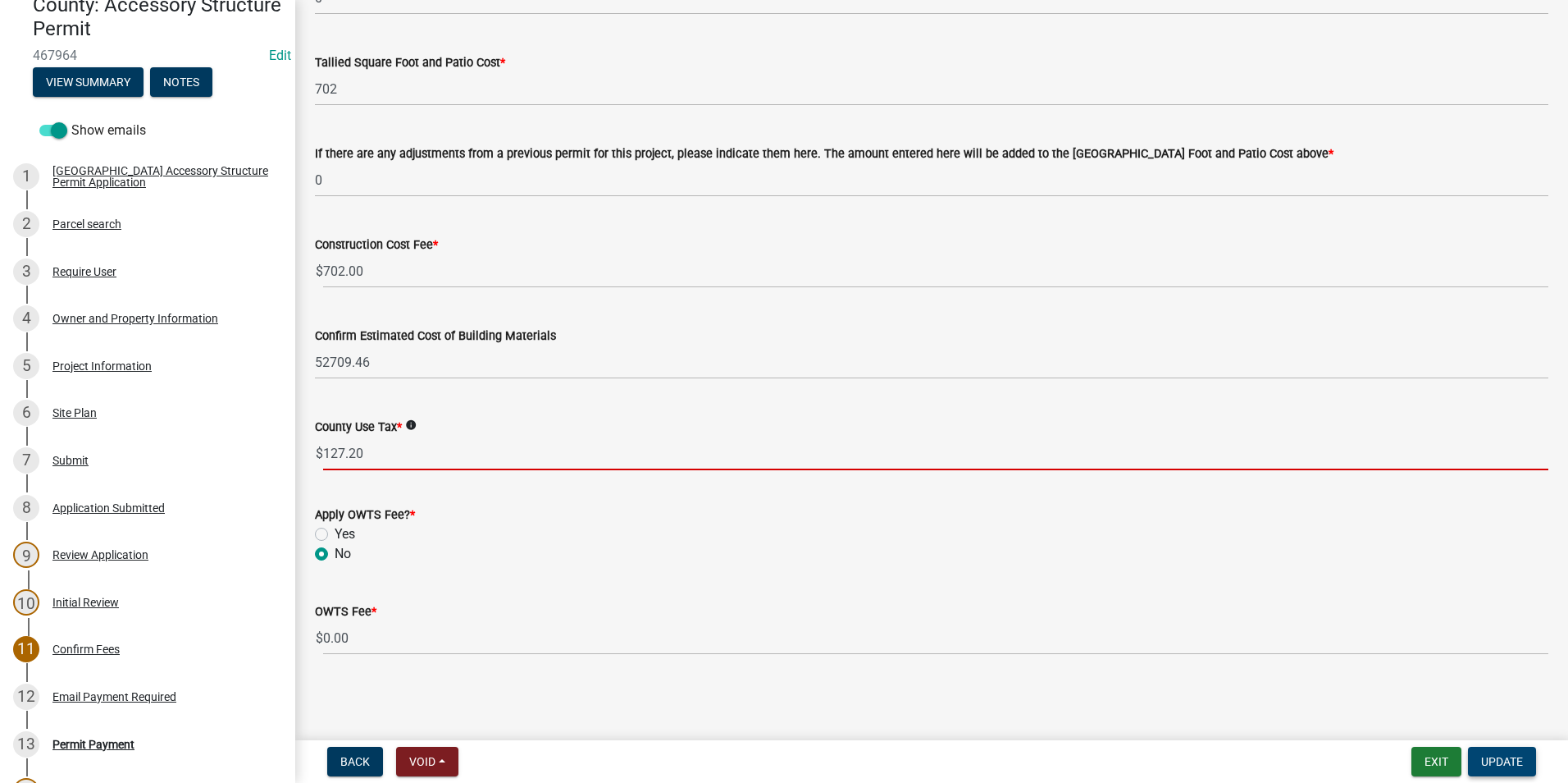
type input "127.20"
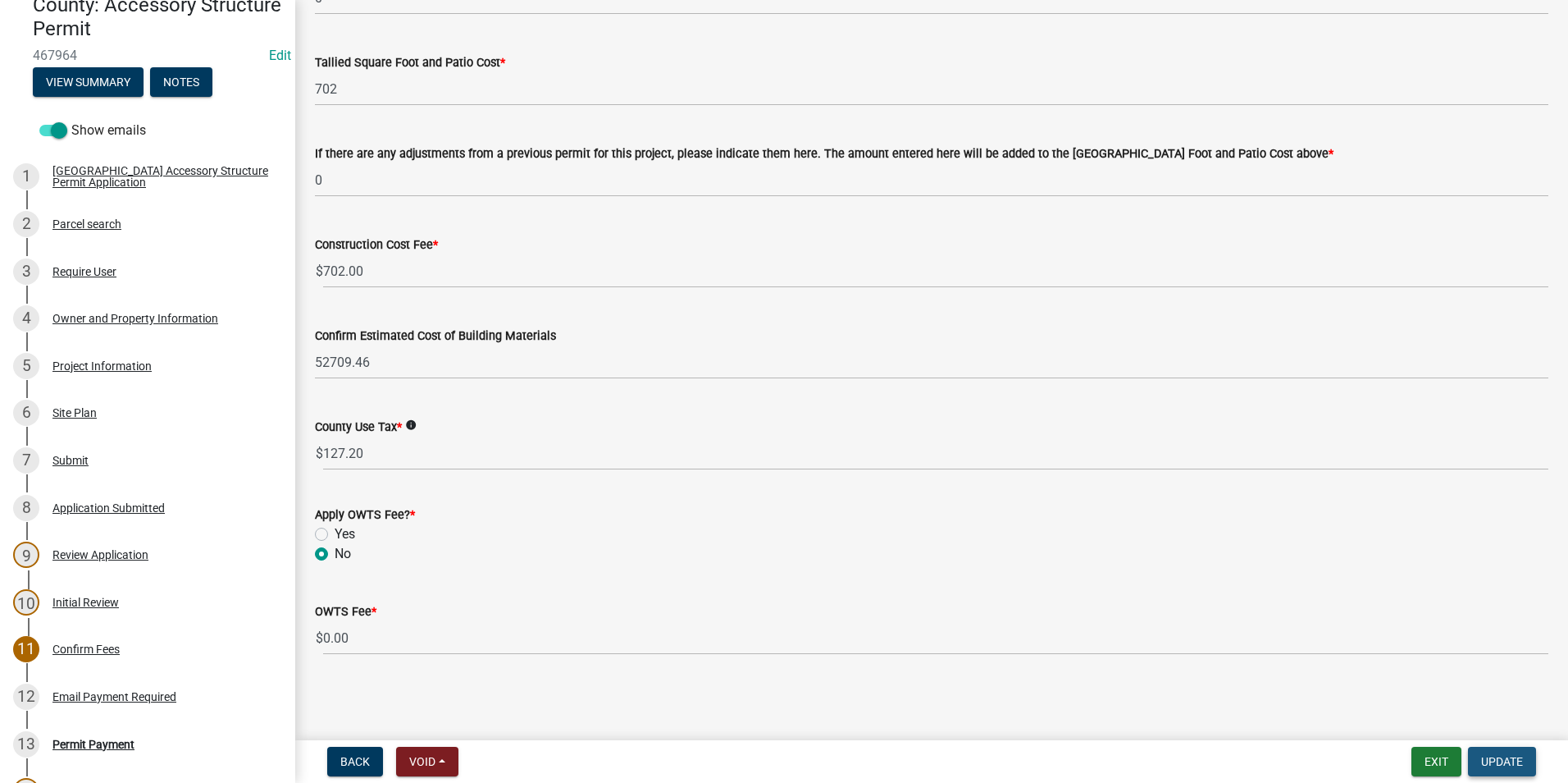
click at [1492, 751] on button "Update" at bounding box center [1502, 762] width 68 height 30
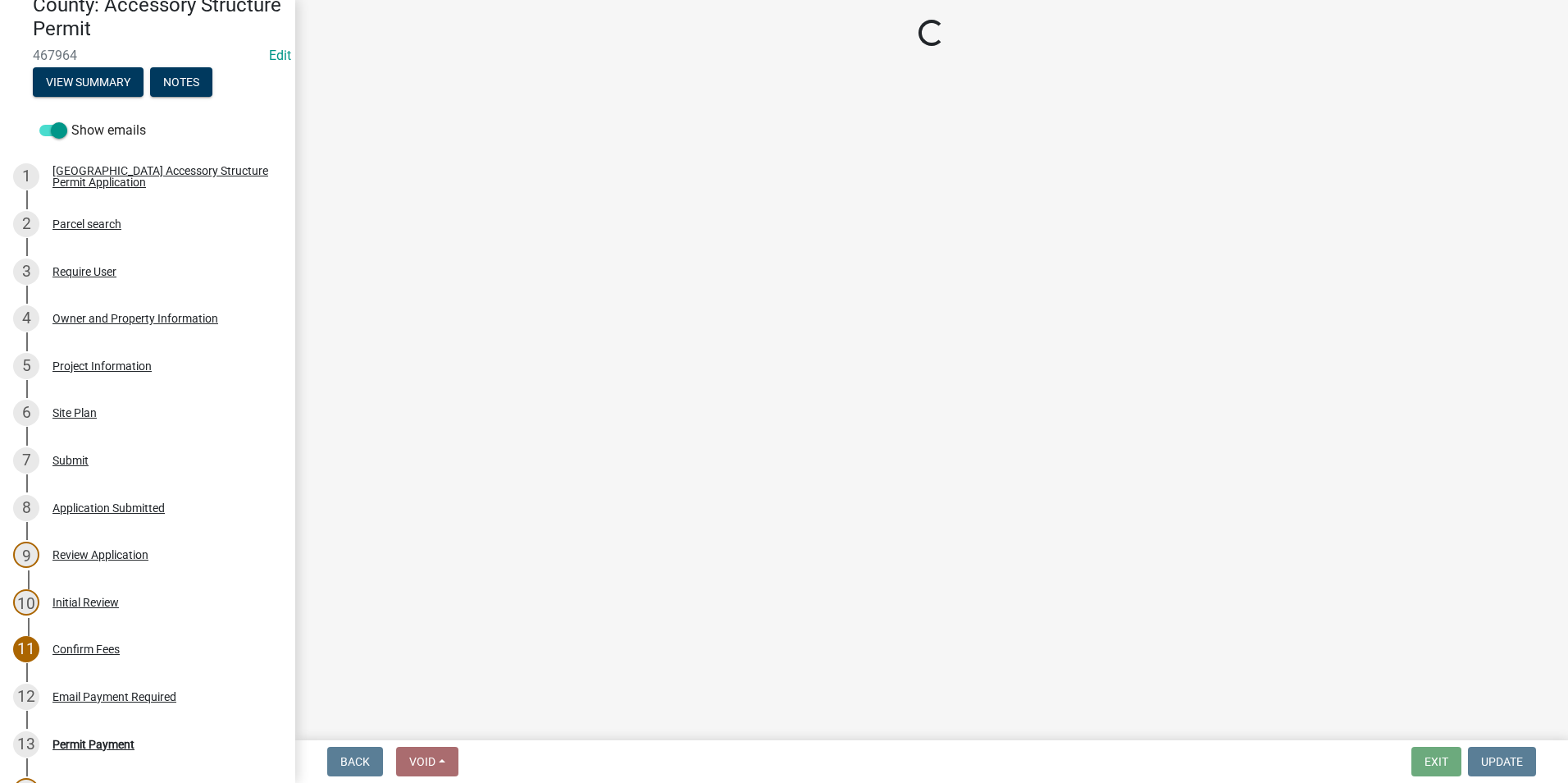
select select "3: 3"
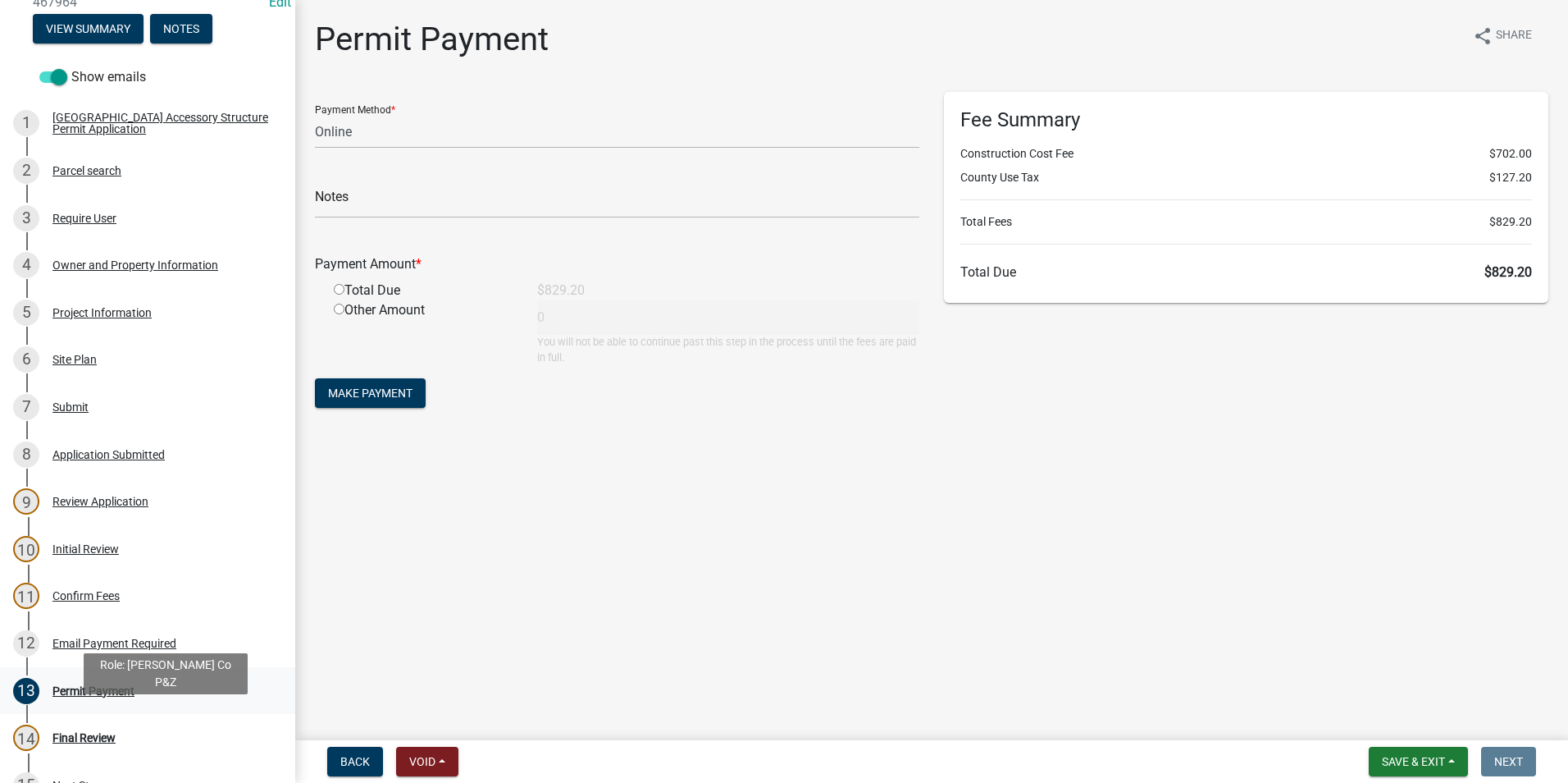
scroll to position [246, 0]
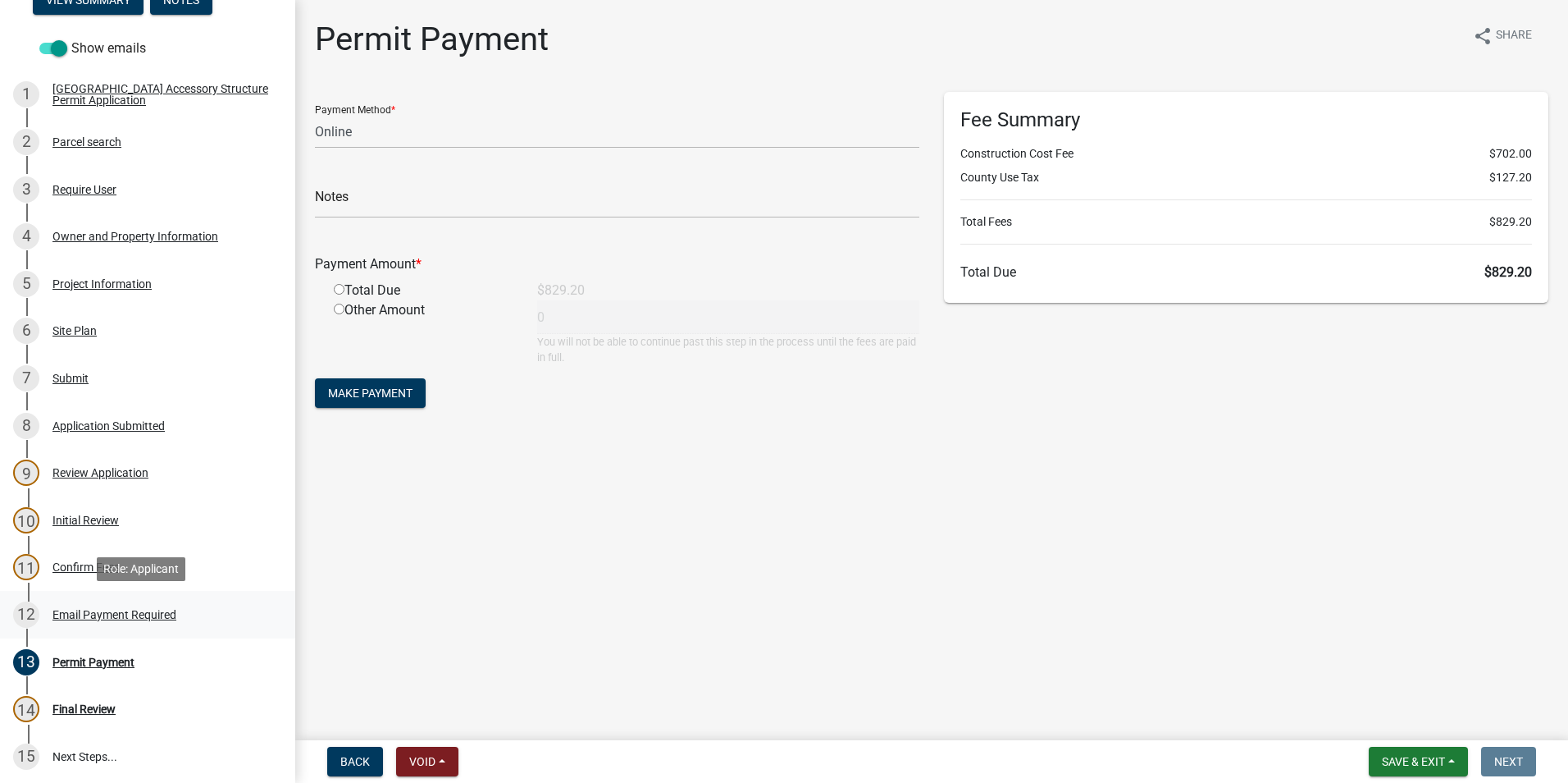
click at [84, 610] on div "Email Payment Required" at bounding box center [114, 614] width 123 height 11
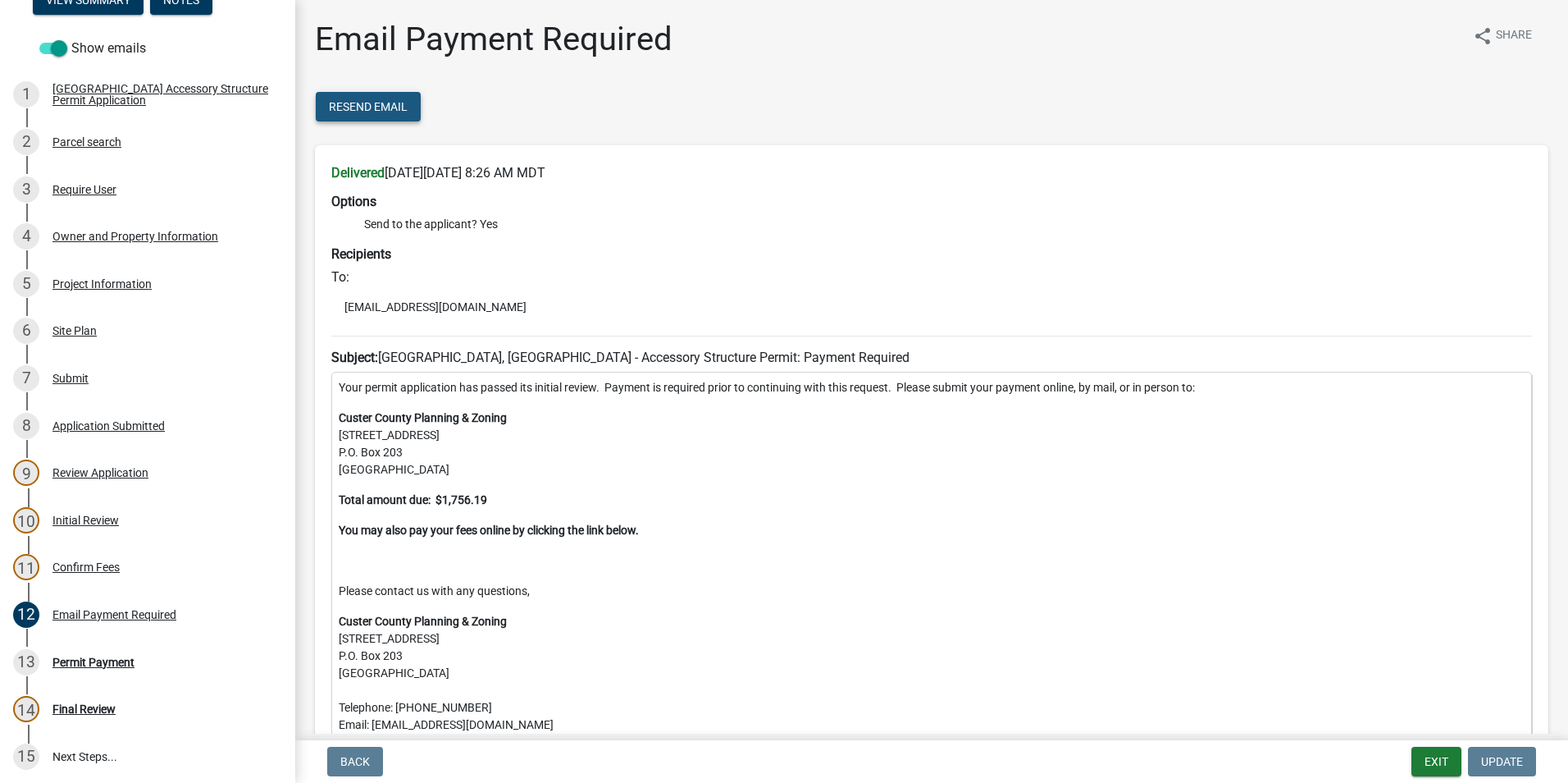
click at [391, 104] on span "Resend Email" at bounding box center [369, 106] width 79 height 13
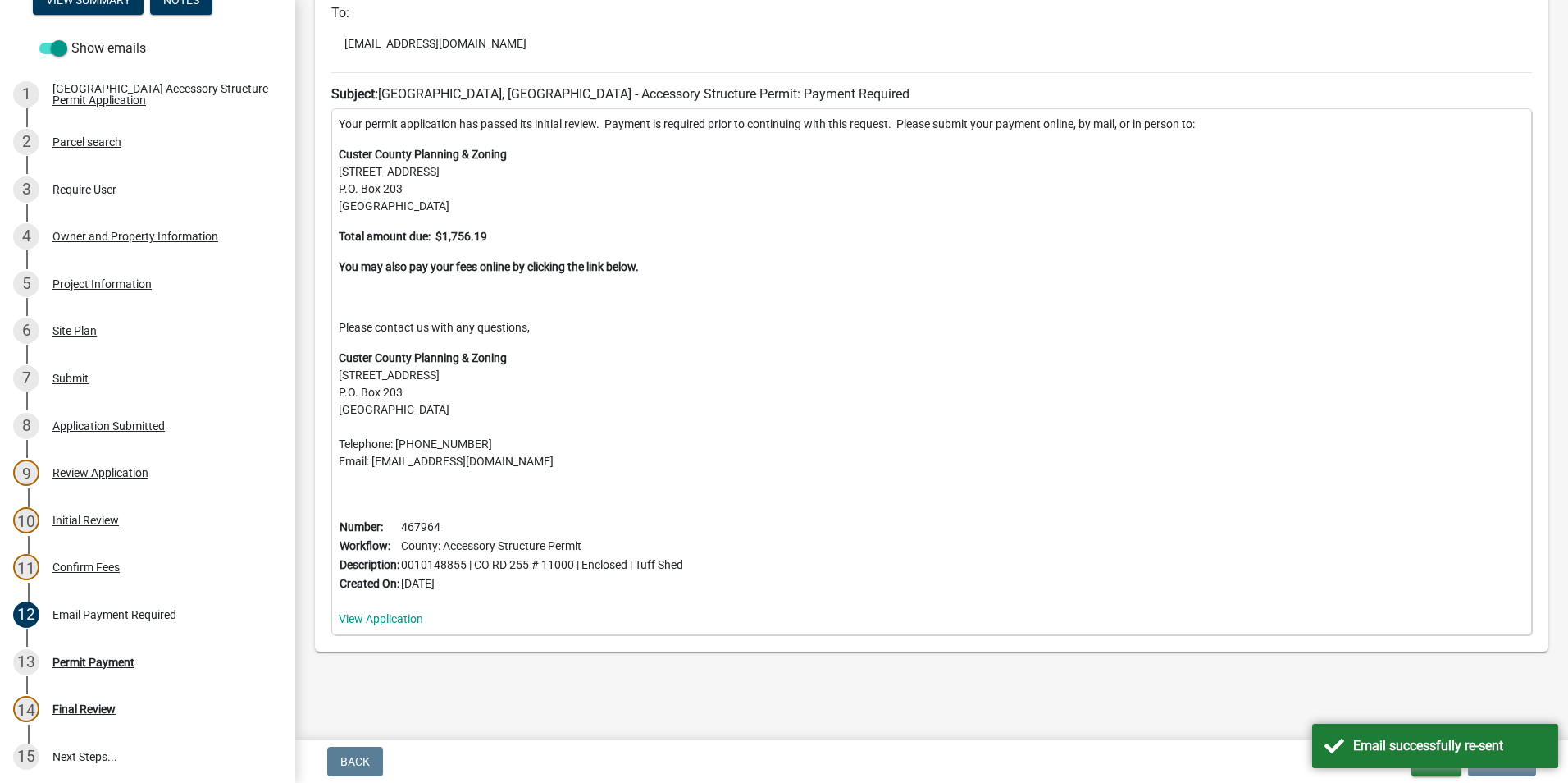
scroll to position [1844, 0]
click at [1492, 765] on div "Email successfully re-sent" at bounding box center [1435, 745] width 246 height 45
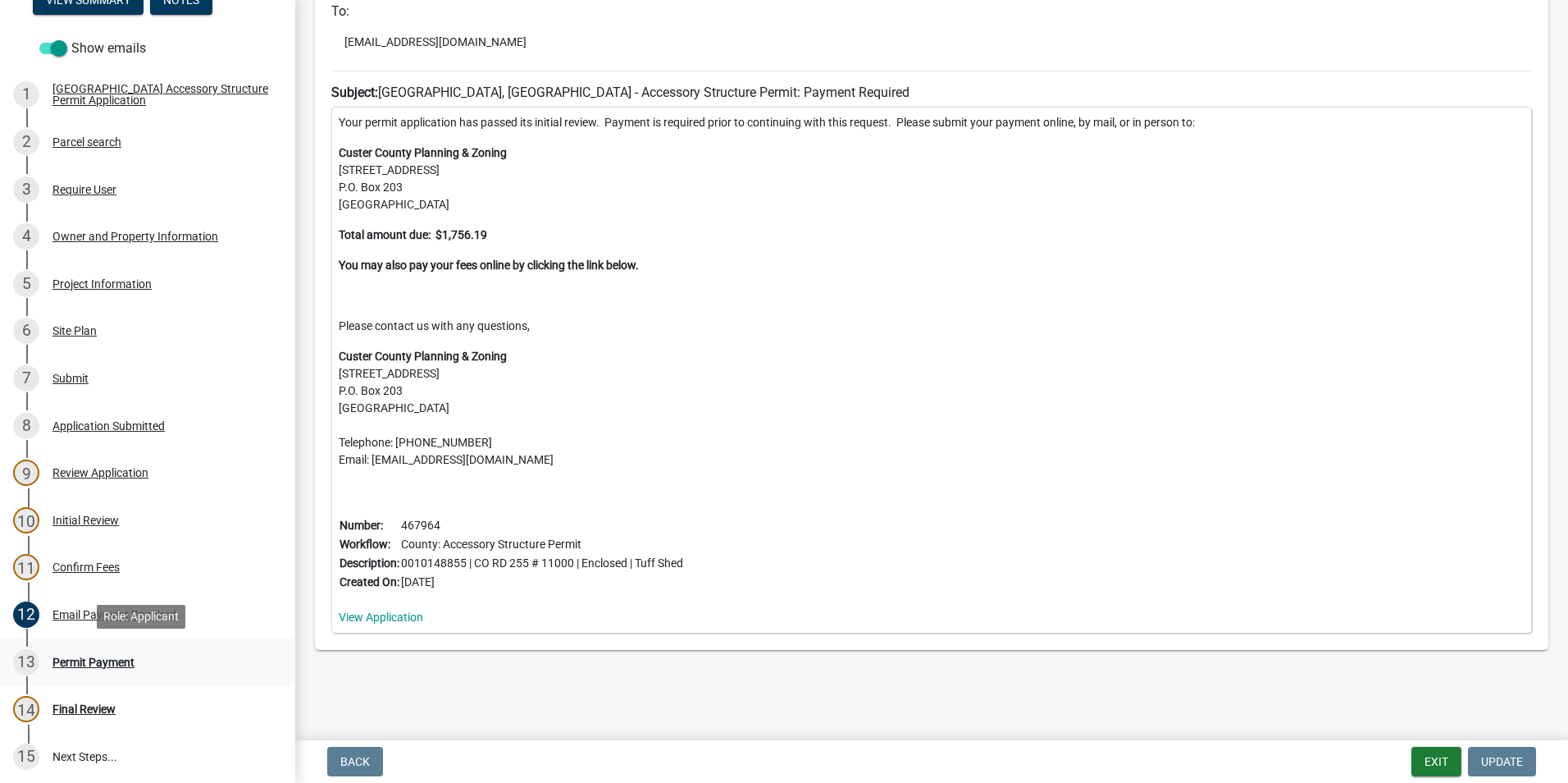
click at [101, 657] on div "Permit Payment" at bounding box center [94, 662] width 82 height 11
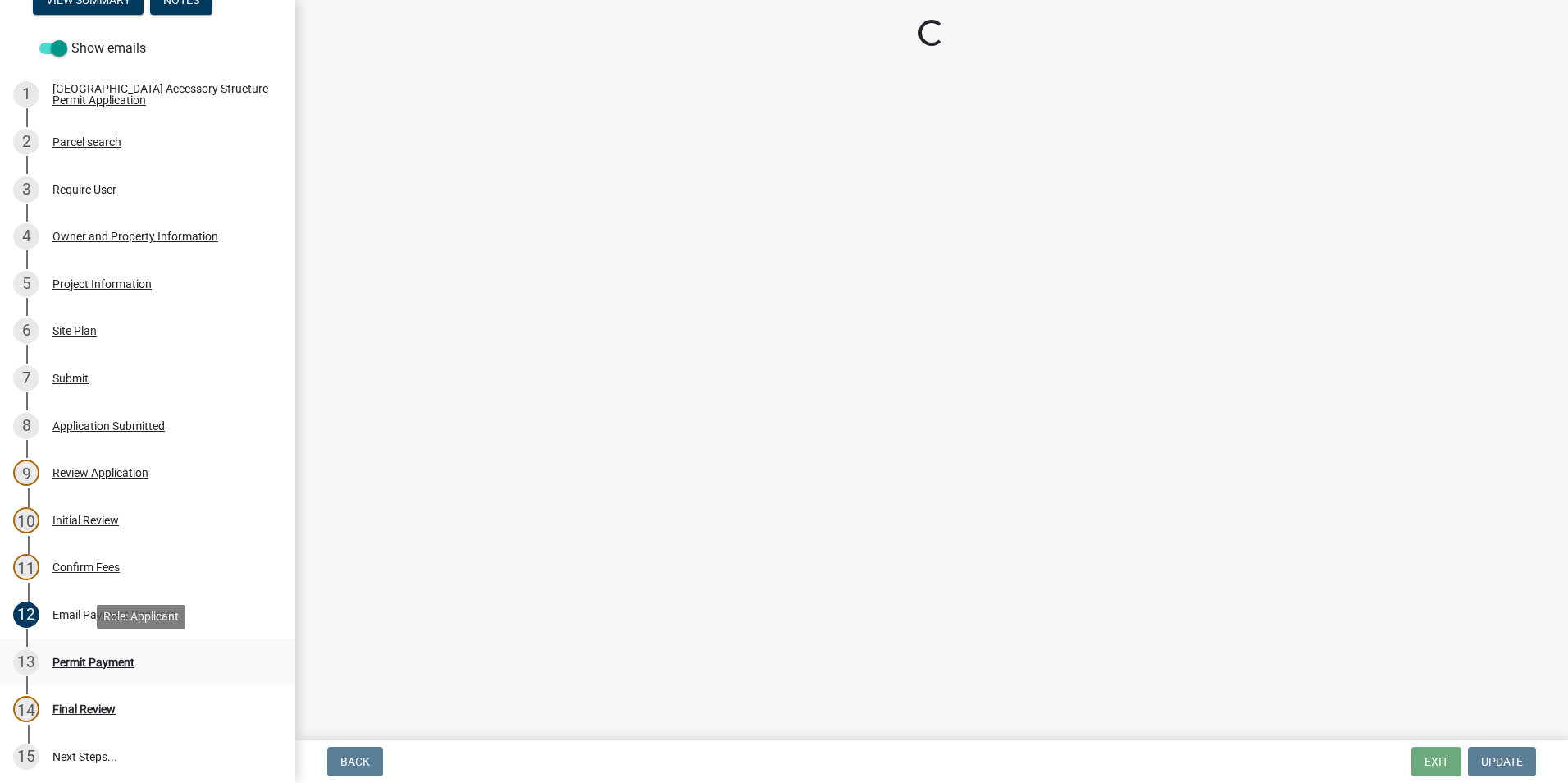
scroll to position [0, 0]
select select "3: 3"
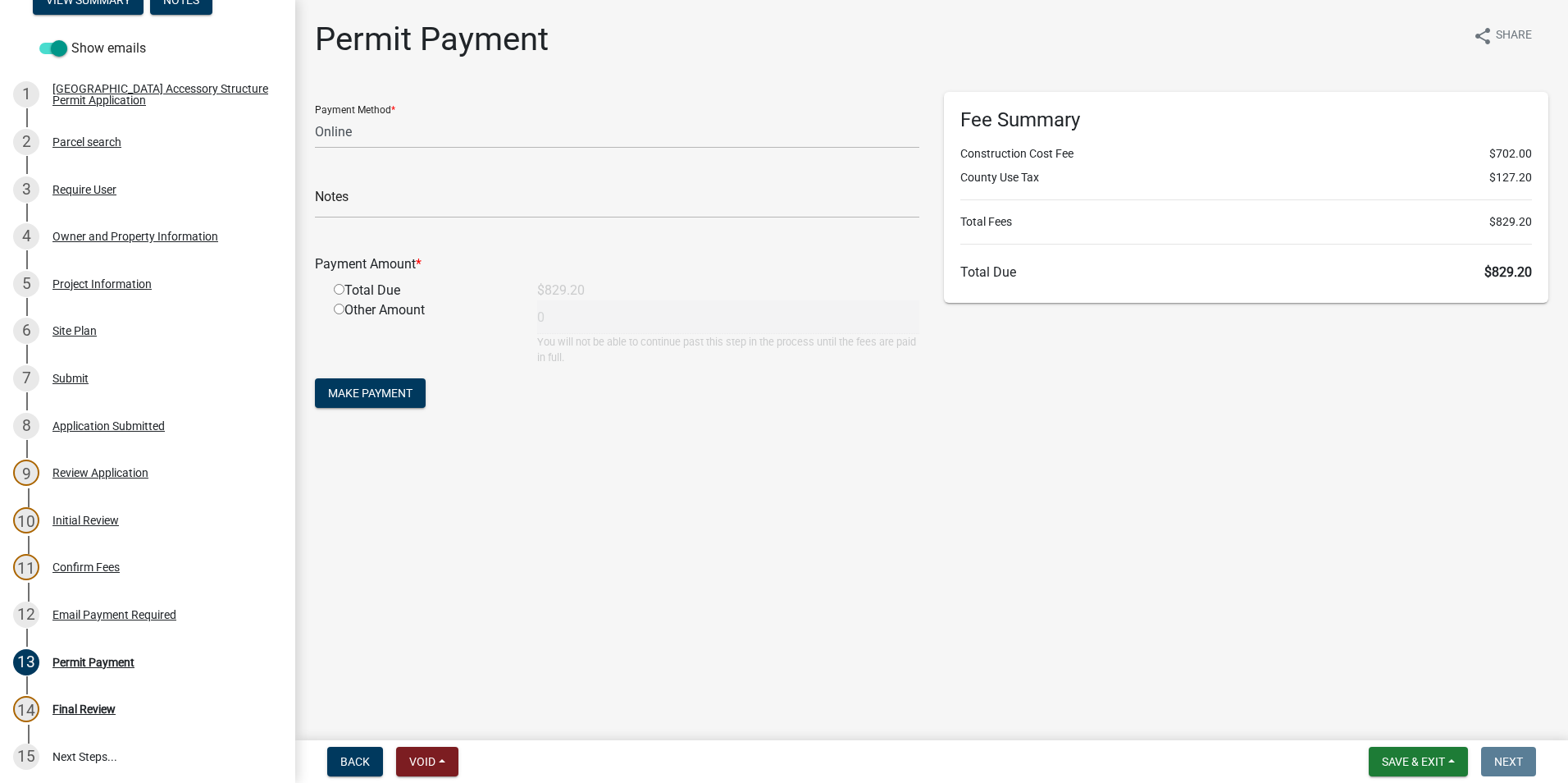
click at [337, 292] on input "radio" at bounding box center [339, 289] width 11 height 11
radio input "true"
type input "829.2"
click at [396, 392] on span "Make Payment" at bounding box center [370, 392] width 85 height 13
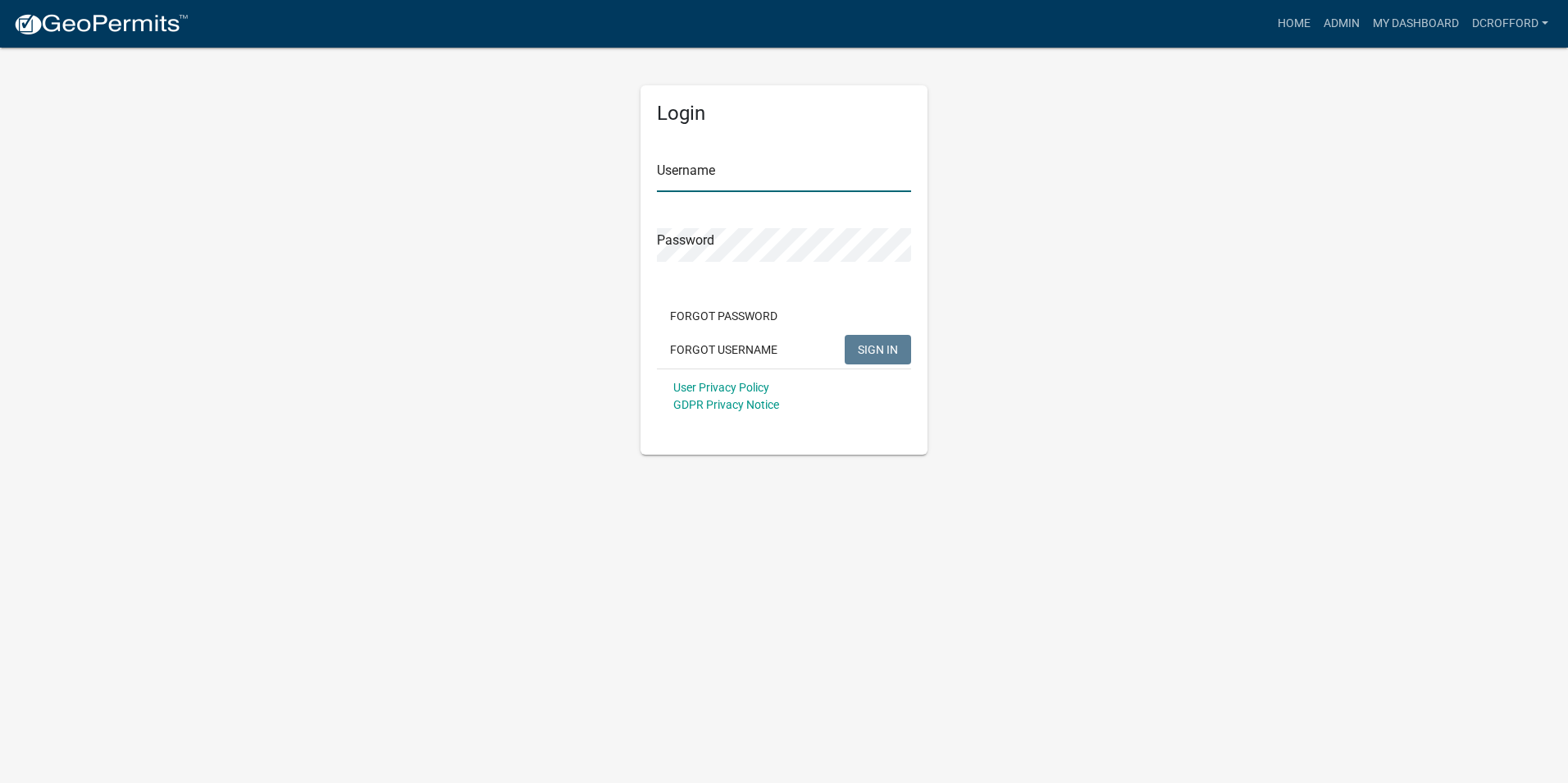
type input "dcrofford"
click at [878, 343] on span "SIGN IN" at bounding box center [878, 349] width 40 height 13
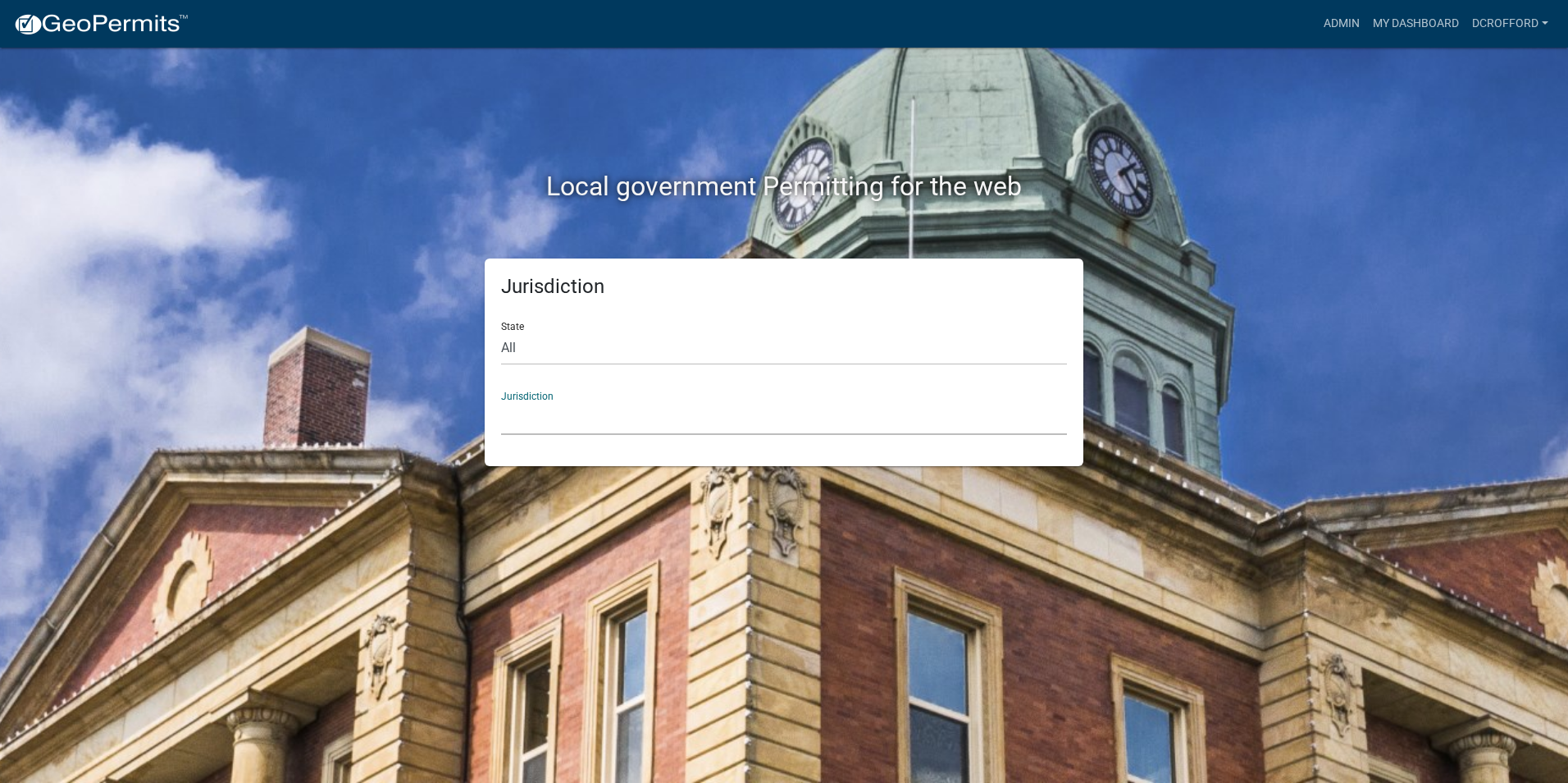
click at [543, 407] on select "[GEOGRAPHIC_DATA], [US_STATE] [GEOGRAPHIC_DATA], [US_STATE][PERSON_NAME][GEOGRA…" at bounding box center [784, 418] width 566 height 33
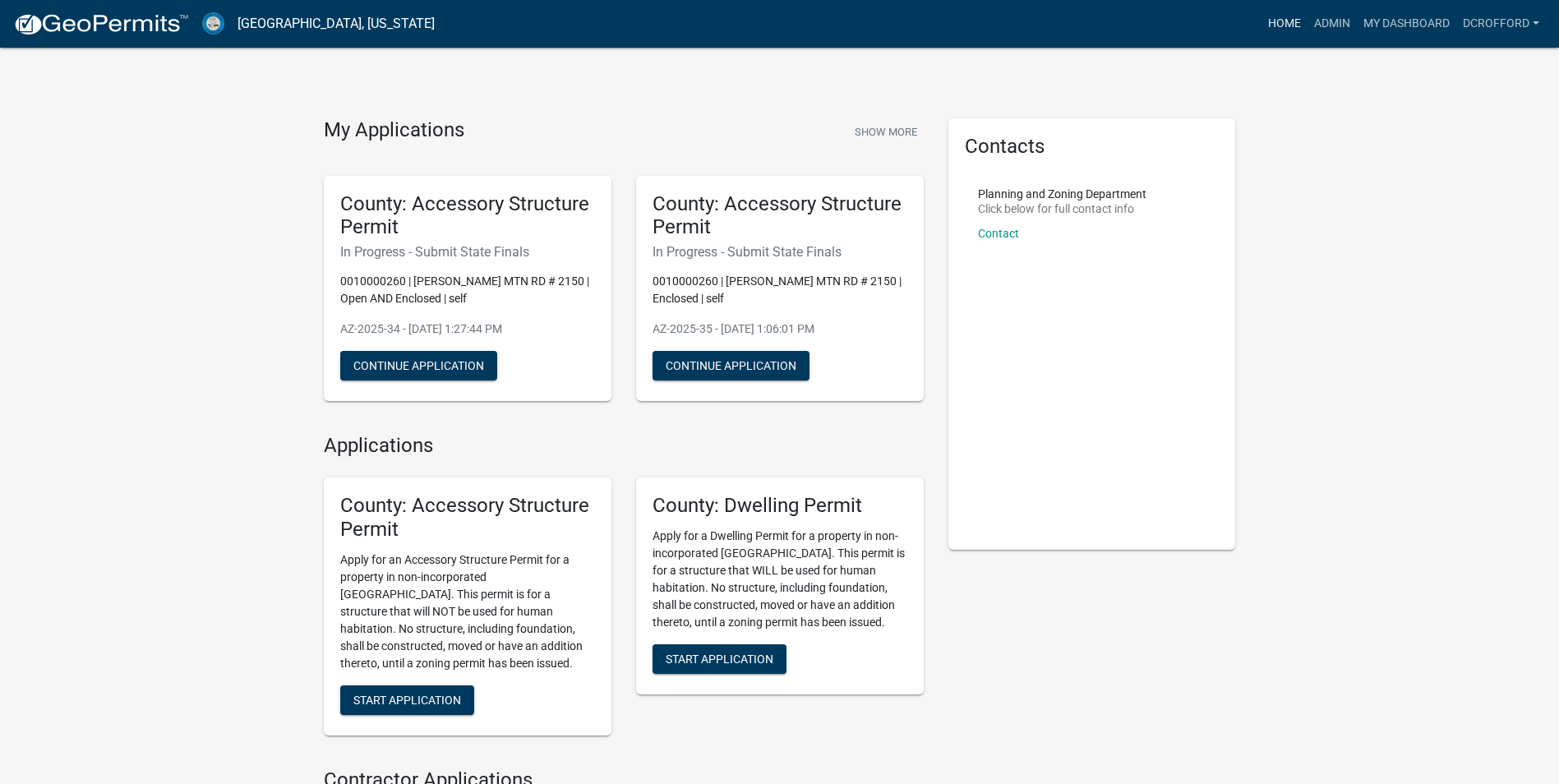
click at [1282, 19] on link "Home" at bounding box center [1284, 24] width 46 height 32
click at [1325, 18] on link "Admin" at bounding box center [1333, 24] width 49 height 32
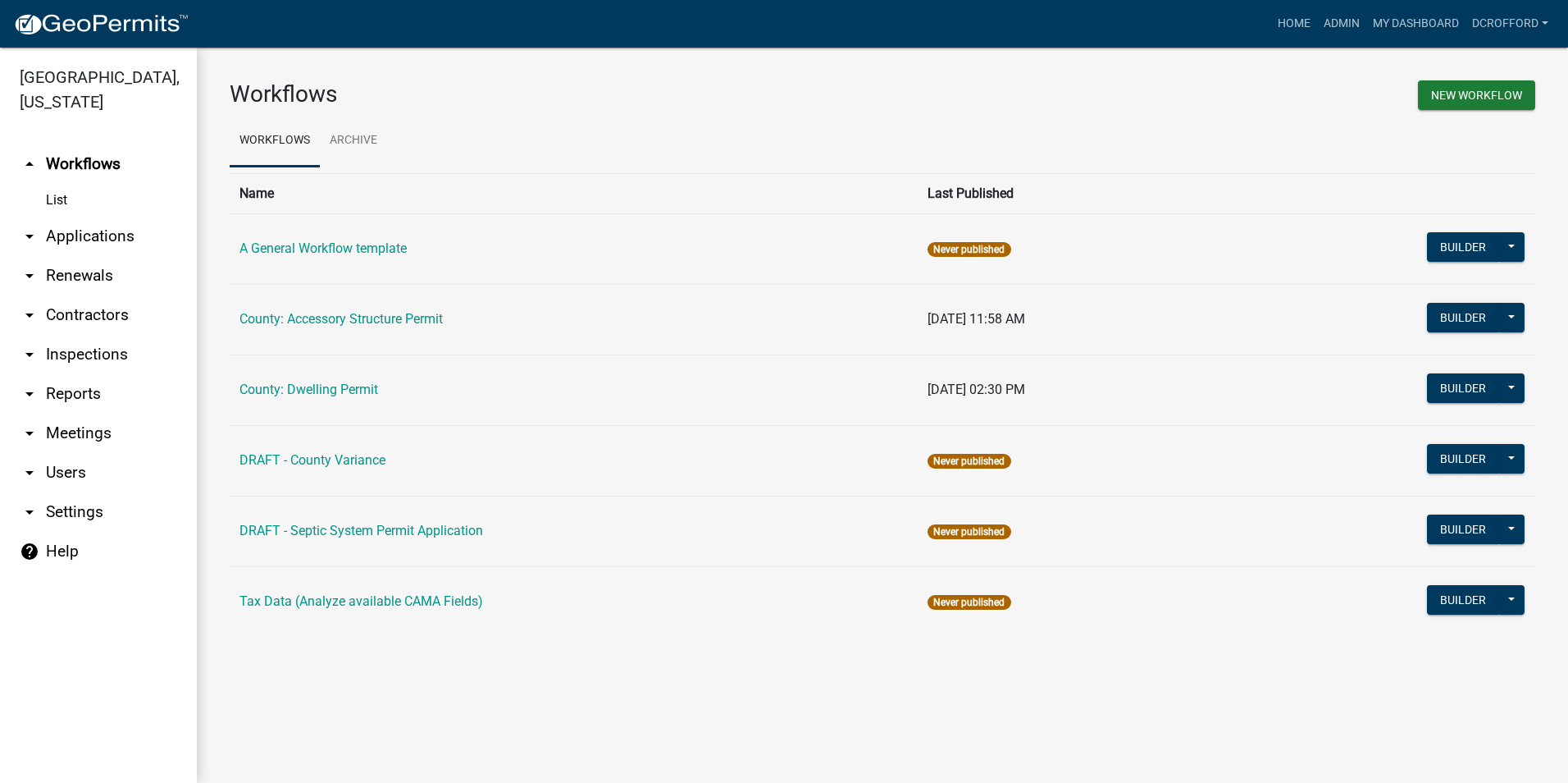
click at [72, 228] on link "arrow_drop_down Applications" at bounding box center [98, 236] width 197 height 39
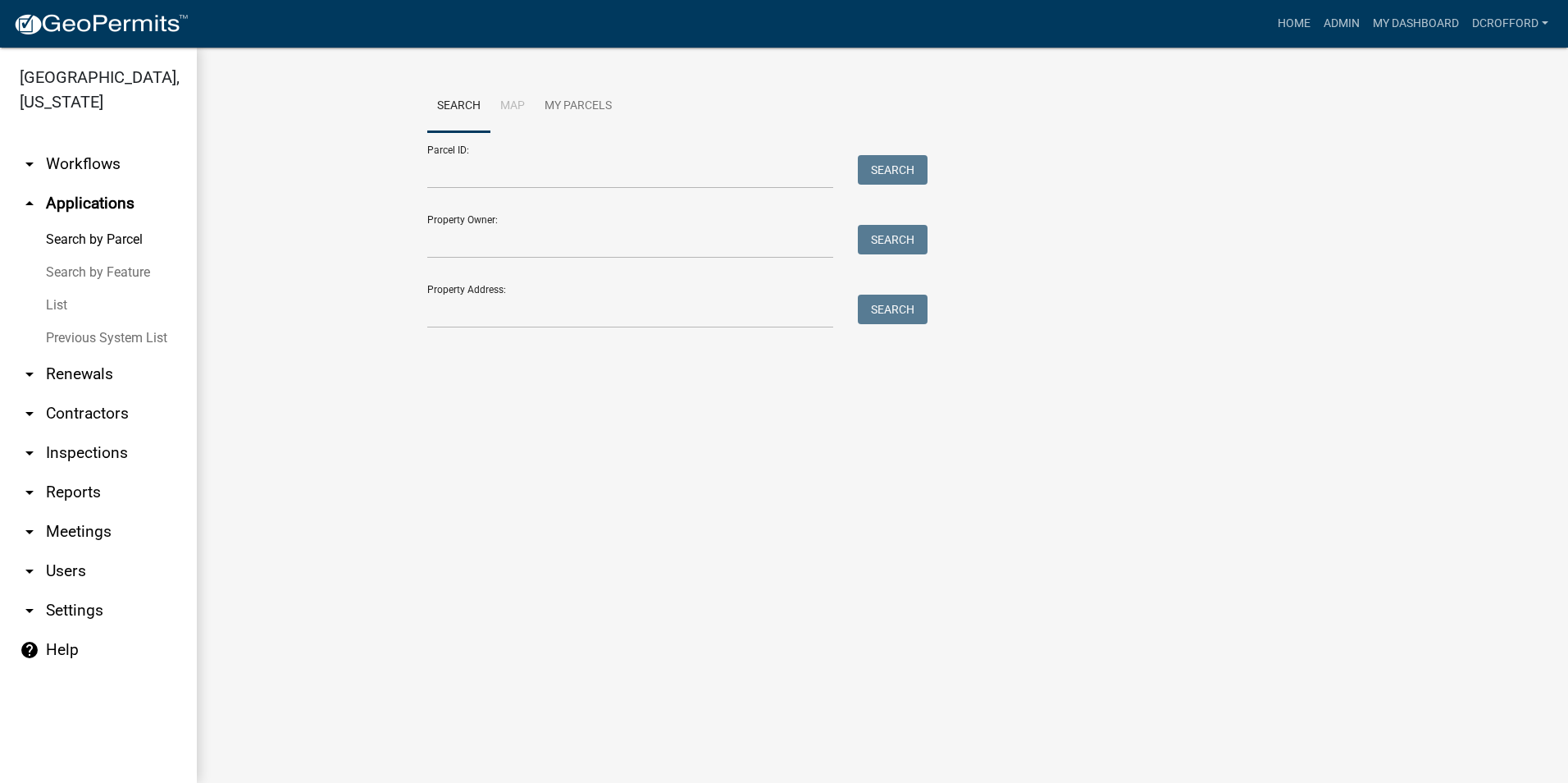
click at [56, 299] on link "List" at bounding box center [98, 305] width 197 height 32
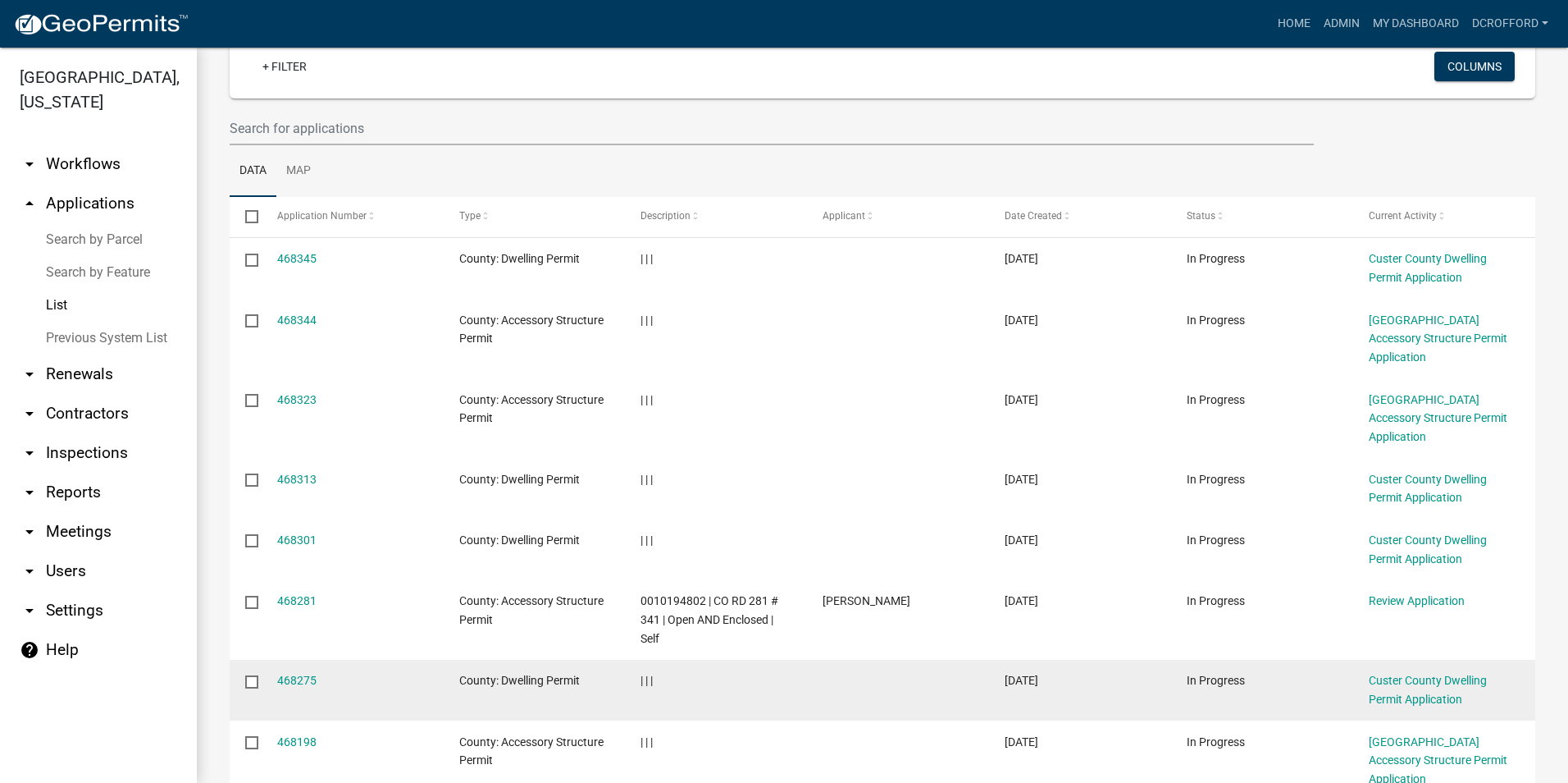
scroll to position [164, 0]
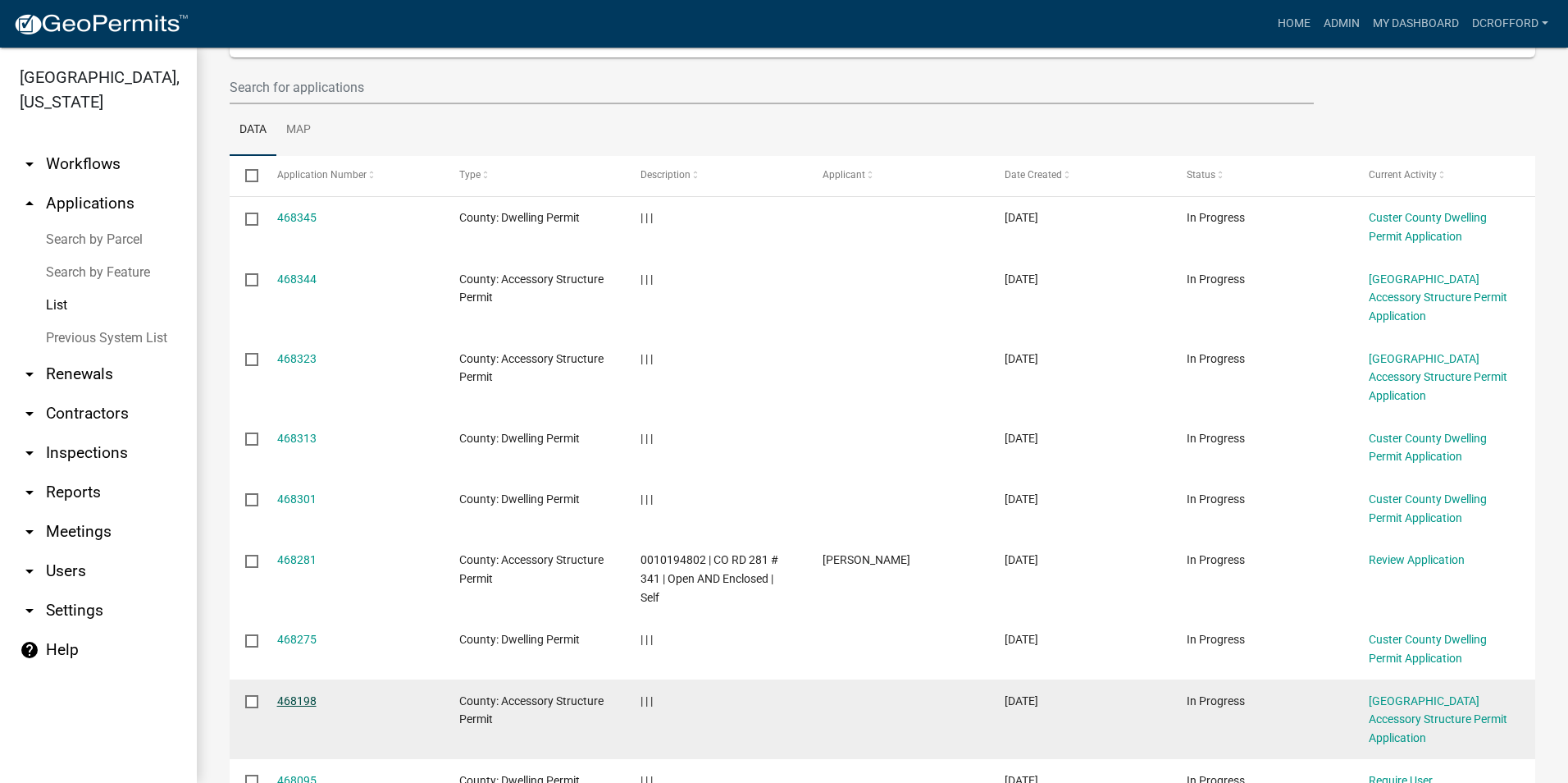
click at [285, 695] on link "468198" at bounding box center [297, 701] width 39 height 13
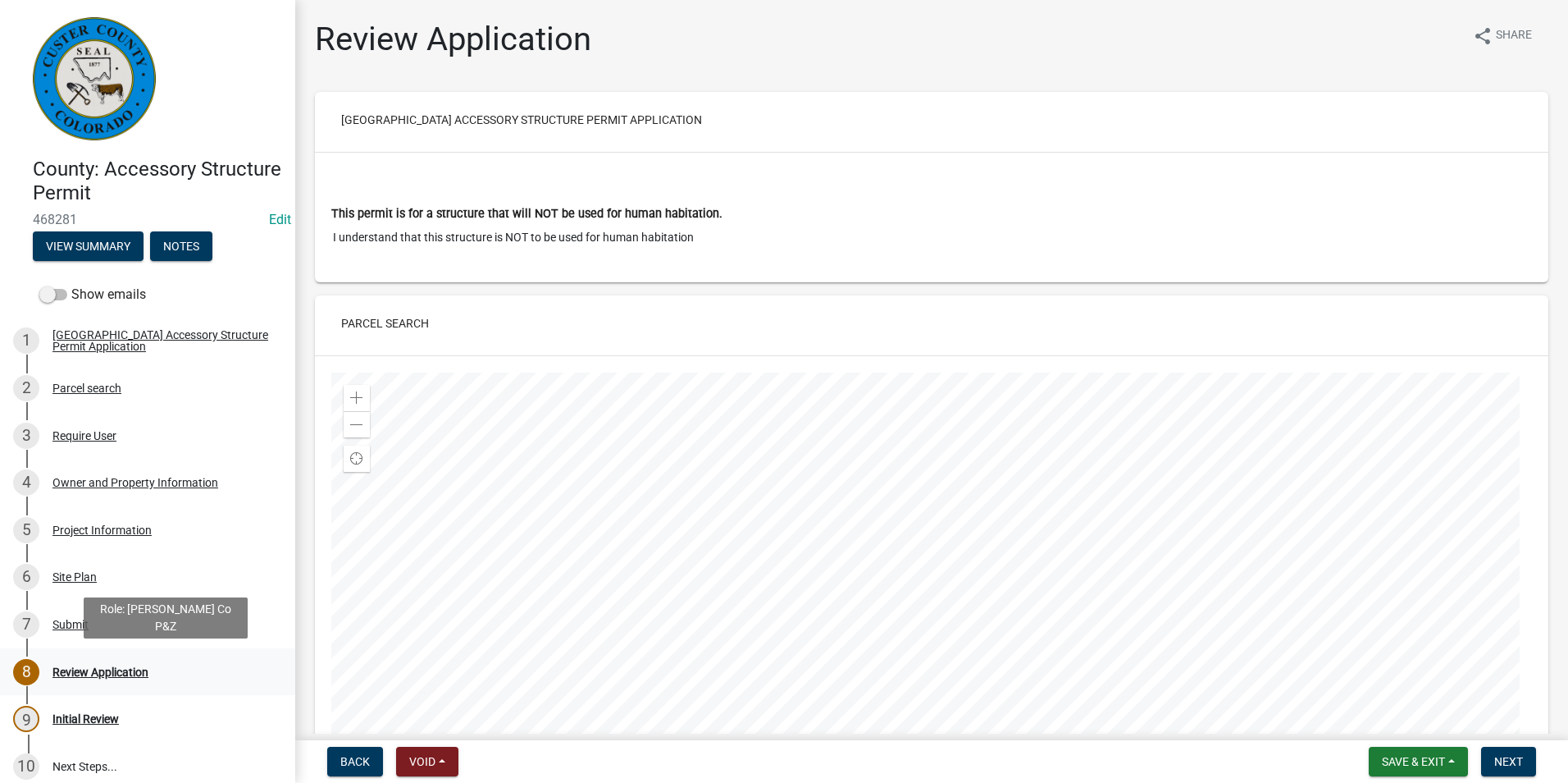
click at [111, 667] on div "Review Application" at bounding box center [101, 672] width 96 height 11
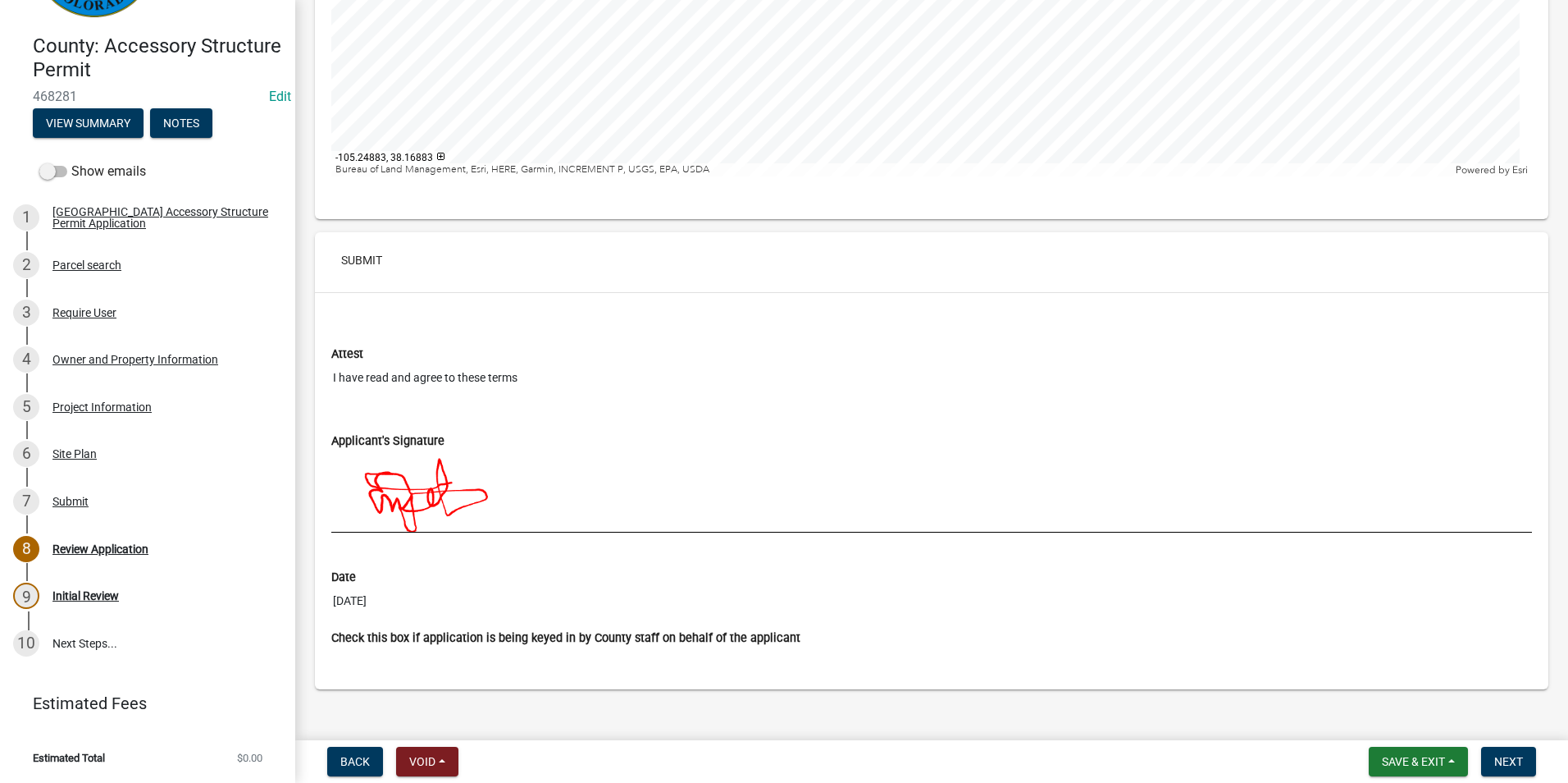
scroll to position [5809, 0]
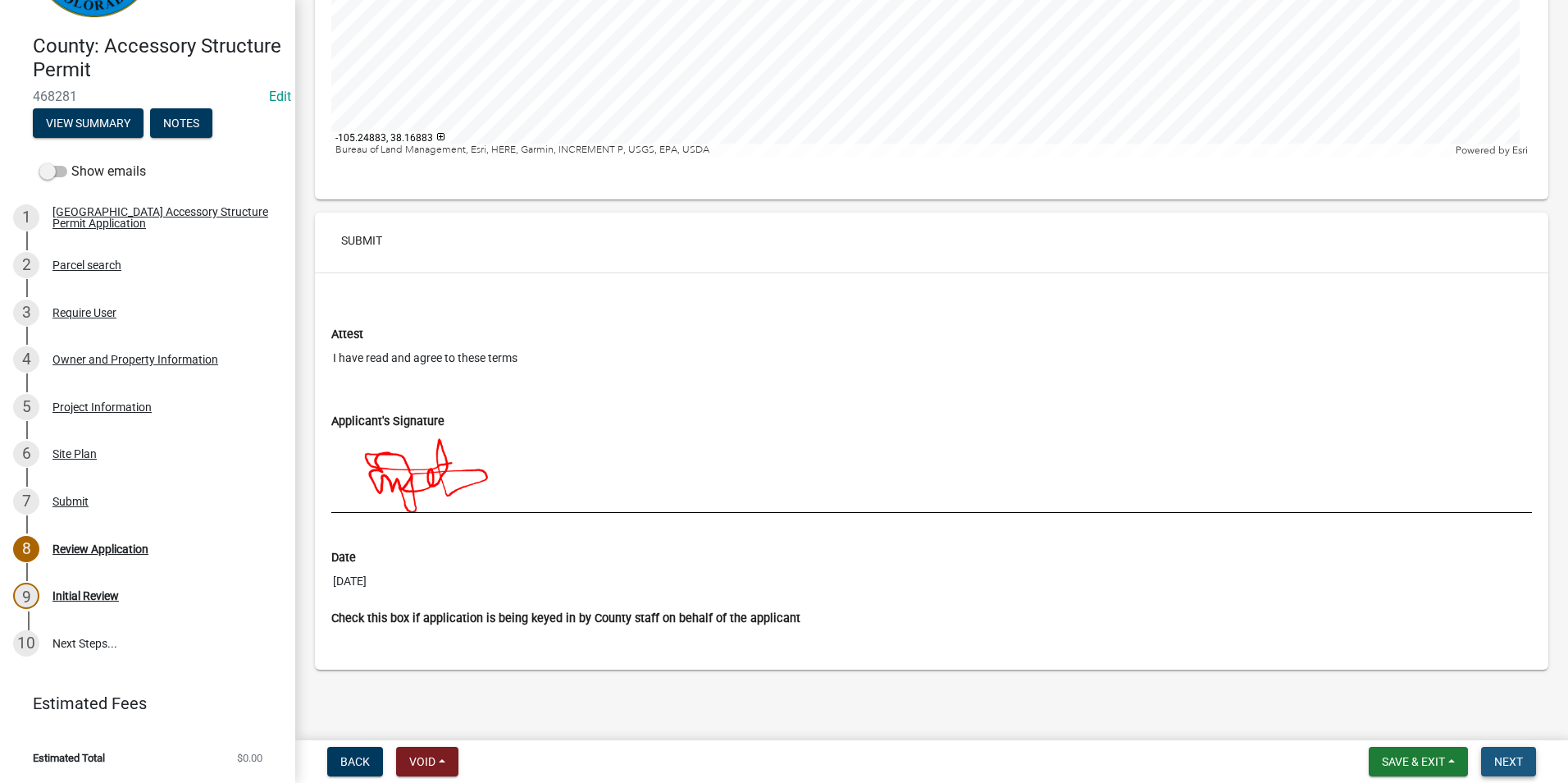
click at [1494, 756] on button "Next" at bounding box center [1508, 762] width 55 height 30
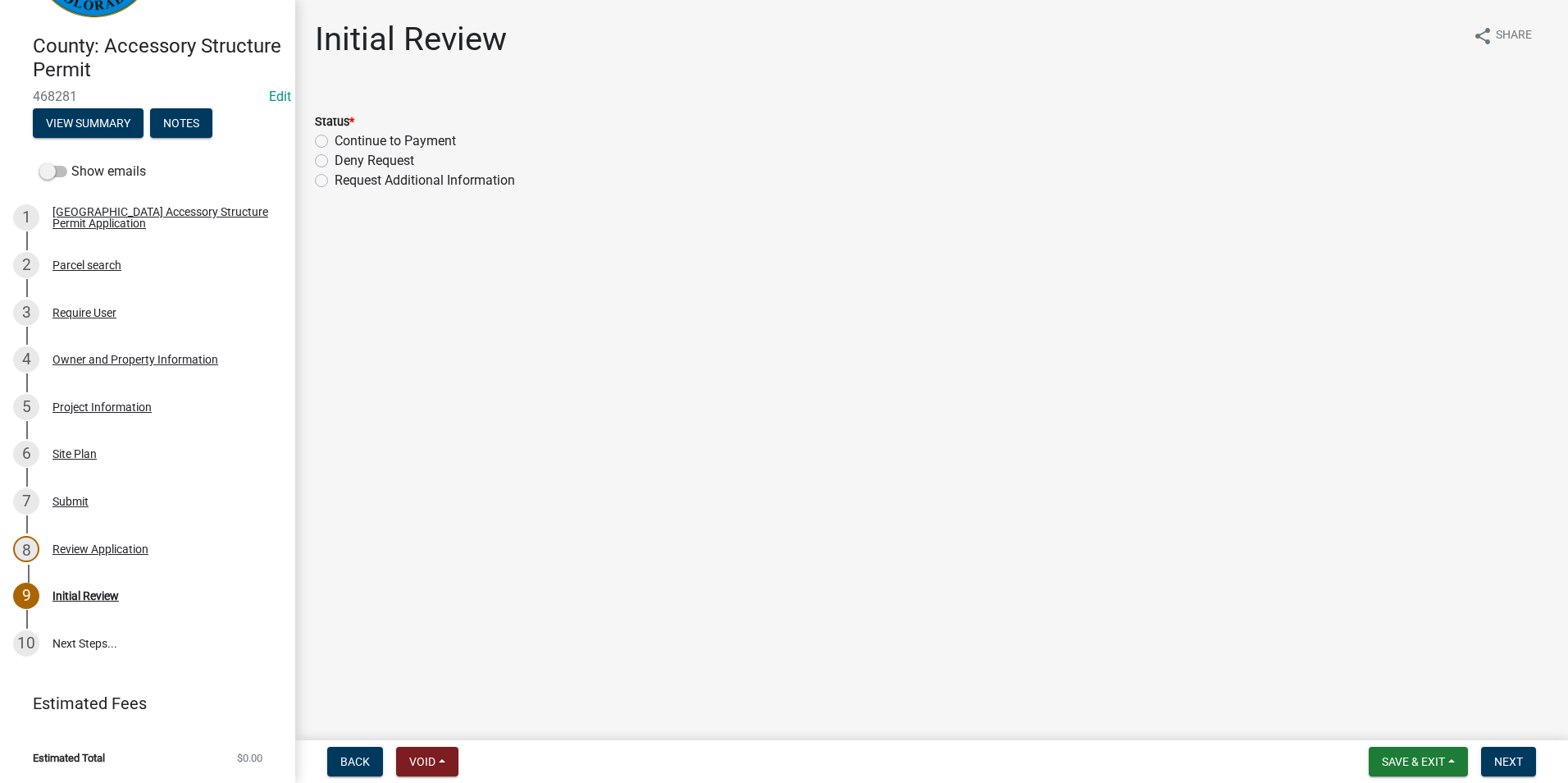
click at [334, 139] on label "Continue to Payment" at bounding box center [395, 141] width 122 height 19
click at [334, 139] on input "Continue to Payment" at bounding box center [340, 137] width 11 height 11
radio input "true"
click at [1512, 762] on span "Next" at bounding box center [1508, 761] width 29 height 13
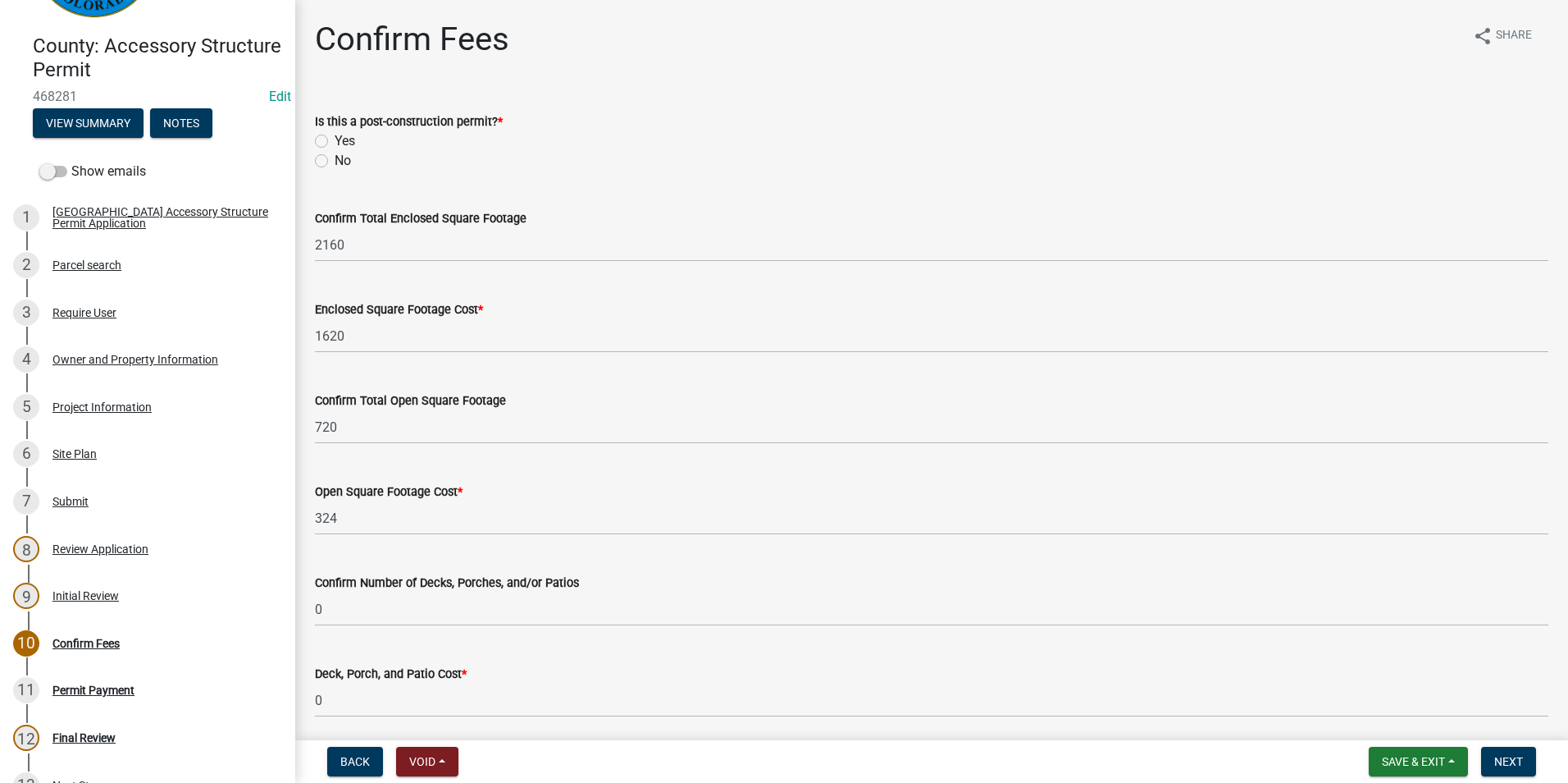
click at [334, 159] on label "No" at bounding box center [342, 160] width 17 height 19
click at [334, 159] on input "No" at bounding box center [340, 156] width 11 height 11
radio input "true"
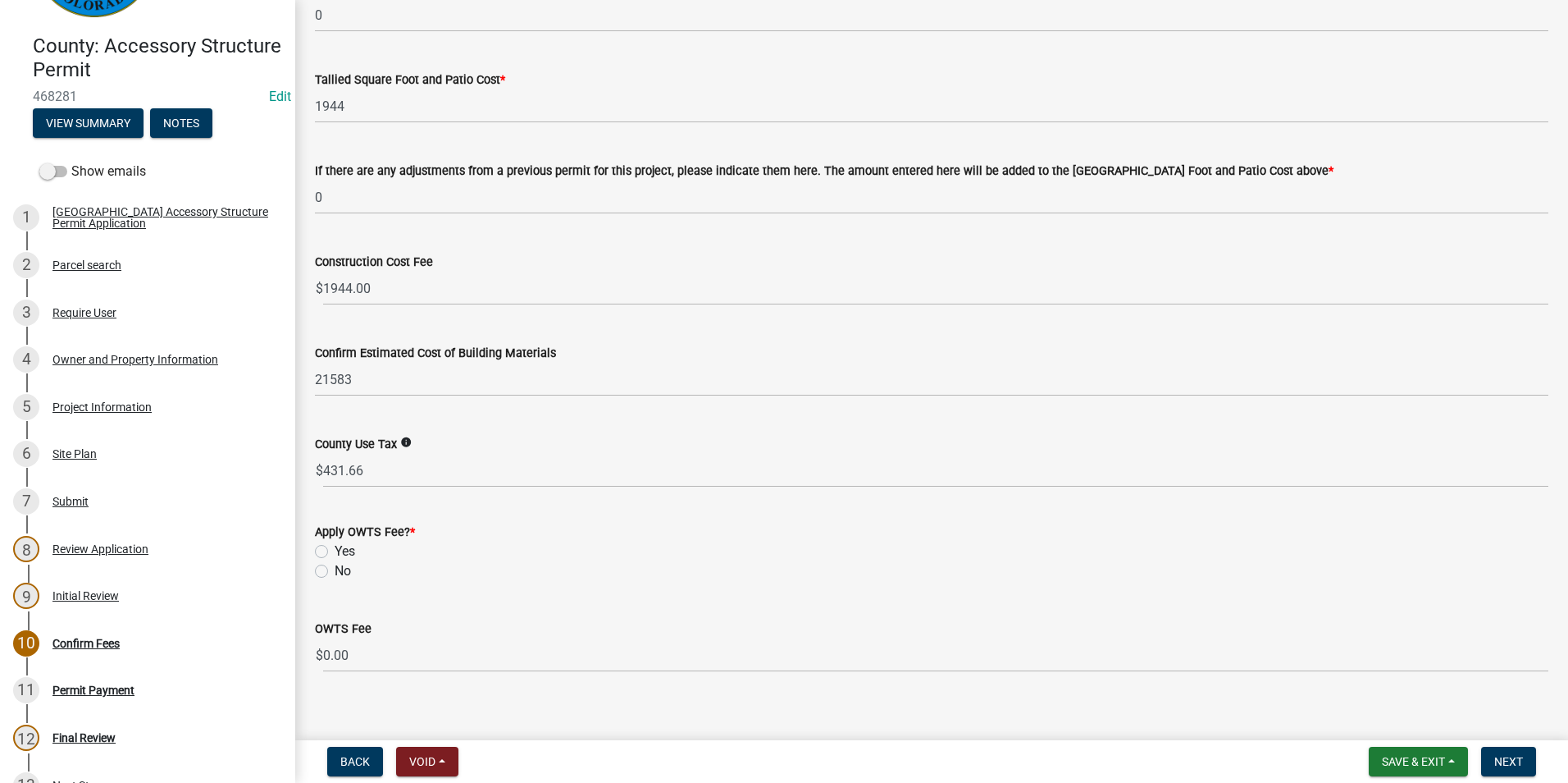
scroll to position [702, 0]
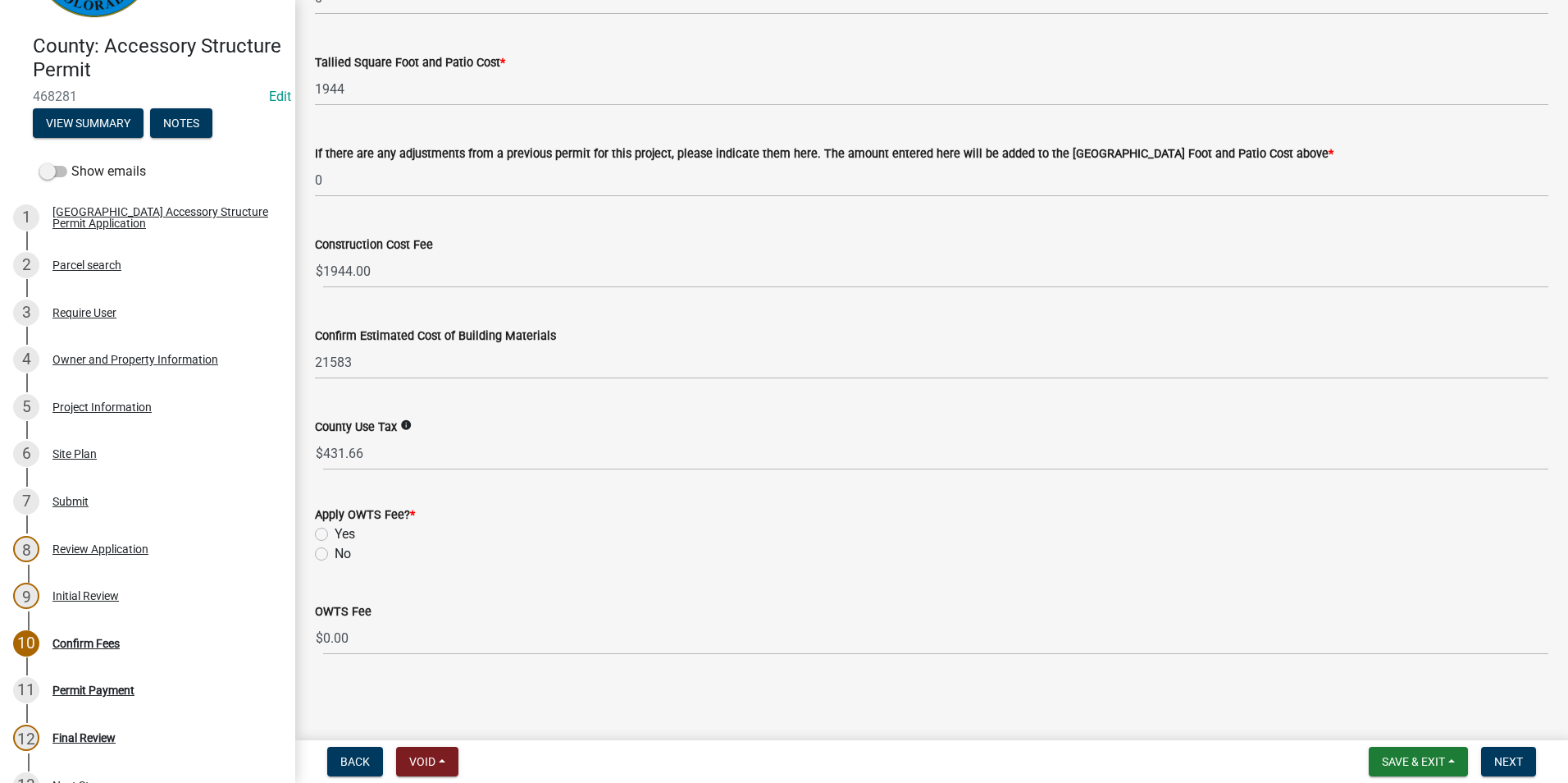
click at [334, 554] on label "No" at bounding box center [342, 554] width 17 height 19
click at [334, 554] on input "No" at bounding box center [340, 549] width 11 height 11
radio input "true"
click at [1501, 760] on span "Next" at bounding box center [1508, 761] width 29 height 13
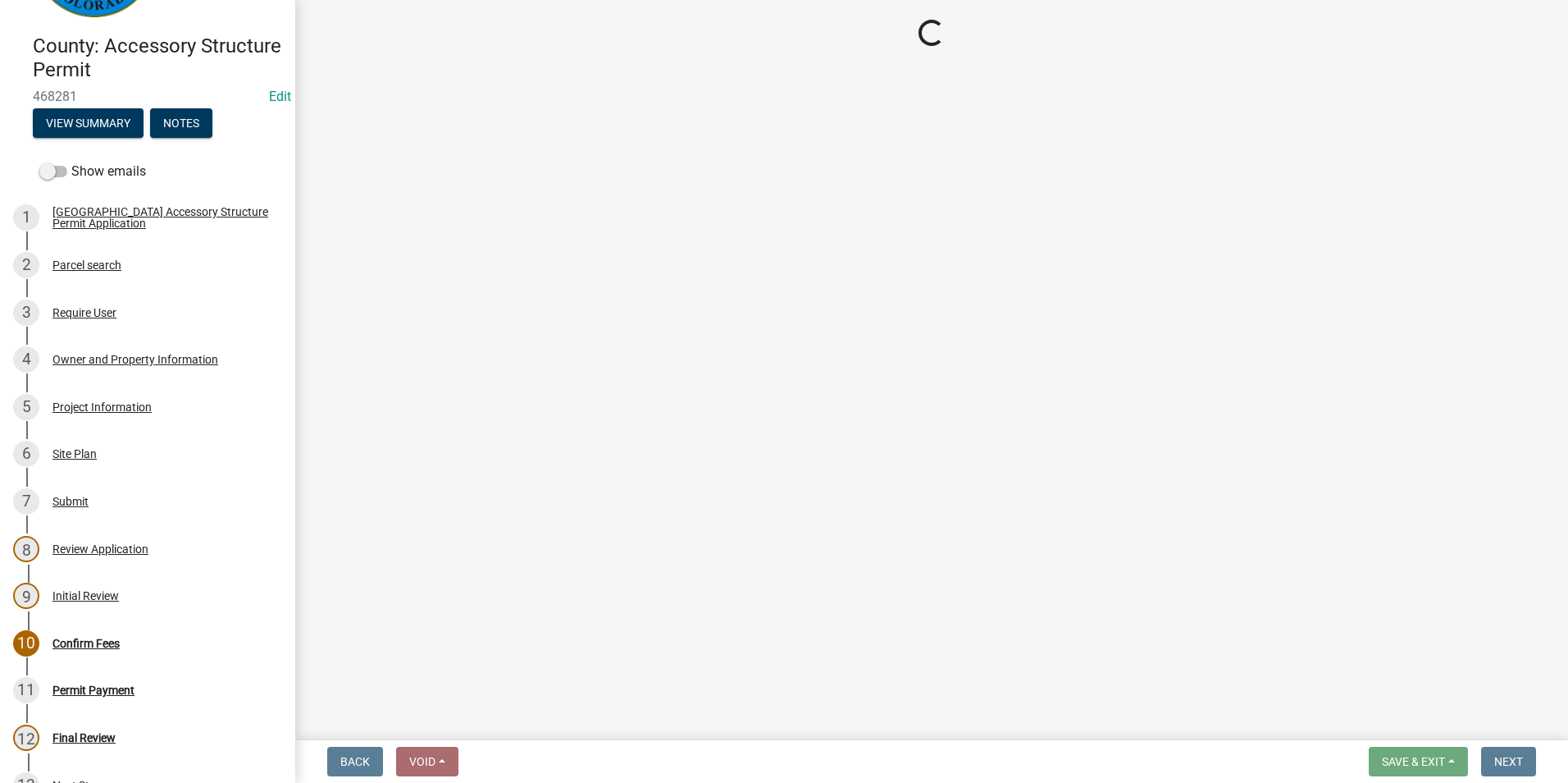
select select "3: 3"
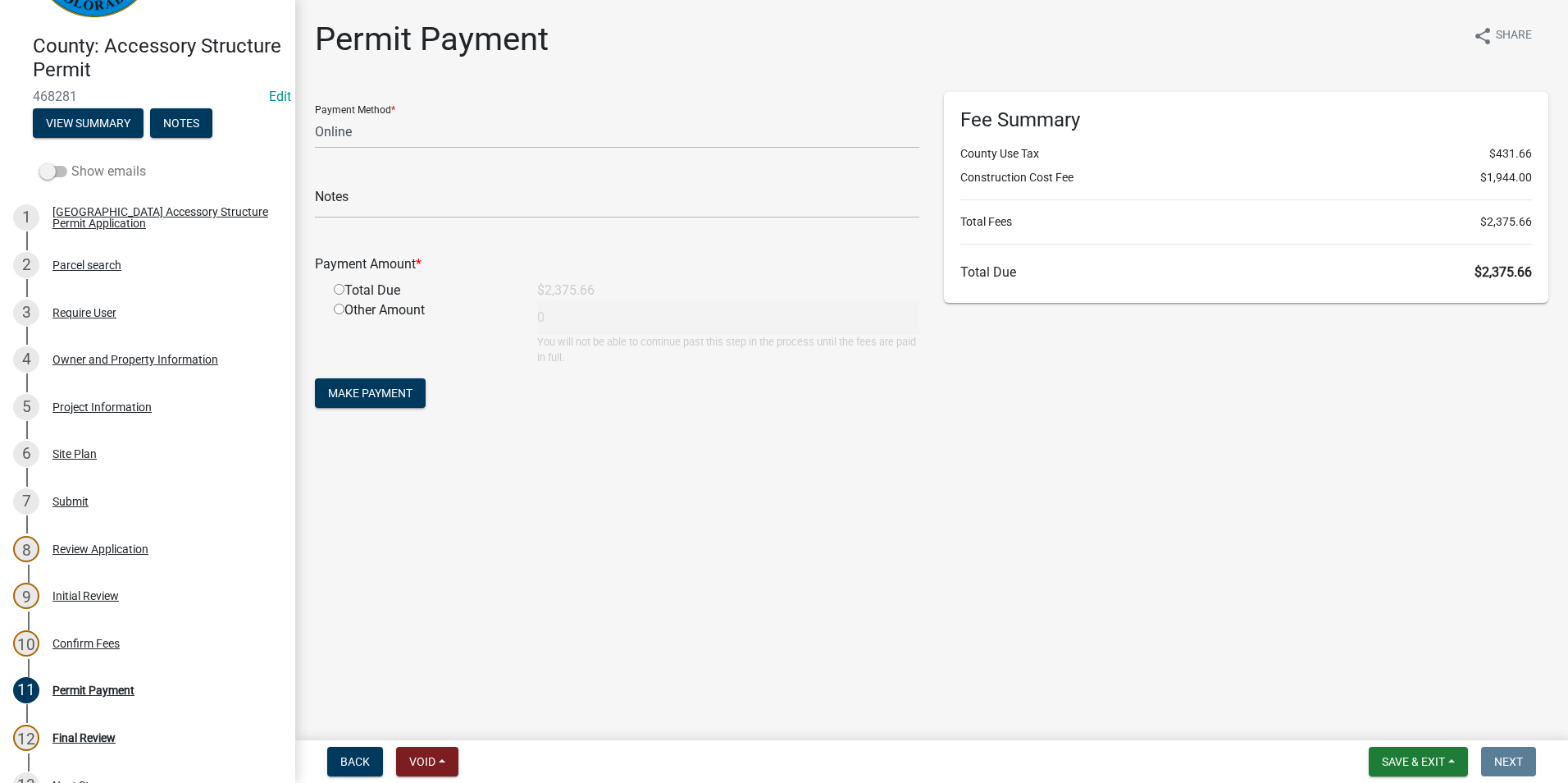
click at [46, 167] on span at bounding box center [53, 171] width 28 height 11
click at [72, 162] on input "Show emails" at bounding box center [72, 162] width 0 height 0
click at [157, 733] on div "Email Payment Required" at bounding box center [114, 737] width 123 height 11
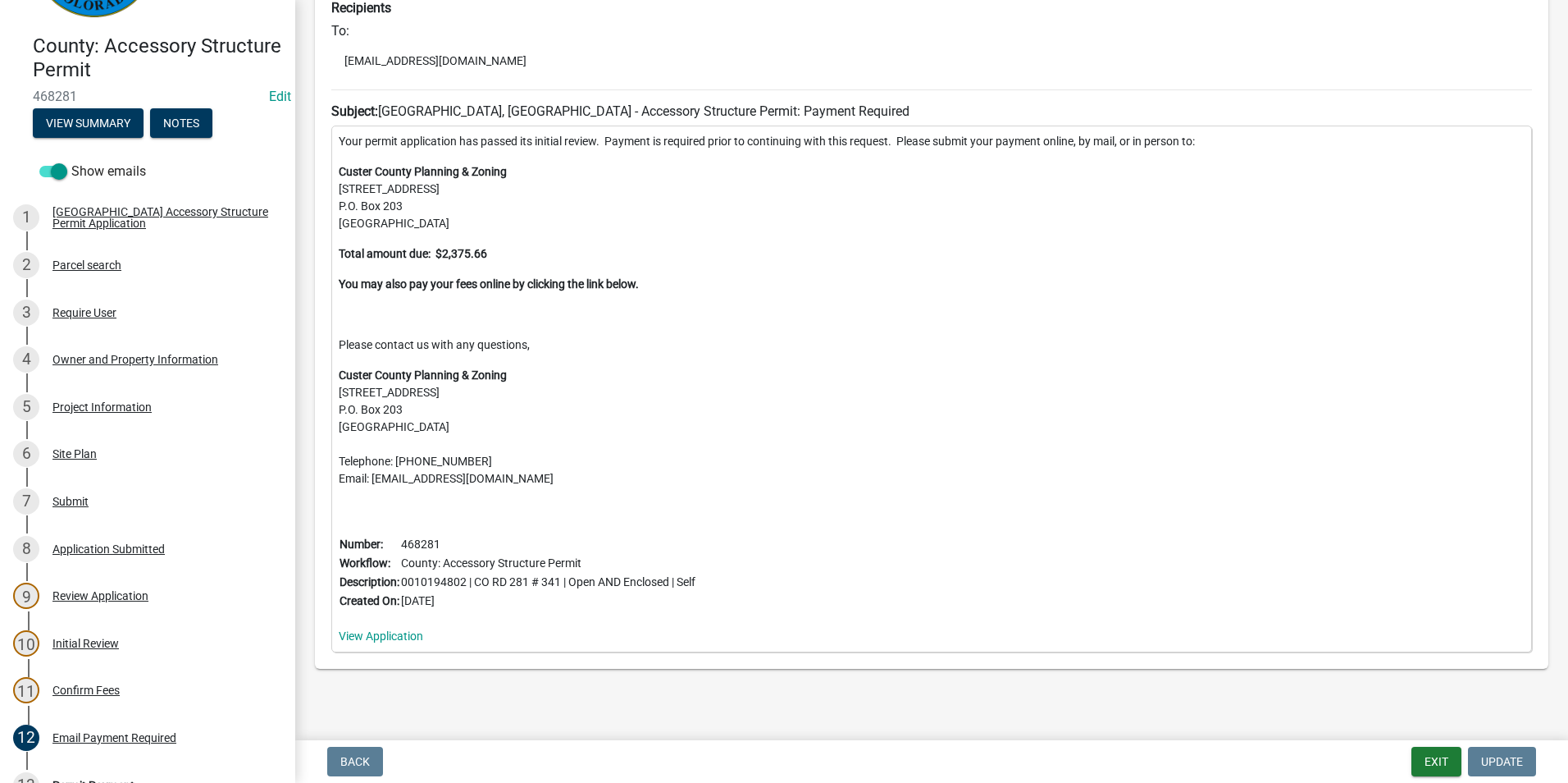
scroll to position [82, 0]
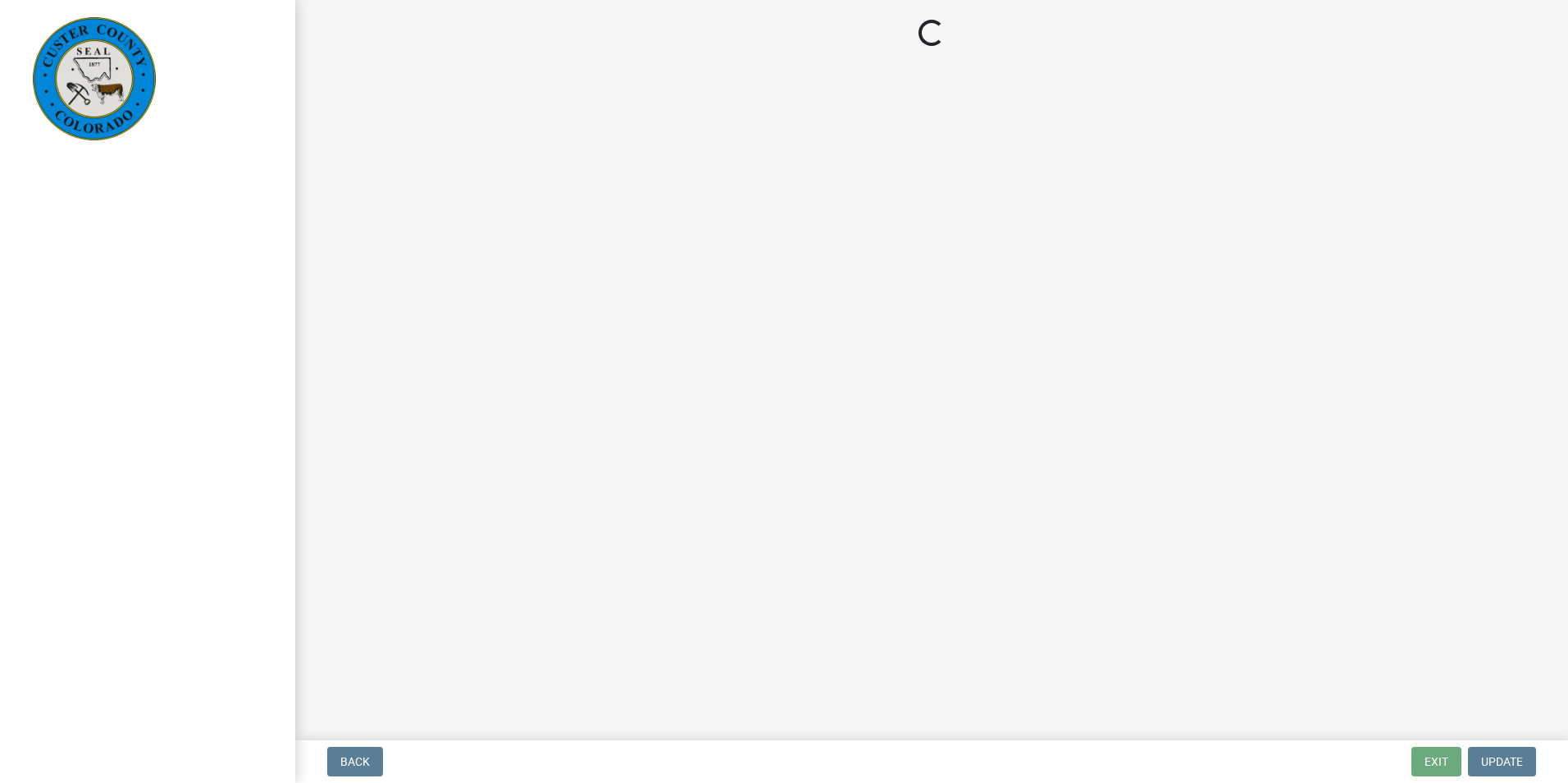
select select "3: 3"
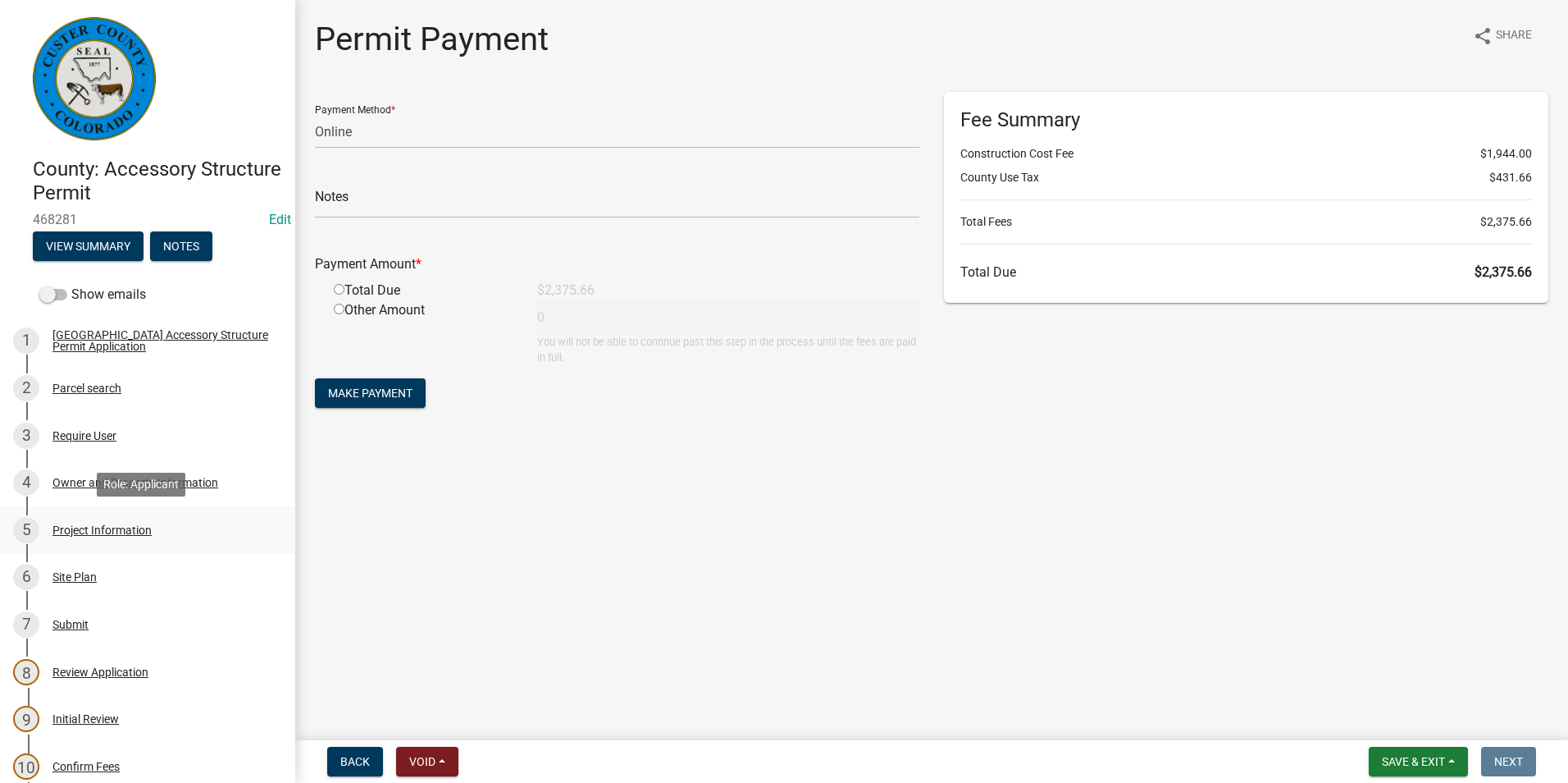
click at [104, 528] on div "Project Information" at bounding box center [102, 530] width 99 height 11
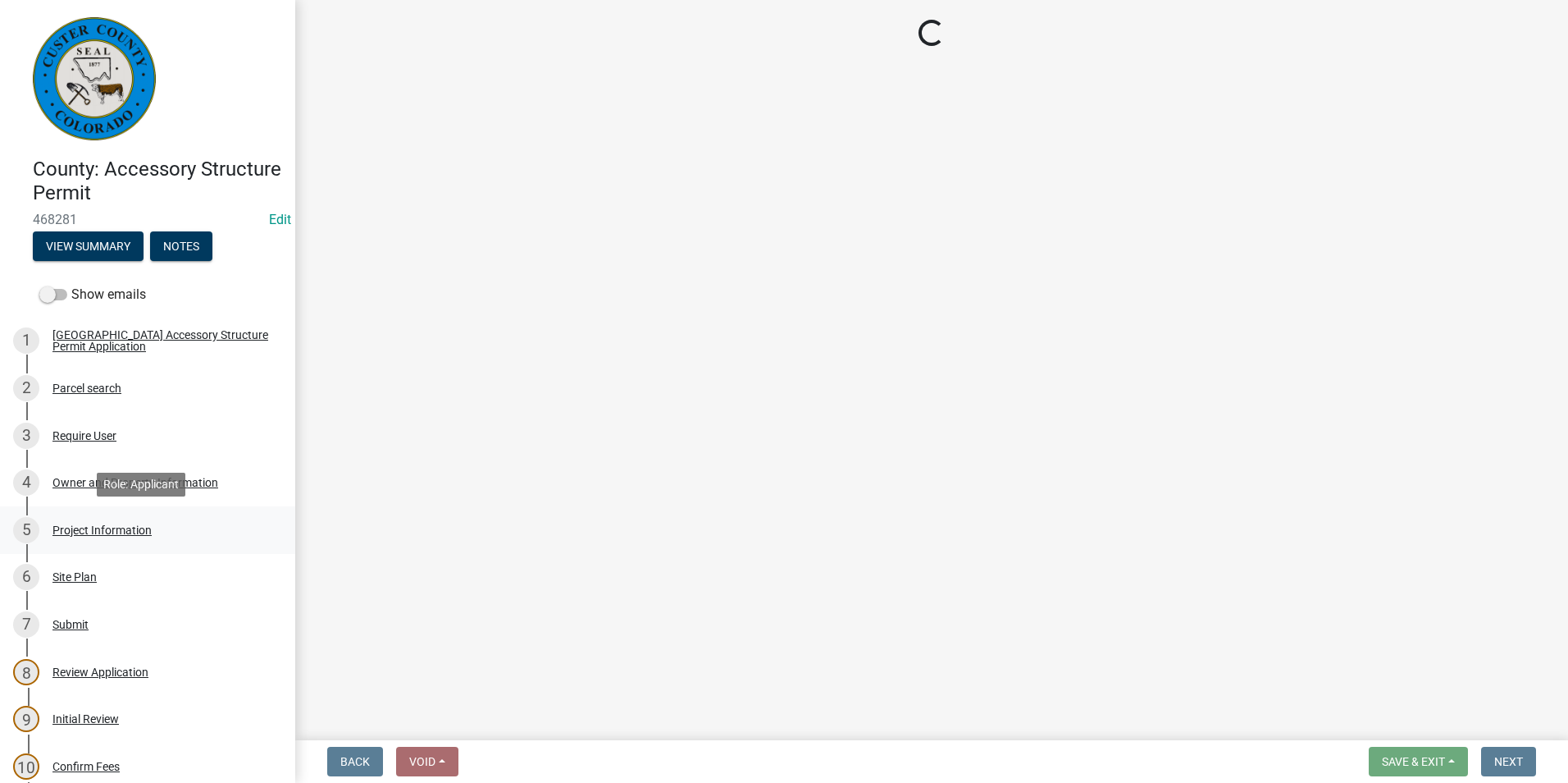
select select "CO"
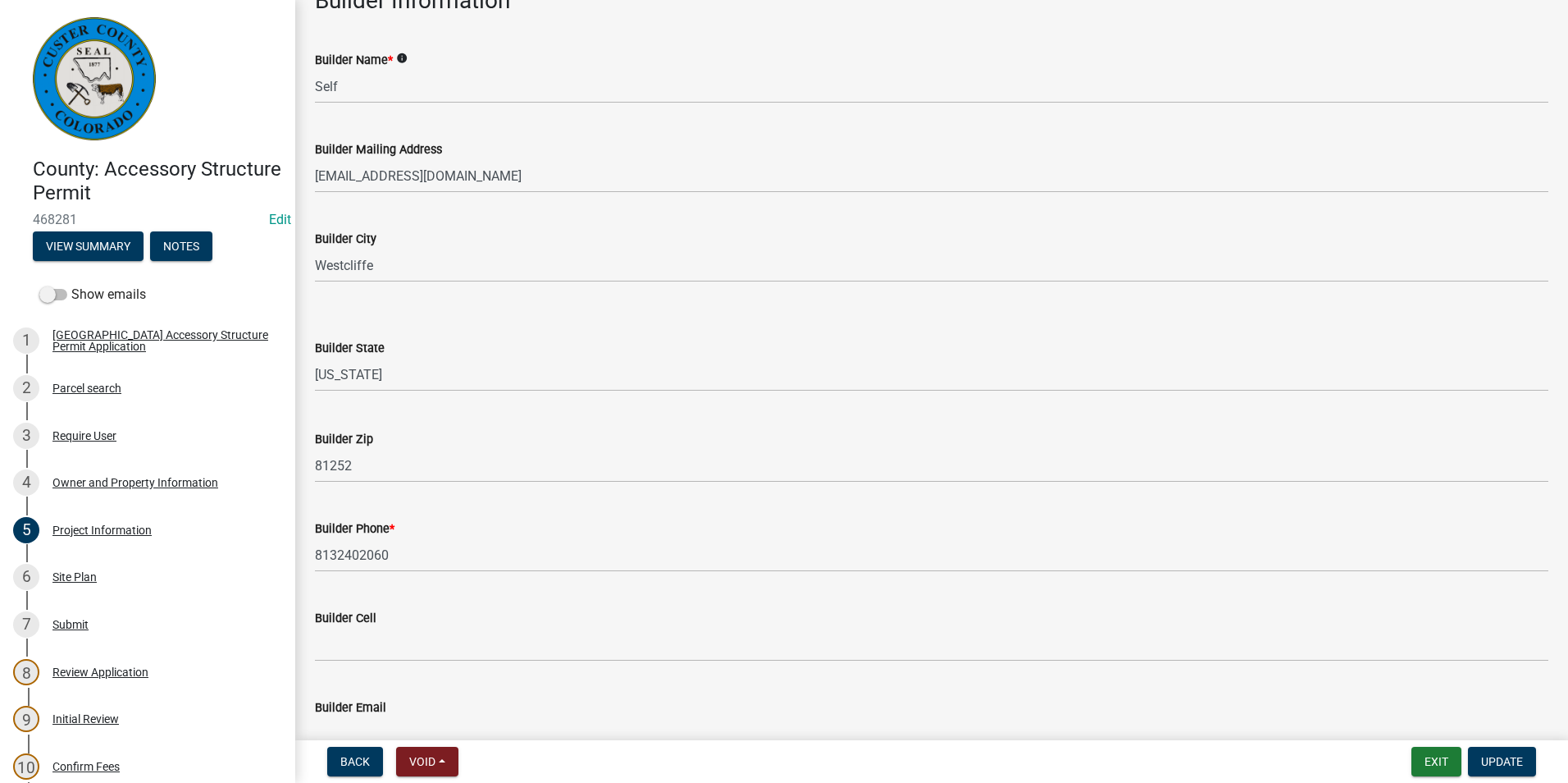
scroll to position [1887, 0]
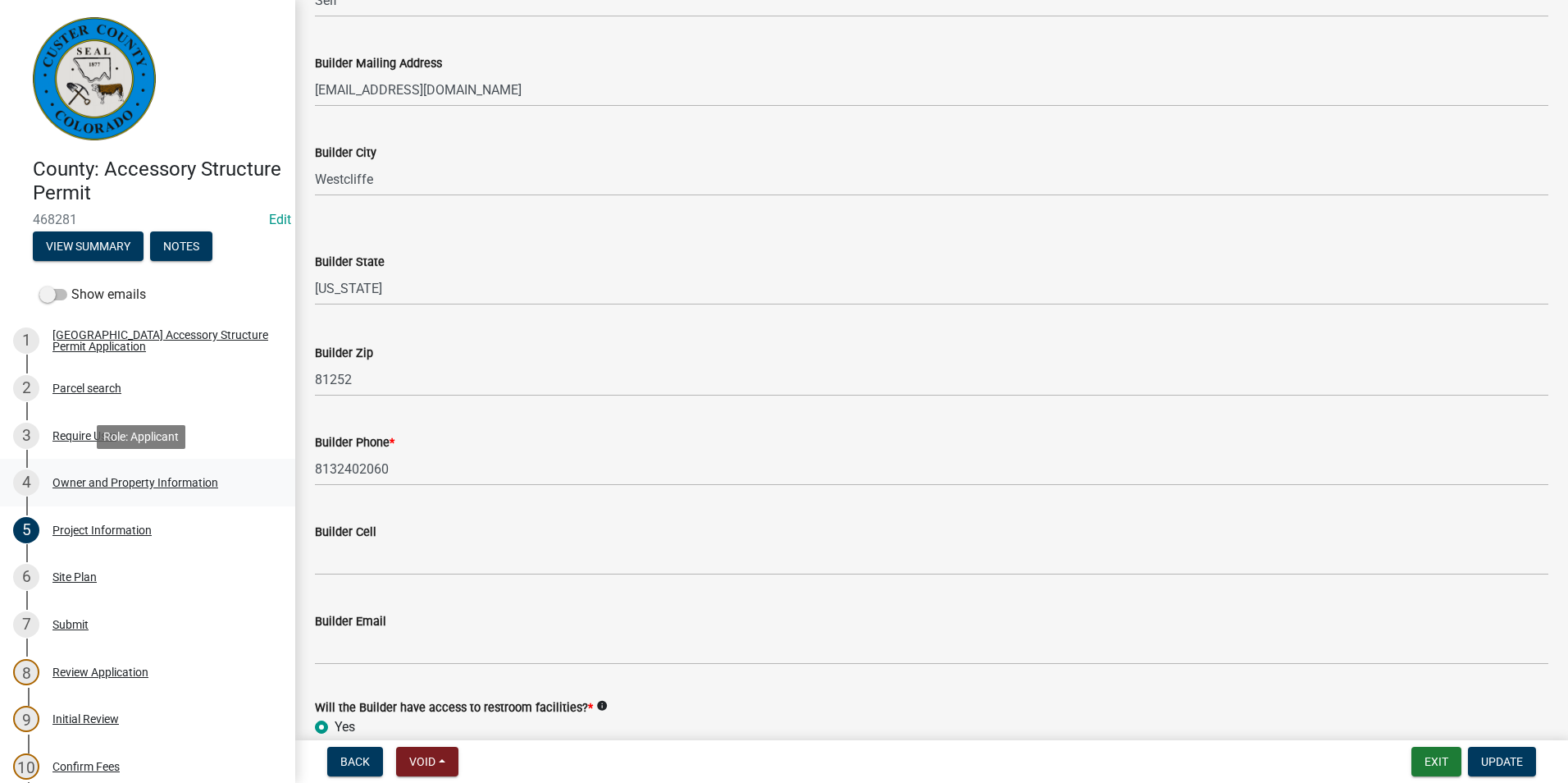
click at [102, 478] on div "Owner and Property Information" at bounding box center [135, 482] width 165 height 11
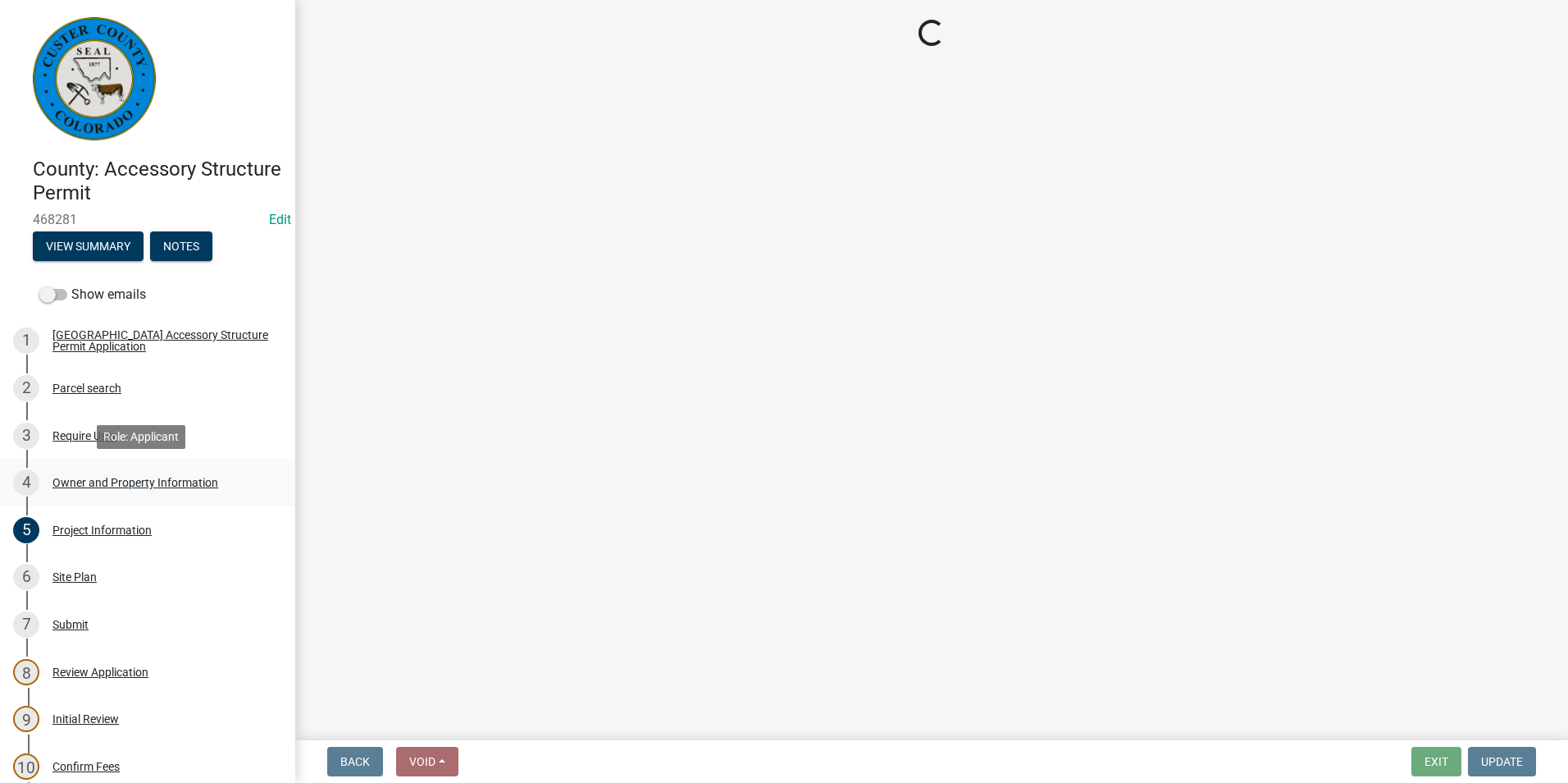
scroll to position [0, 0]
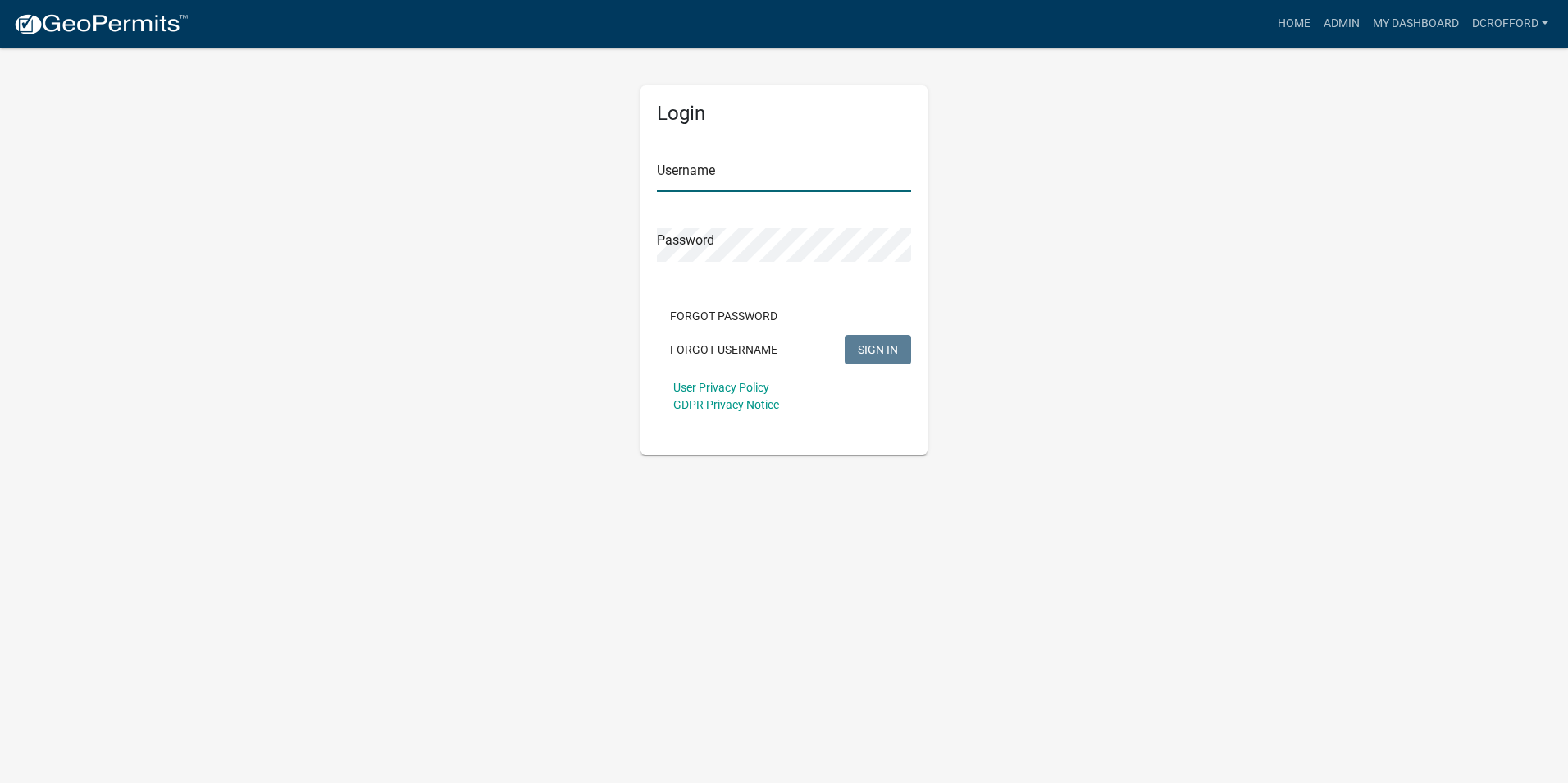
type input "dcrofford"
click at [868, 349] on span "SIGN IN" at bounding box center [878, 349] width 40 height 13
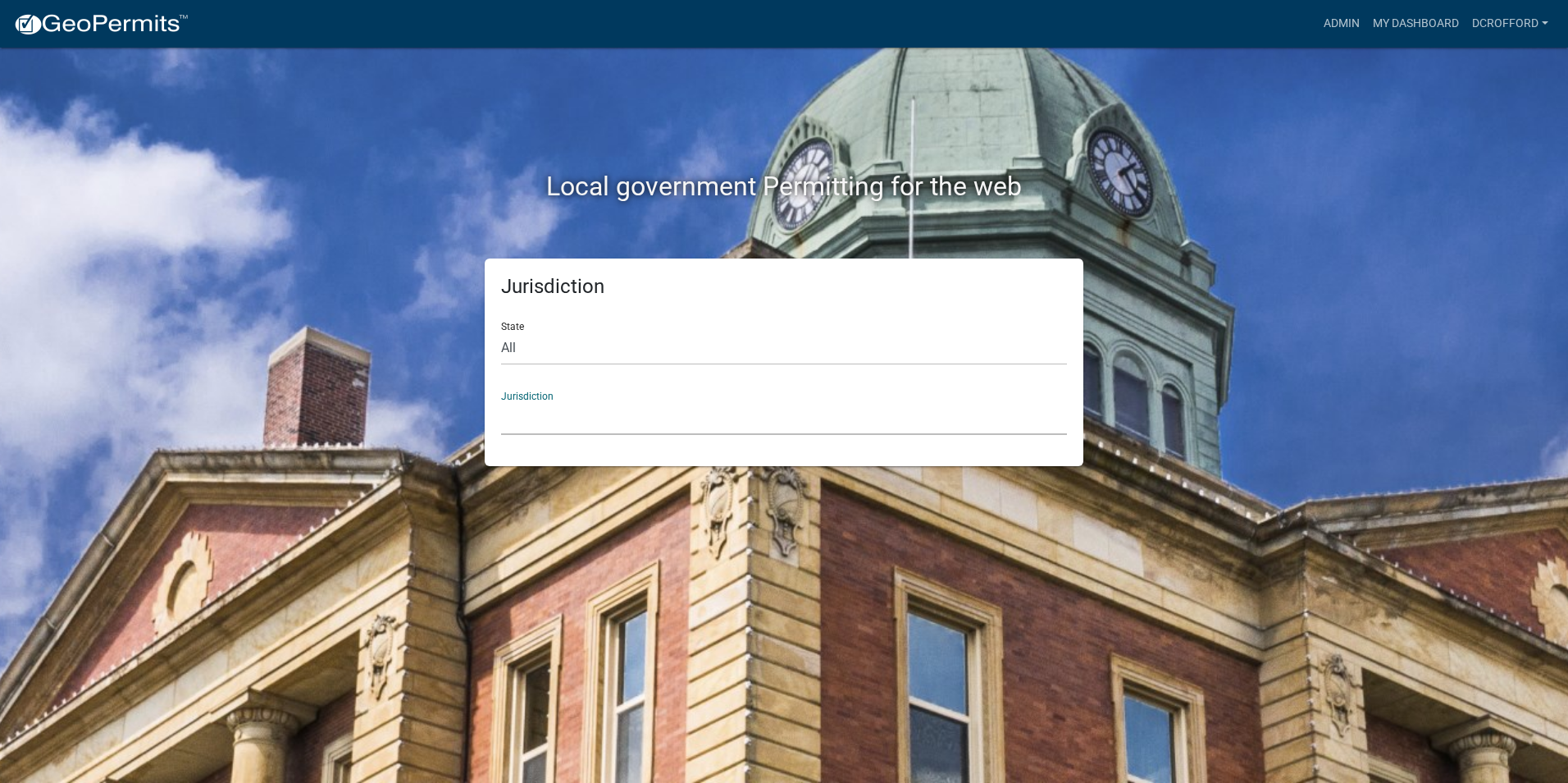
click at [514, 419] on select "Custer County, Colorado Cook County, Georgia Crawford County, Georgia Gilmer Co…" at bounding box center [784, 418] width 566 height 33
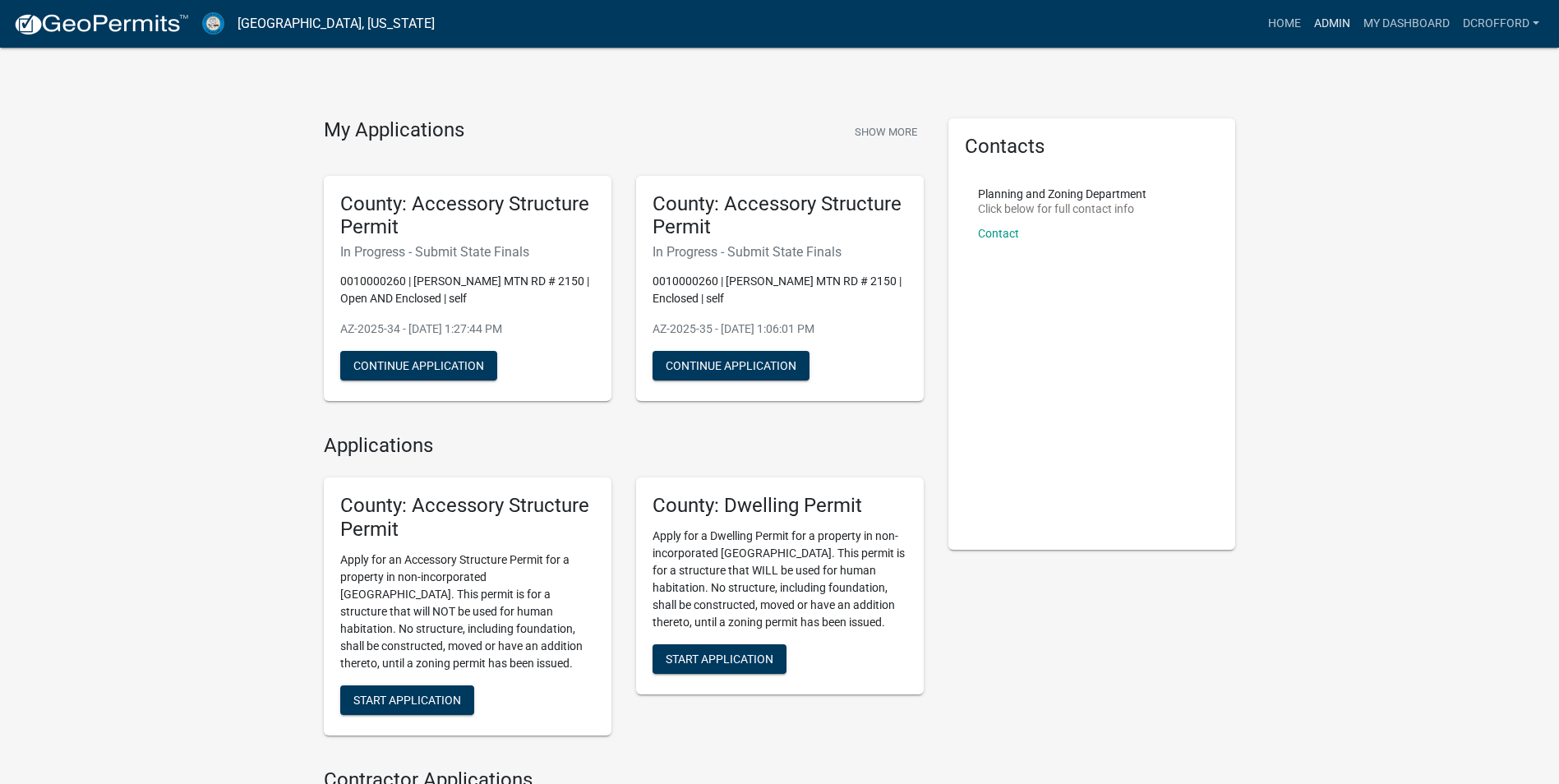
click at [1334, 19] on link "Admin" at bounding box center [1333, 24] width 49 height 32
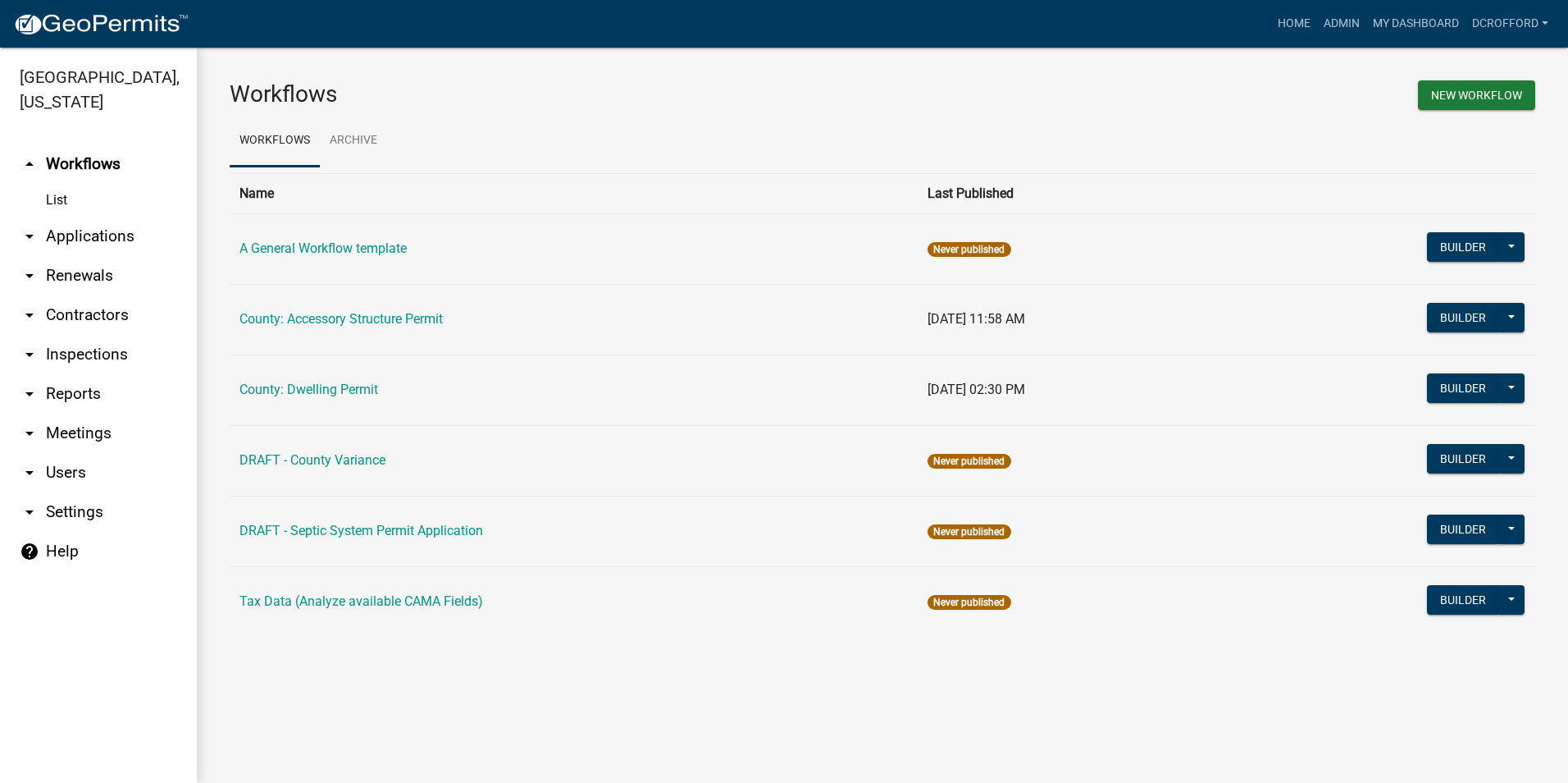
click at [107, 228] on link "arrow_drop_down Applications" at bounding box center [98, 236] width 197 height 39
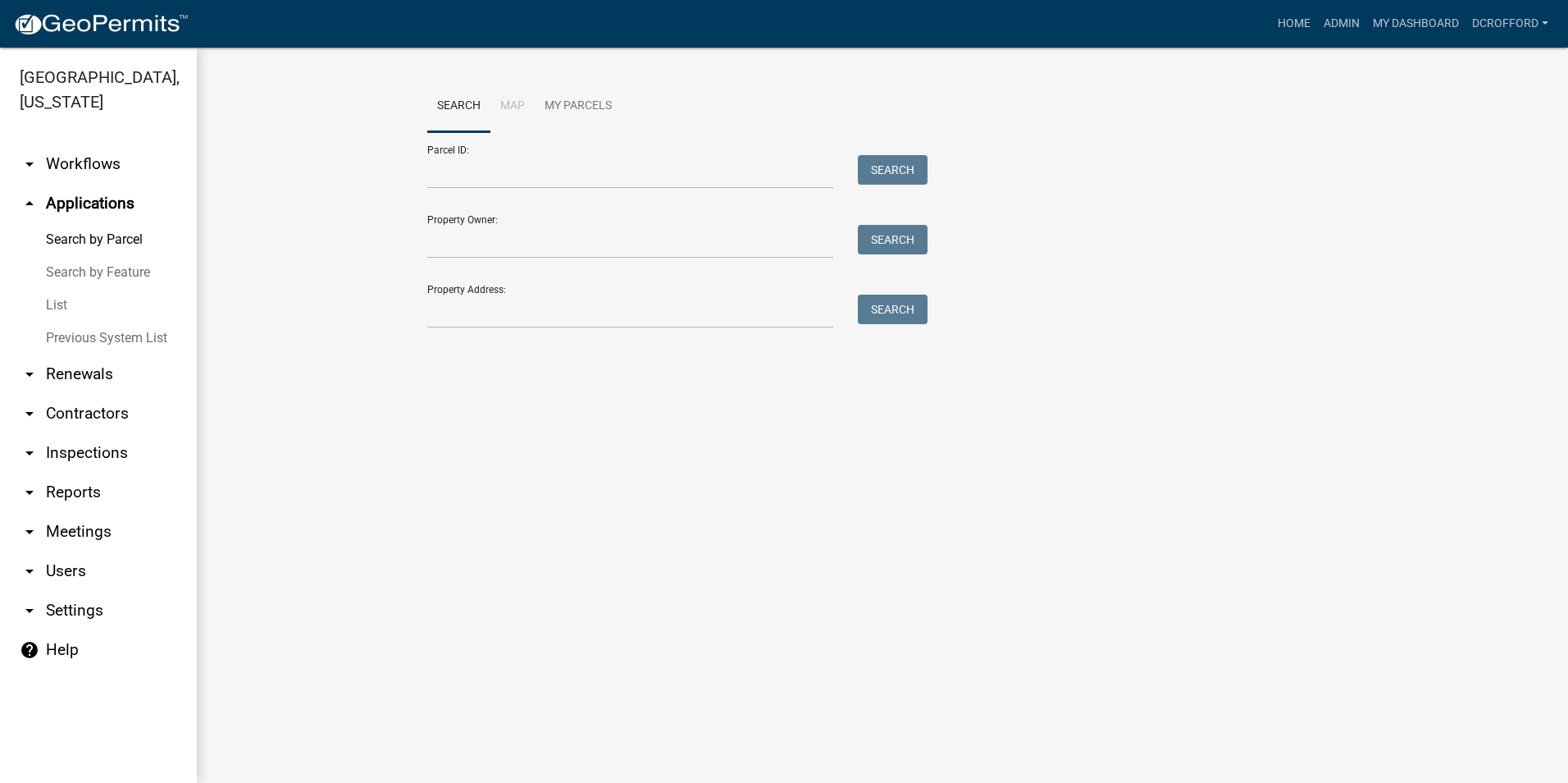
click at [53, 305] on link "List" at bounding box center [98, 305] width 197 height 32
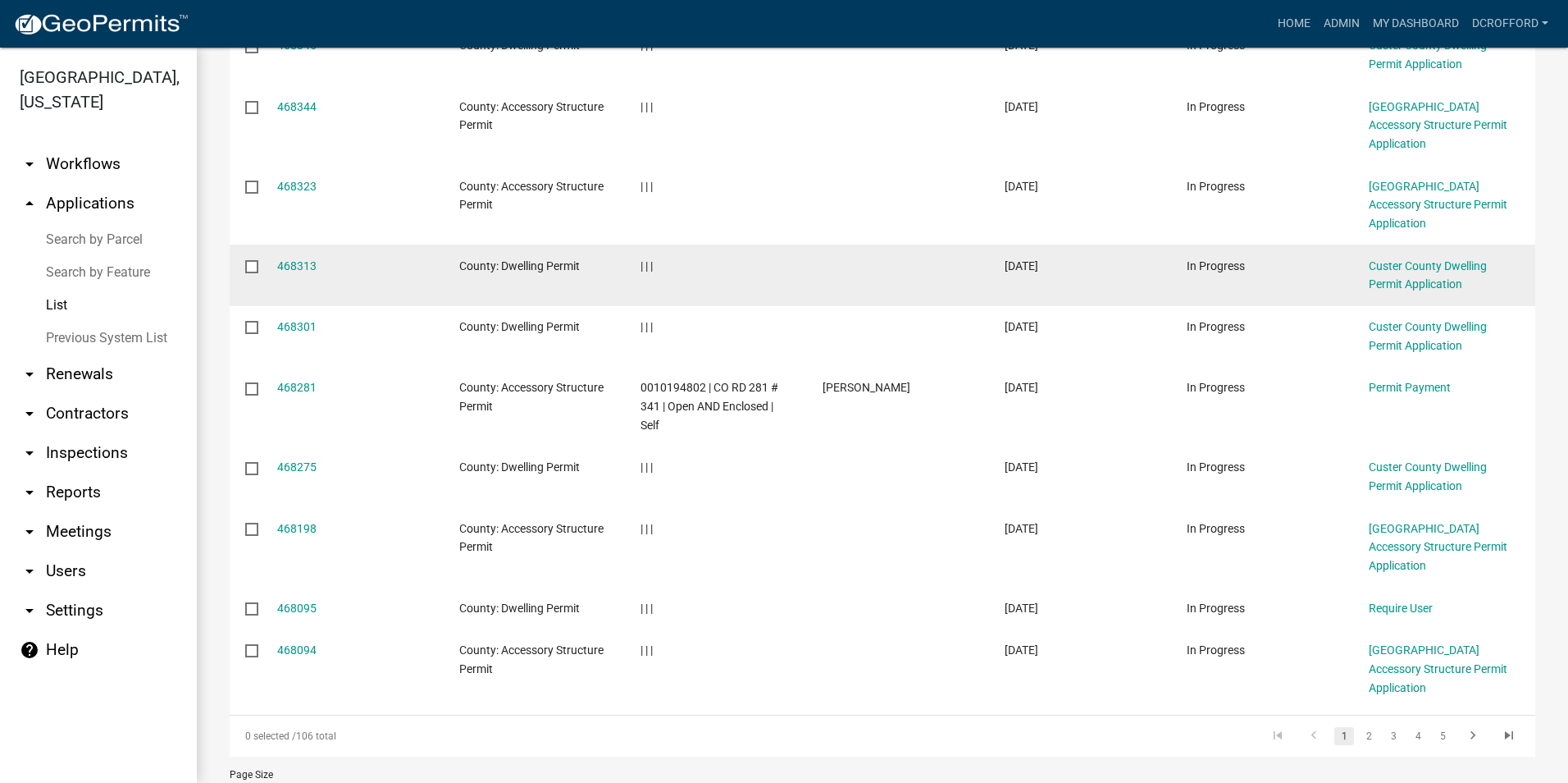
scroll to position [337, 0]
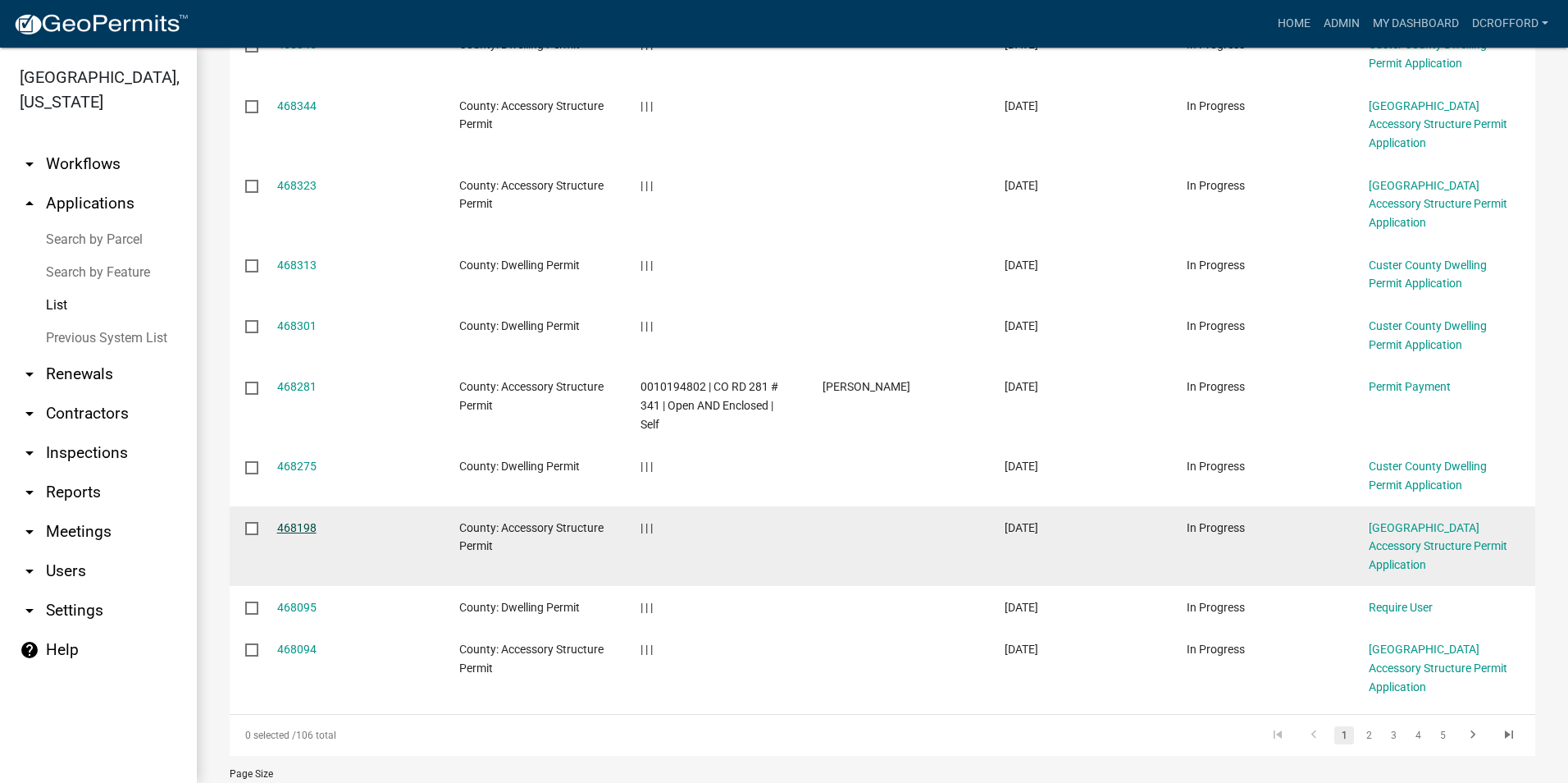
click at [293, 521] on link "468198" at bounding box center [297, 527] width 39 height 13
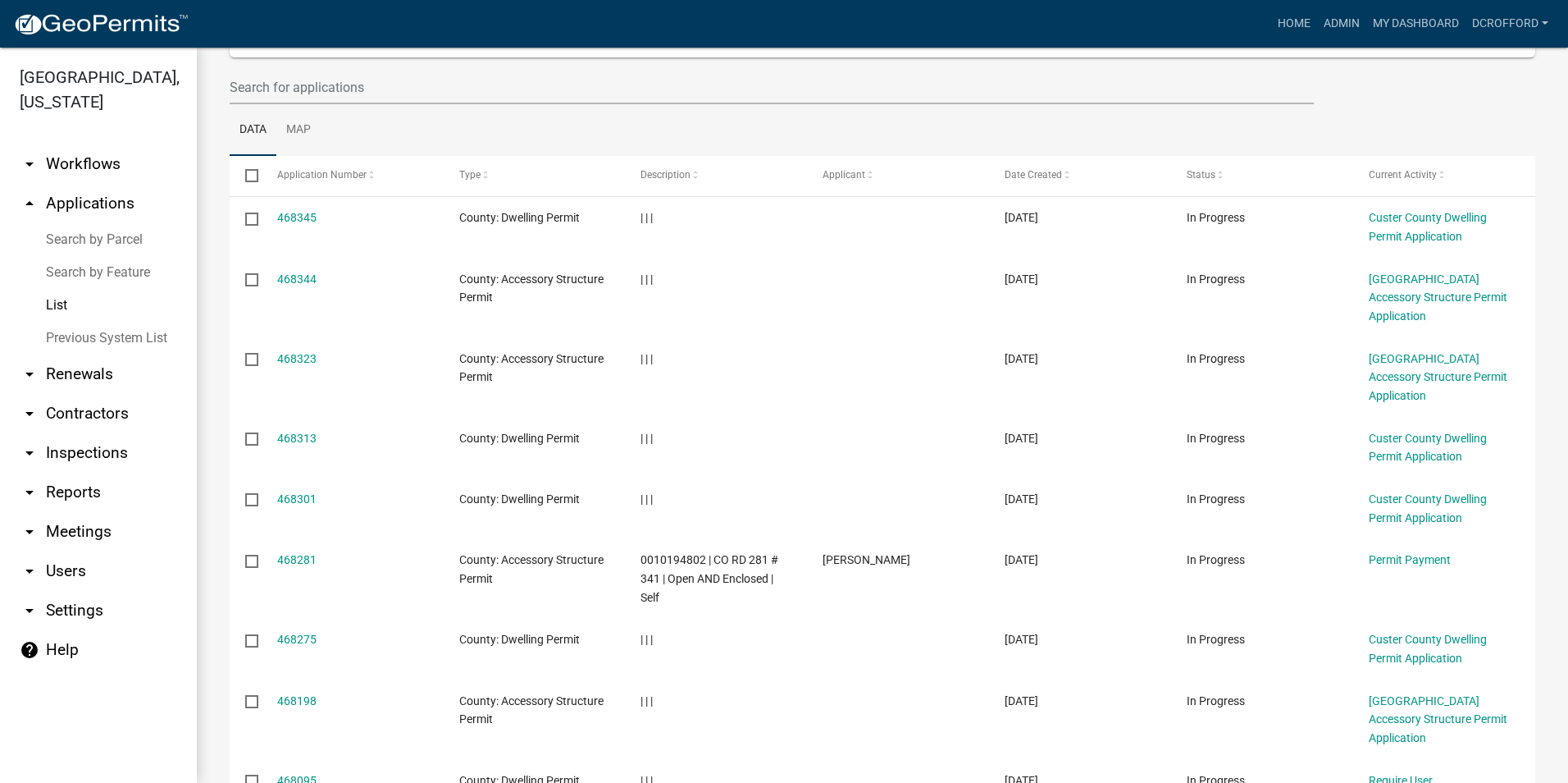
scroll to position [246, 0]
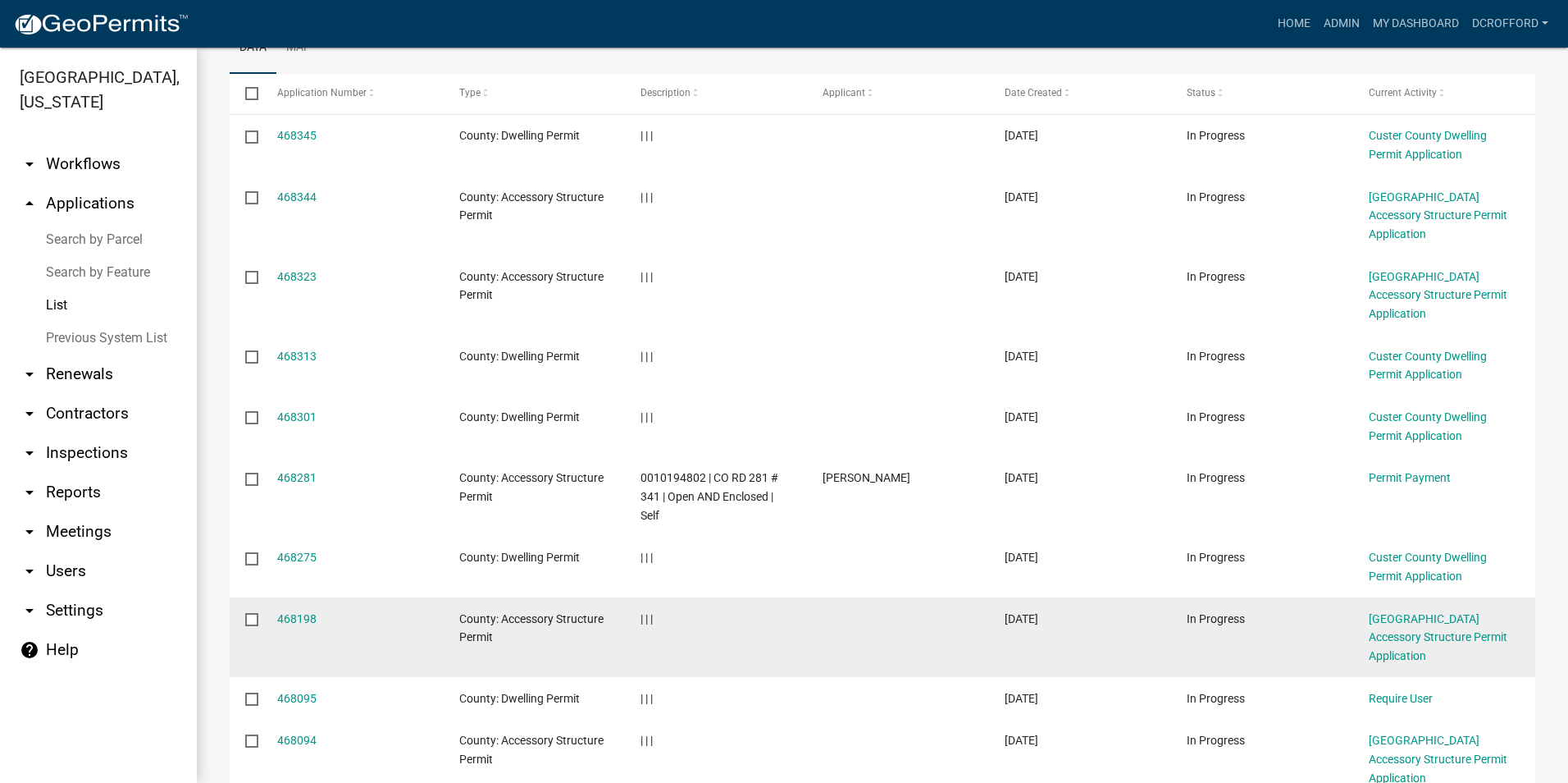
click at [286, 610] on div "468198" at bounding box center [353, 619] width 151 height 19
click at [290, 612] on link "468198" at bounding box center [297, 618] width 39 height 13
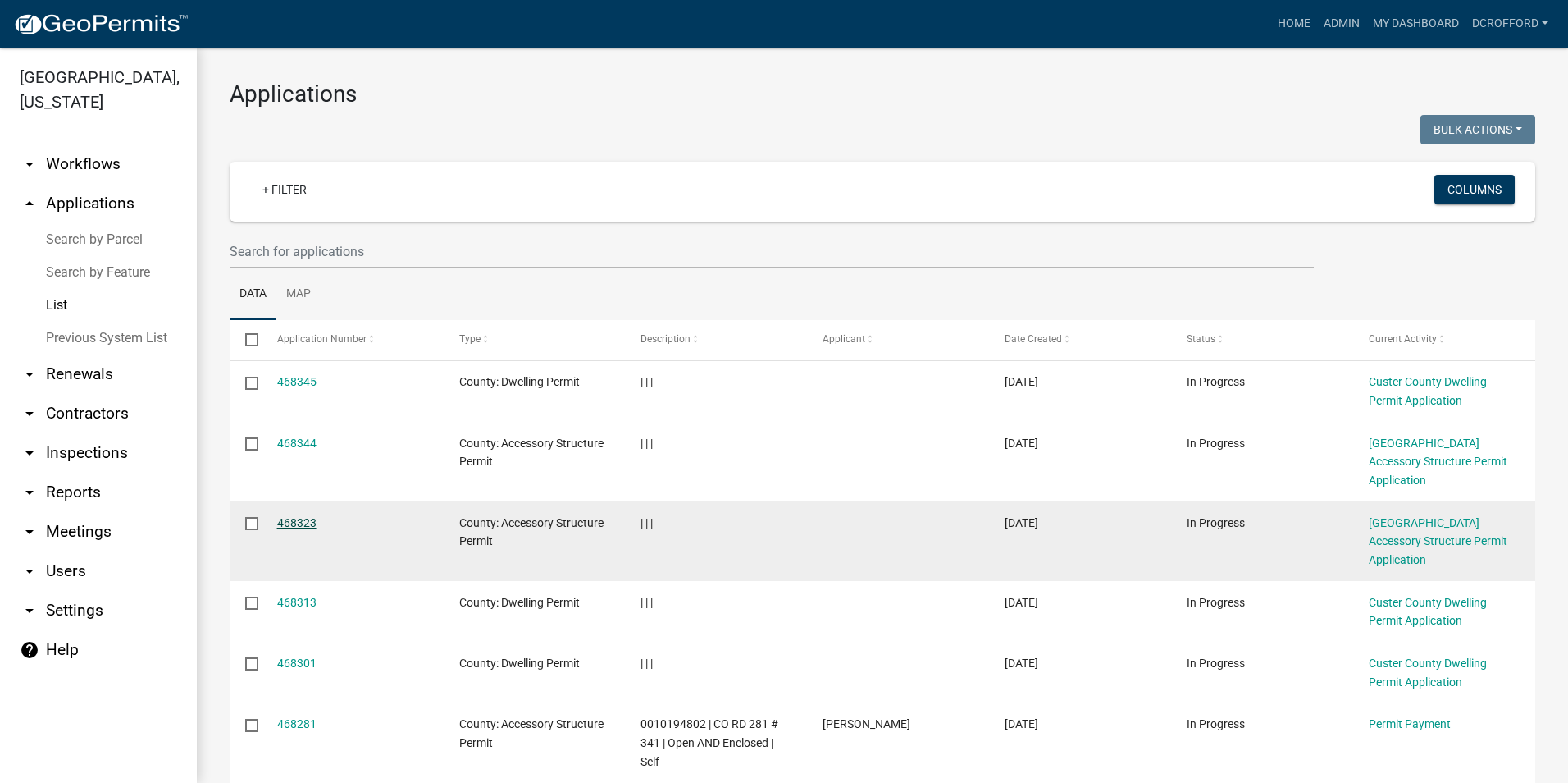
click at [300, 516] on link "468323" at bounding box center [297, 522] width 39 height 13
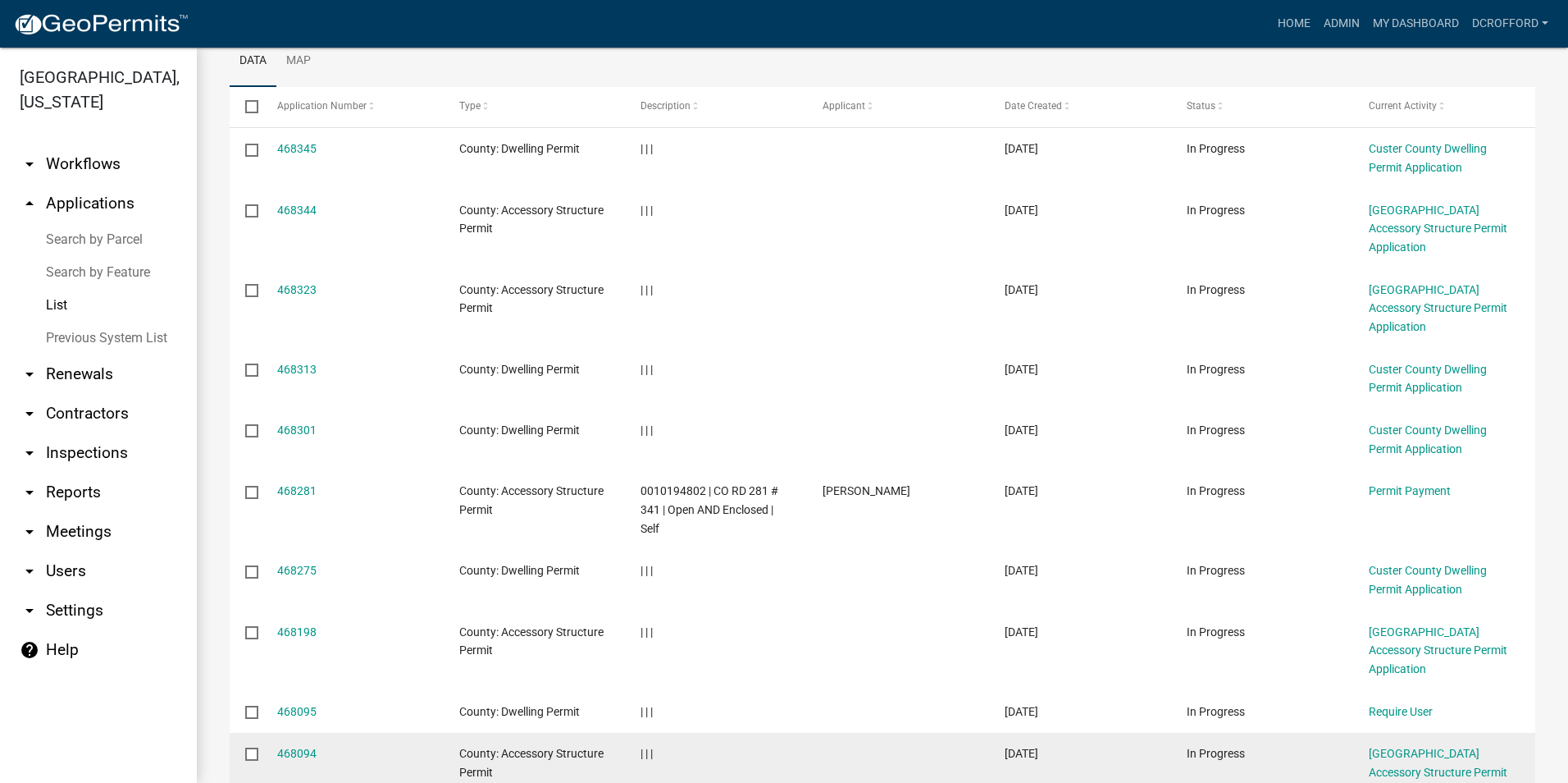
scroll to position [246, 0]
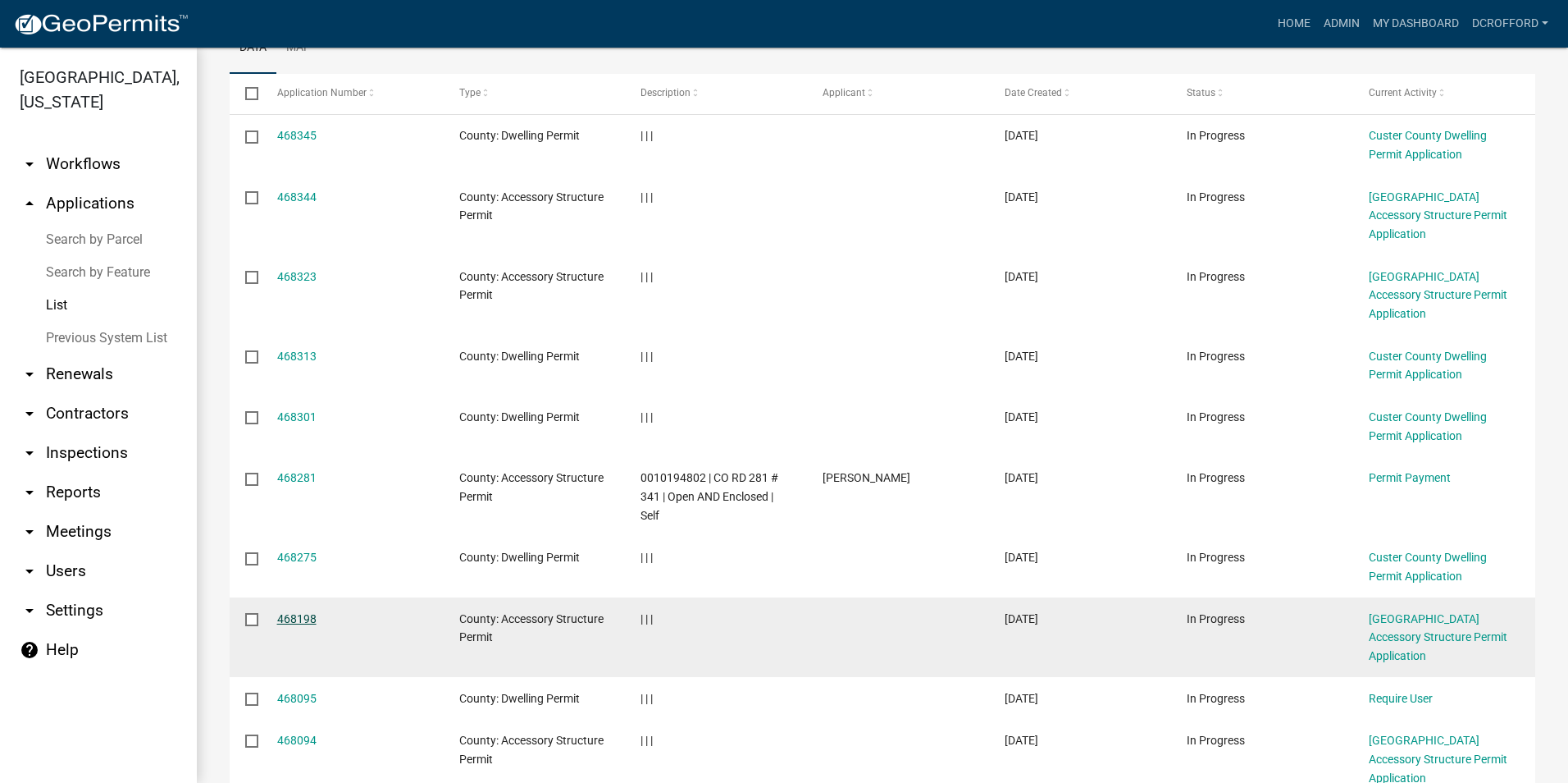
click at [299, 612] on link "468198" at bounding box center [297, 618] width 39 height 13
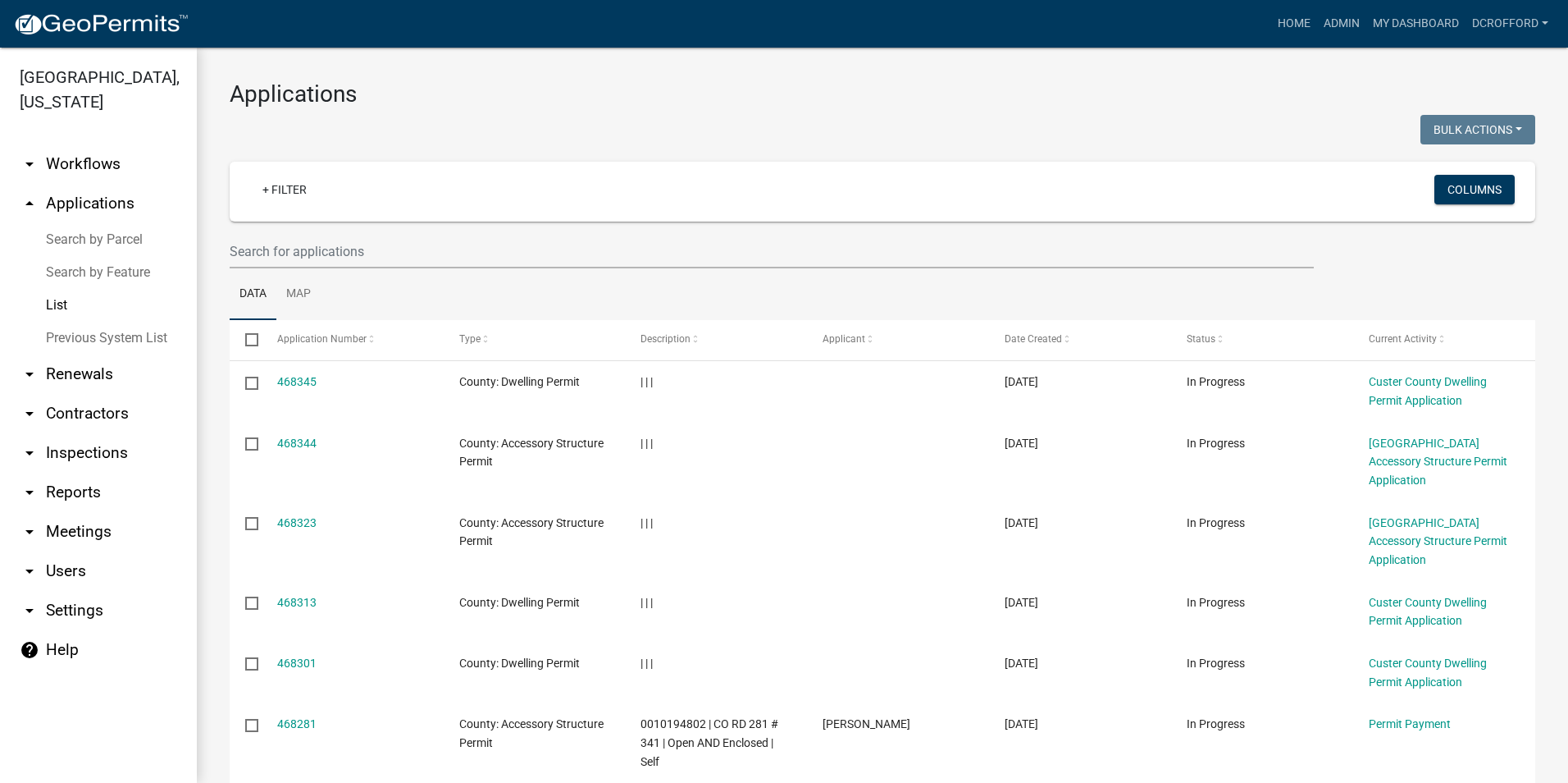
click at [138, 338] on link "Previous System List" at bounding box center [98, 337] width 197 height 32
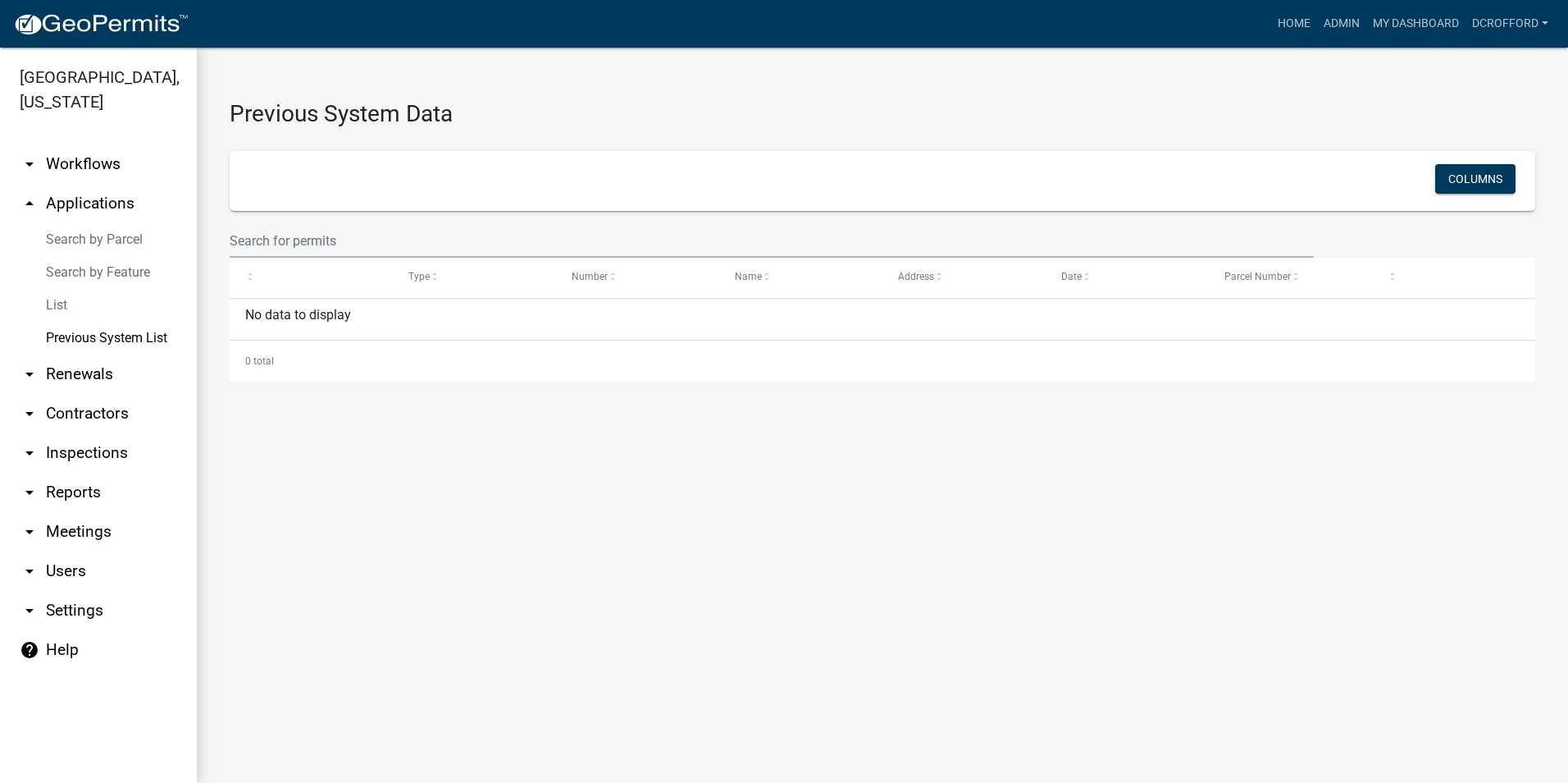
click at [53, 307] on link "List" at bounding box center [98, 305] width 197 height 32
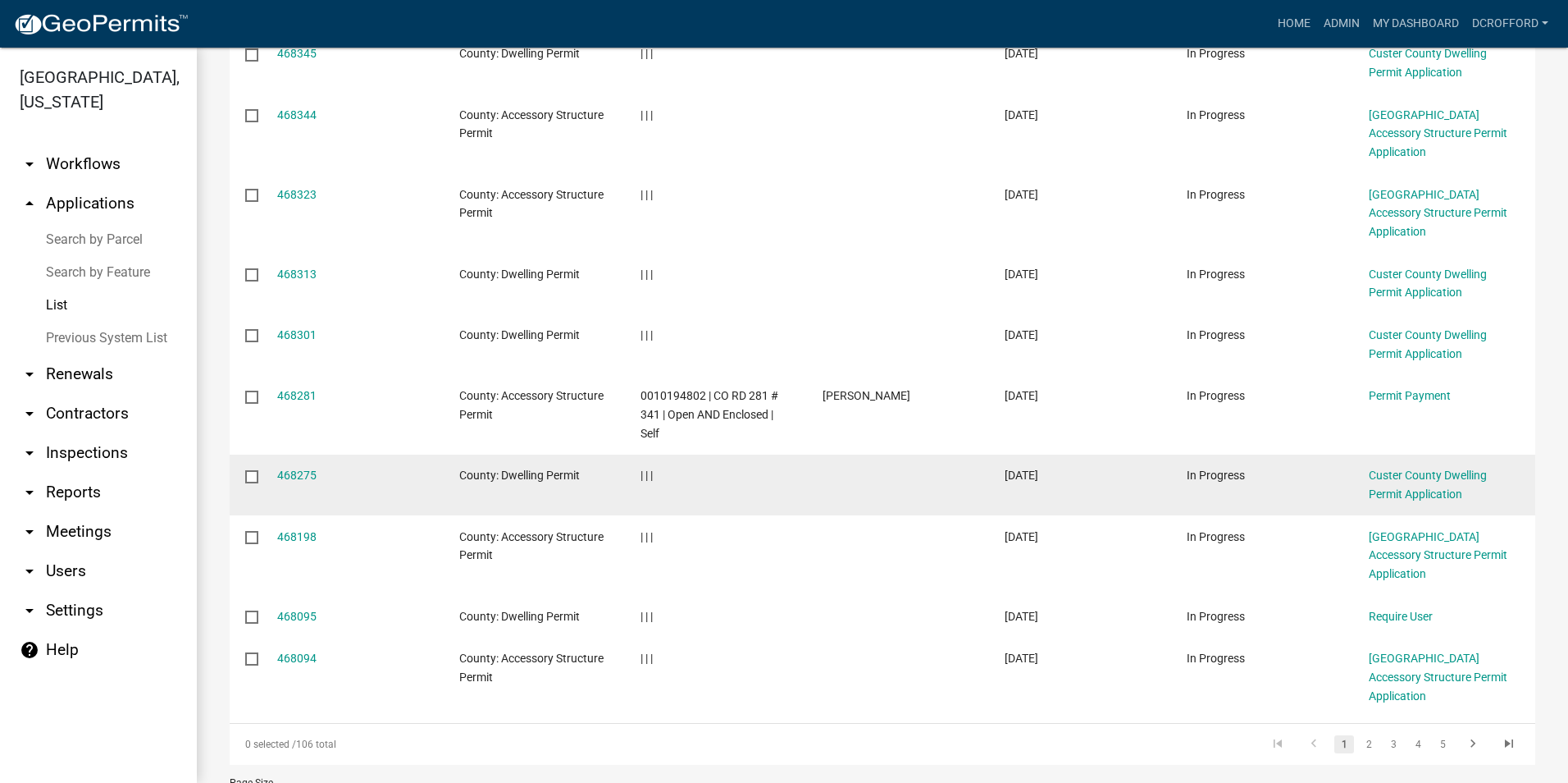
scroll to position [337, 0]
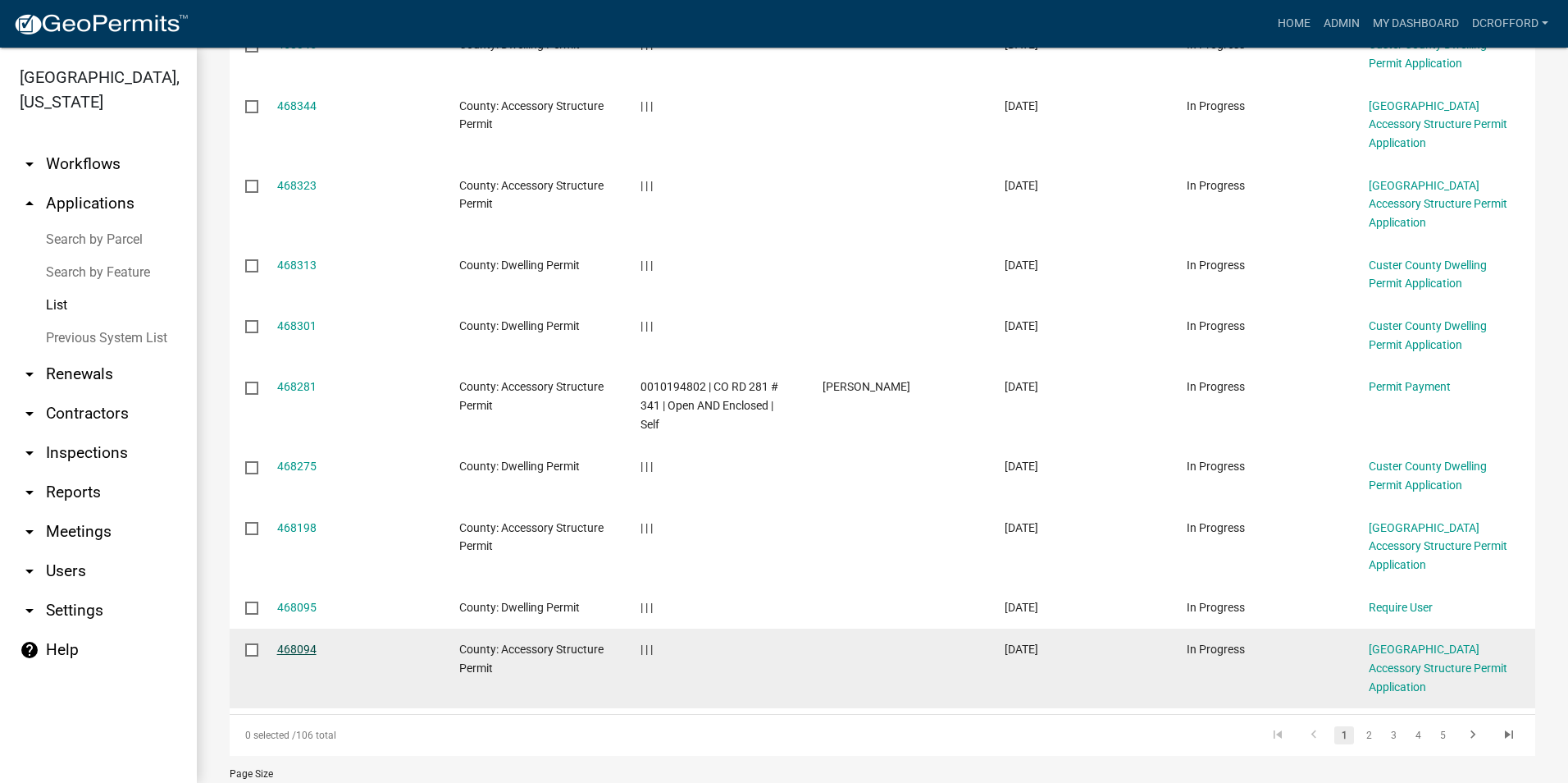
click at [292, 643] on link "468094" at bounding box center [297, 649] width 39 height 13
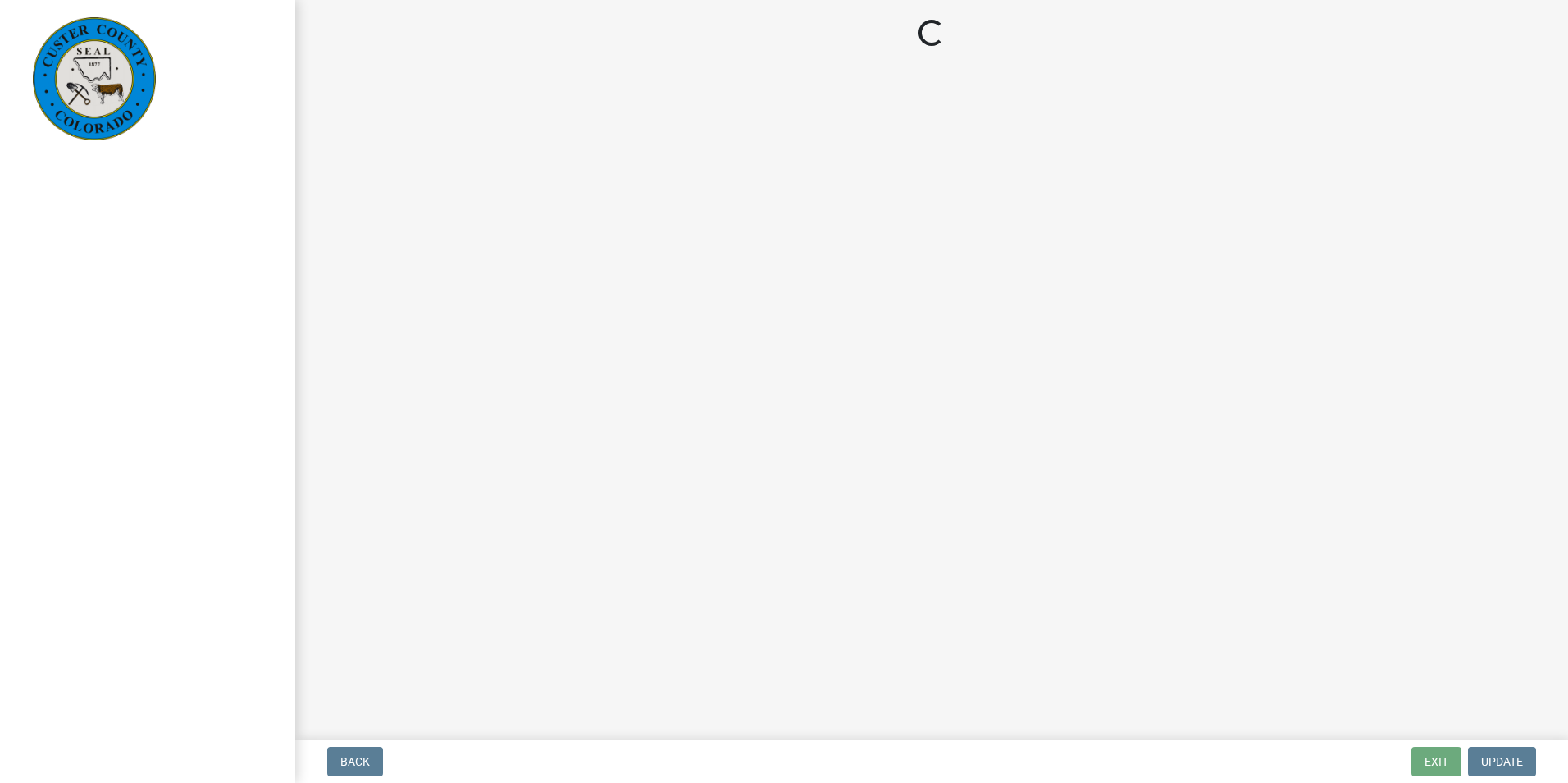
select select "3: 3"
